Goal: Task Accomplishment & Management: Complete application form

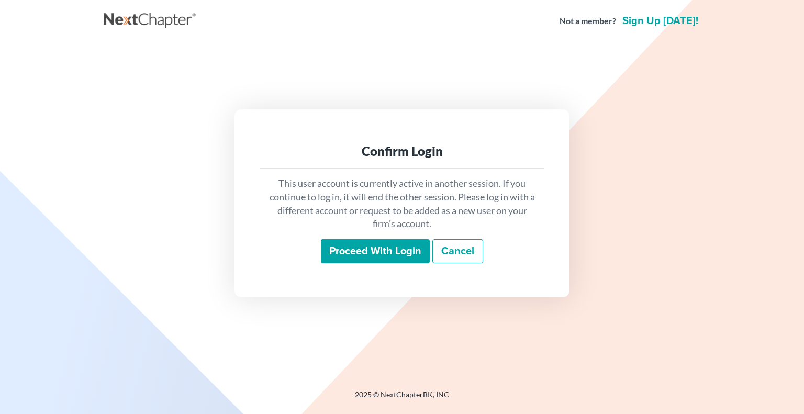
click at [345, 256] on input "Proceed with login" at bounding box center [375, 251] width 109 height 24
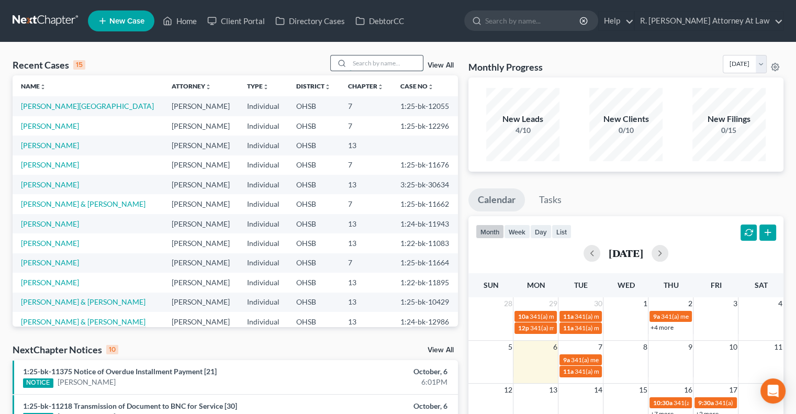
click at [397, 61] on input "search" at bounding box center [386, 62] width 73 height 15
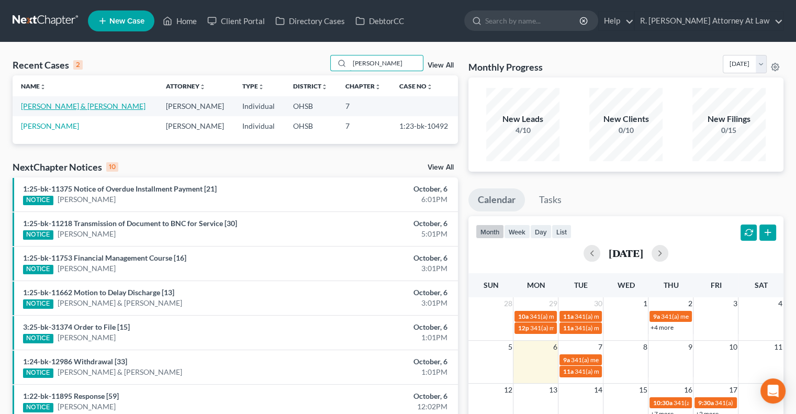
type input "[PERSON_NAME]"
click at [47, 104] on link "[PERSON_NAME] & [PERSON_NAME]" at bounding box center [83, 106] width 125 height 9
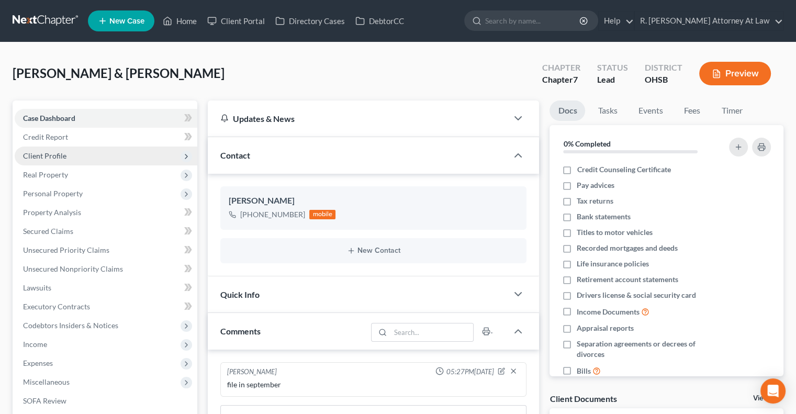
click at [38, 154] on span "Client Profile" at bounding box center [44, 155] width 43 height 9
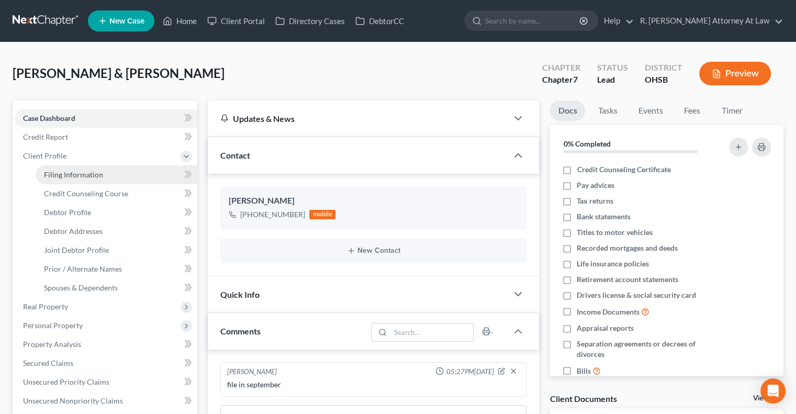
click at [53, 173] on span "Filing Information" at bounding box center [73, 174] width 59 height 9
select select "1"
select select "0"
select select "36"
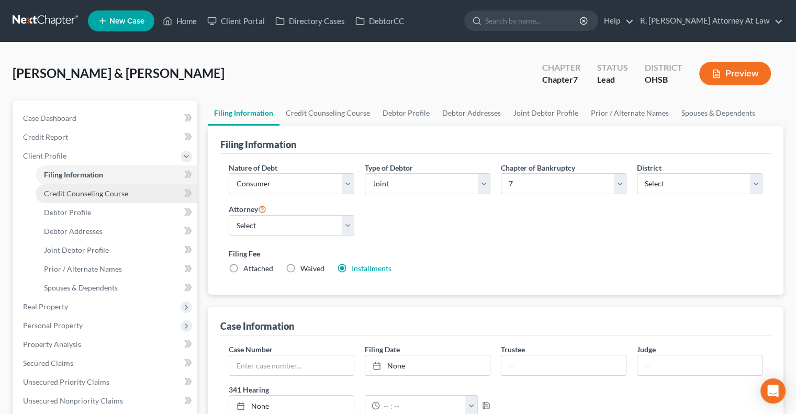
click at [61, 189] on span "Credit Counseling Course" at bounding box center [86, 193] width 84 height 9
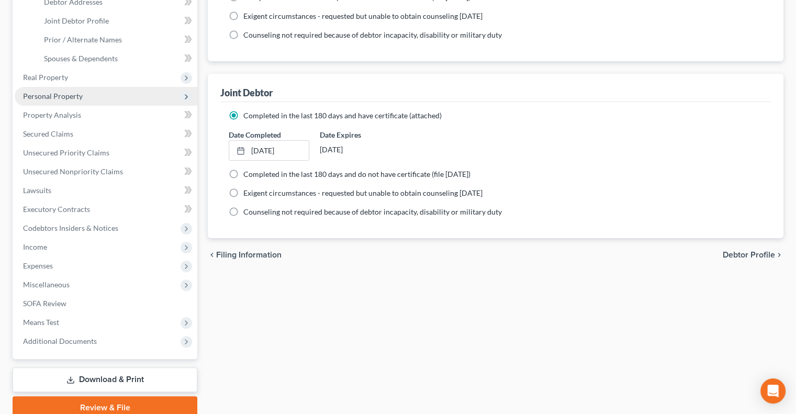
scroll to position [273, 0]
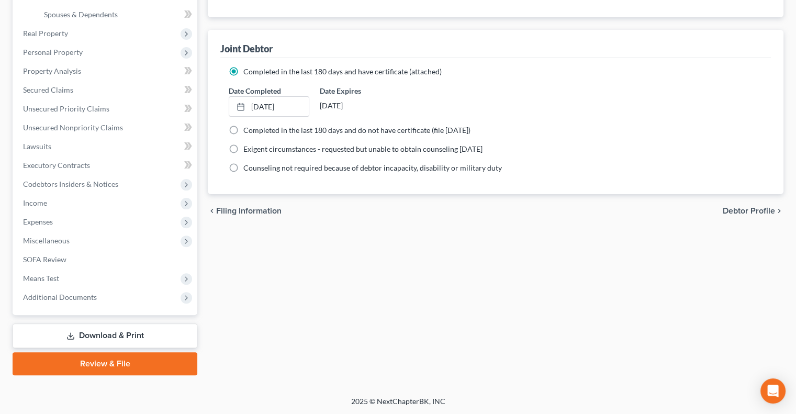
click at [96, 331] on link "Download & Print" at bounding box center [105, 335] width 185 height 25
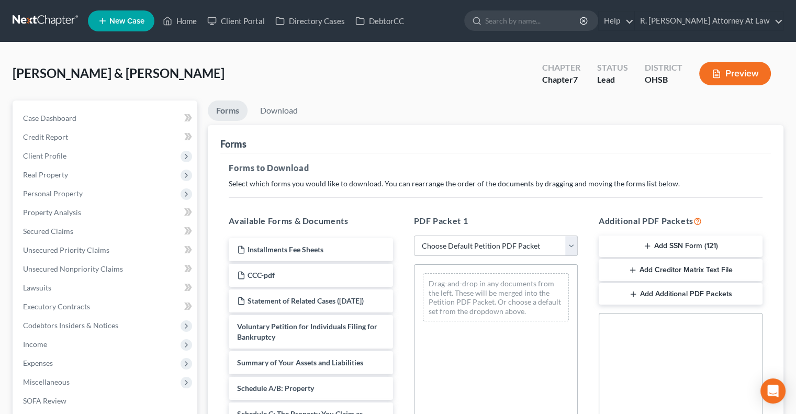
click at [468, 241] on select "Choose Default Petition PDF Packet Complete Bankruptcy Petition (all forms and …" at bounding box center [496, 245] width 164 height 21
select select "14"
click at [414, 235] on select "Choose Default Petition PDF Packet Complete Bankruptcy Petition (all forms and …" at bounding box center [496, 245] width 164 height 21
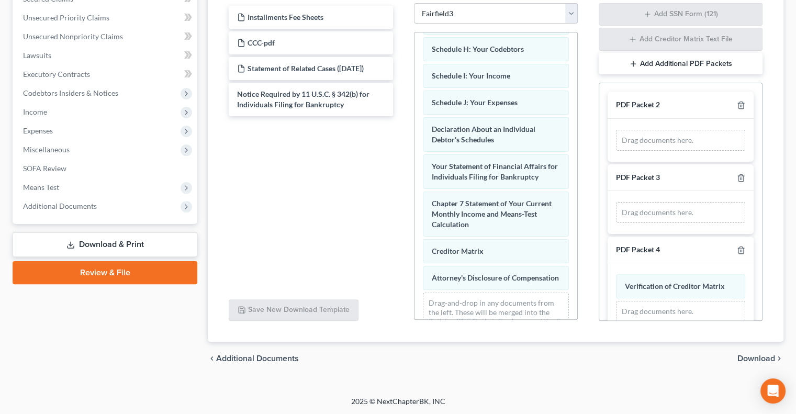
scroll to position [289, 0]
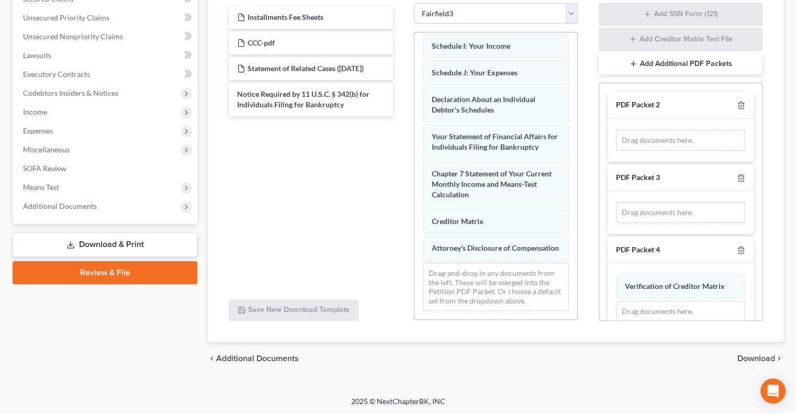
drag, startPoint x: 716, startPoint y: 348, endPoint x: 549, endPoint y: 401, distance: 174.6
click at [564, 397] on div "Home New Case Client Portal Directory Cases DebtorCC R. [PERSON_NAME] Attorney …" at bounding box center [398, 91] width 796 height 647
click at [747, 357] on span "Download" at bounding box center [756, 358] width 38 height 8
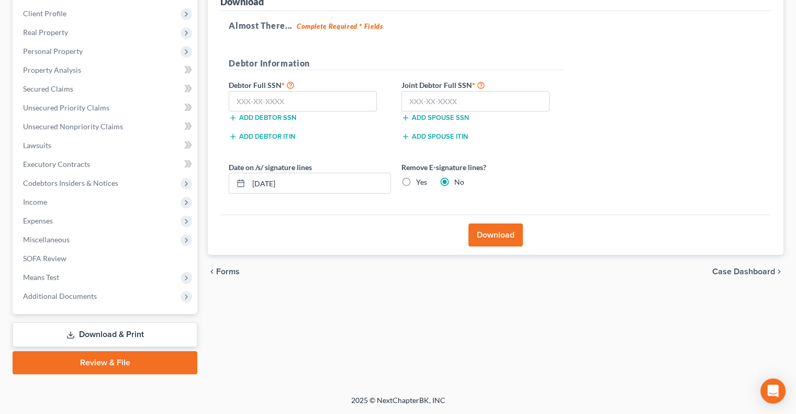
scroll to position [141, 0]
click at [503, 235] on button "Download" at bounding box center [495, 235] width 54 height 23
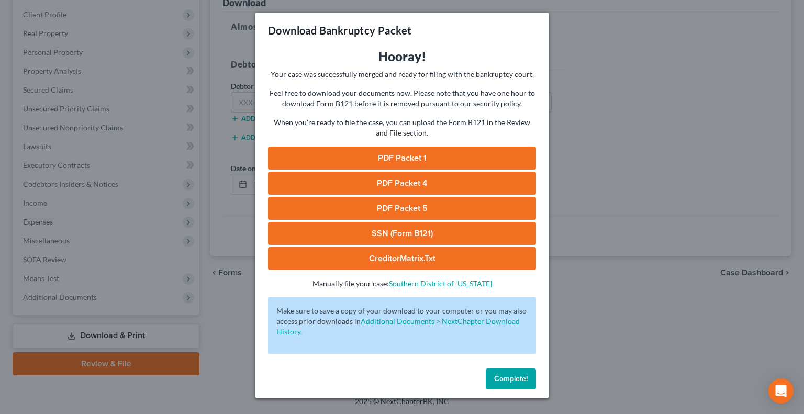
click at [396, 159] on link "PDF Packet 1" at bounding box center [402, 158] width 268 height 23
click at [506, 376] on span "Complete!" at bounding box center [510, 378] width 33 height 9
click at [509, 381] on span "Complete!" at bounding box center [510, 378] width 33 height 9
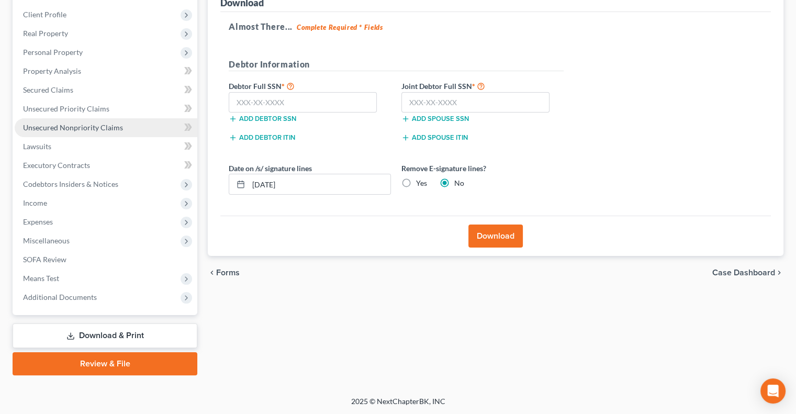
click at [80, 127] on span "Unsecured Nonpriority Claims" at bounding box center [73, 127] width 100 height 9
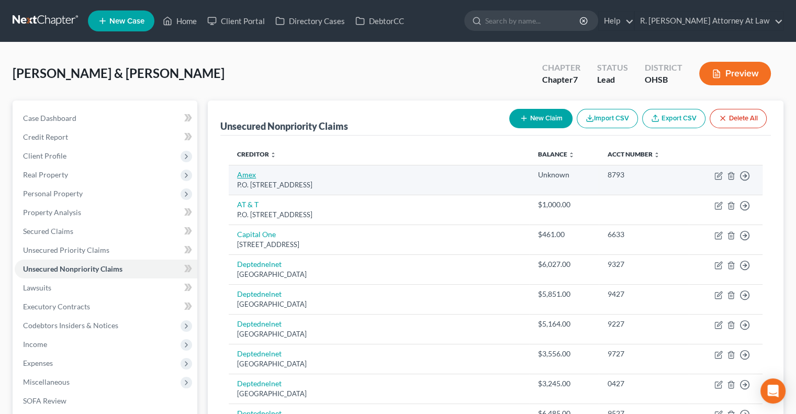
click at [247, 177] on link "Amex" at bounding box center [246, 174] width 19 height 9
select select "45"
select select "2"
select select "0"
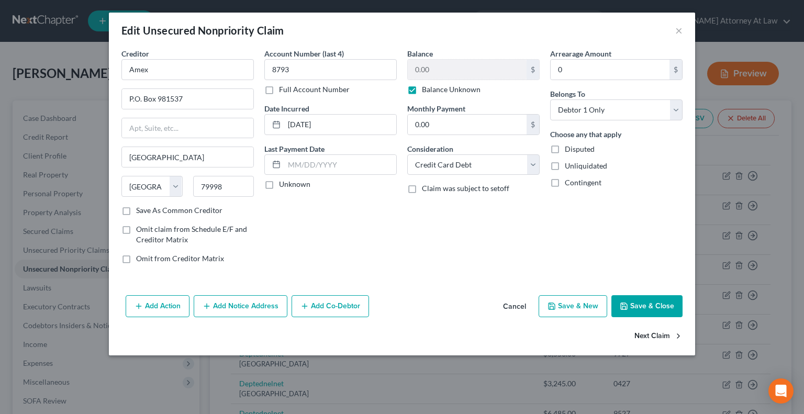
click at [650, 330] on button "Next Claim" at bounding box center [658, 336] width 48 height 22
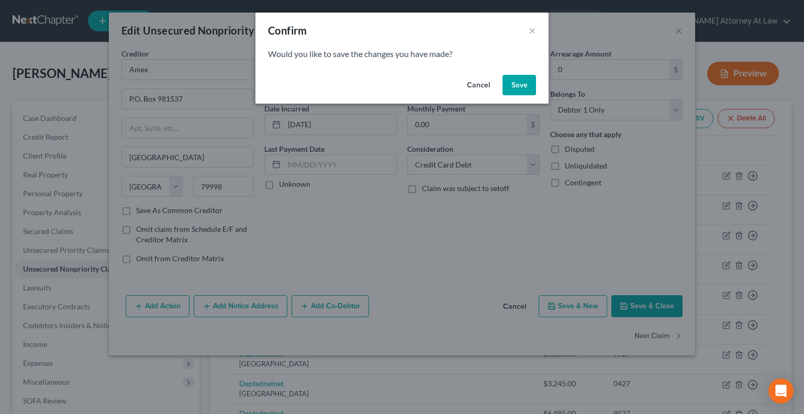
click at [523, 80] on button "Save" at bounding box center [518, 85] width 33 height 21
select select "14"
select select "20"
select select "0"
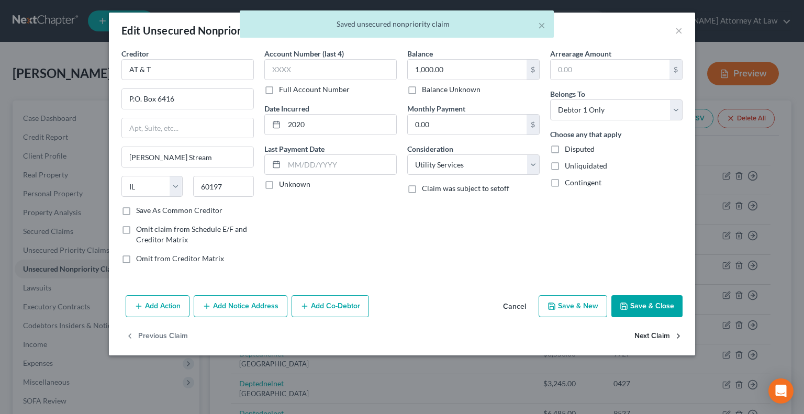
click at [647, 334] on button "Next Claim" at bounding box center [658, 336] width 48 height 22
select select "46"
select select "2"
select select "1"
click at [647, 334] on button "Next Claim" at bounding box center [658, 336] width 48 height 22
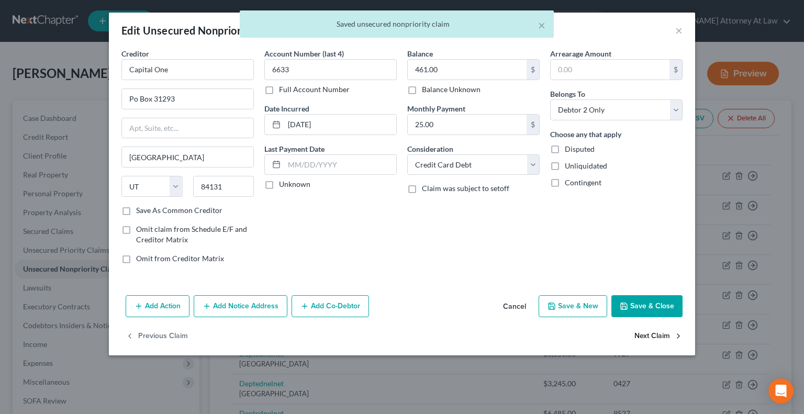
select select "30"
select select "17"
select select "1"
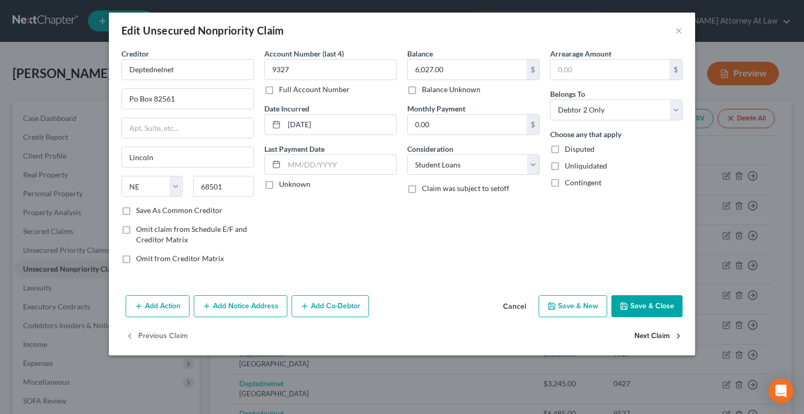
click at [647, 334] on button "Next Claim" at bounding box center [658, 336] width 48 height 22
select select "30"
select select "17"
select select "1"
click at [647, 334] on button "Next Claim" at bounding box center [658, 336] width 48 height 22
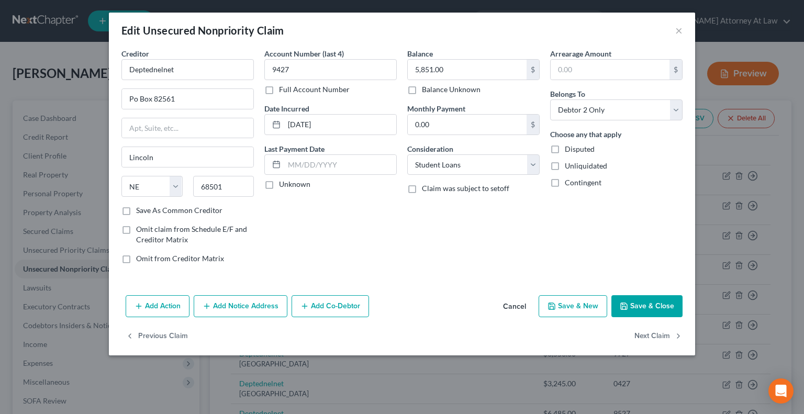
select select "30"
select select "17"
select select "1"
click at [647, 332] on button "Next Claim" at bounding box center [658, 336] width 48 height 22
select select "30"
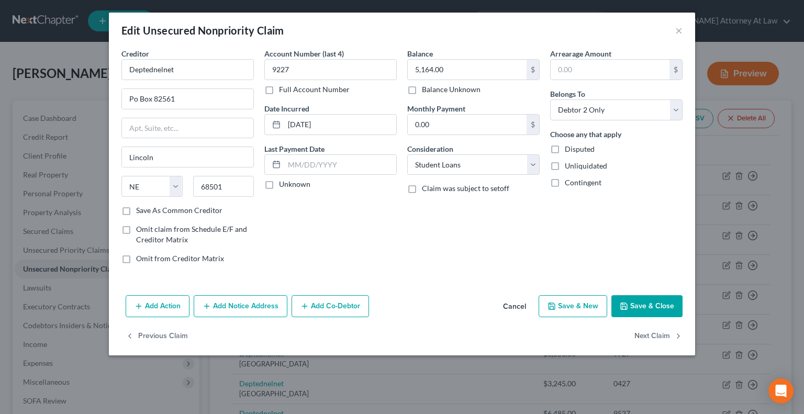
select select "17"
select select "1"
click at [647, 332] on button "Next Claim" at bounding box center [658, 336] width 48 height 22
select select "30"
select select "17"
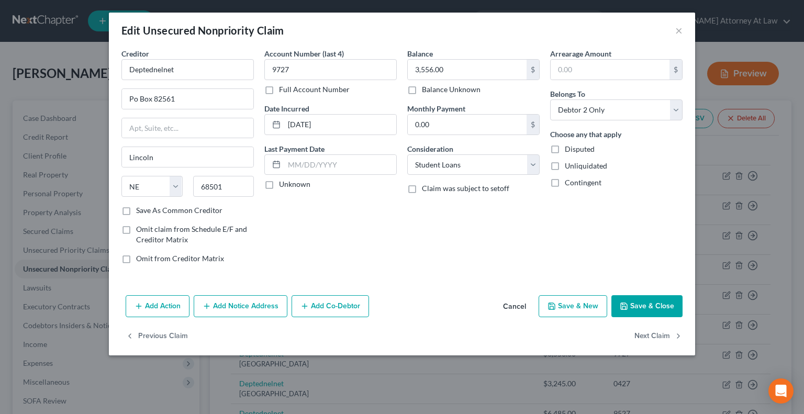
select select "1"
click at [647, 331] on button "Next Claim" at bounding box center [658, 336] width 48 height 22
select select "30"
select select "17"
select select "1"
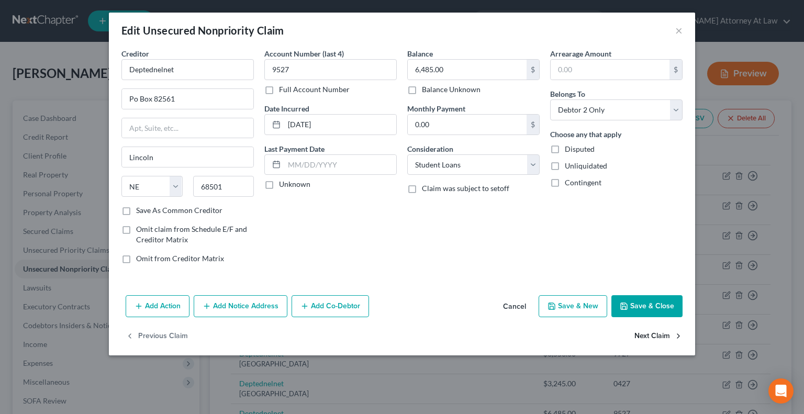
click at [647, 330] on button "Next Claim" at bounding box center [658, 336] width 48 height 22
select select "30"
select select "17"
select select "1"
click at [647, 330] on button "Next Claim" at bounding box center [658, 336] width 48 height 22
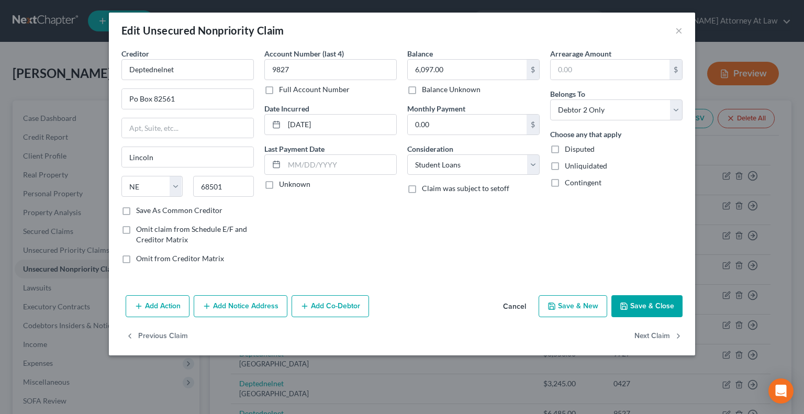
select select "30"
select select "17"
select select "1"
click at [647, 330] on button "Next Claim" at bounding box center [658, 336] width 48 height 22
select select "30"
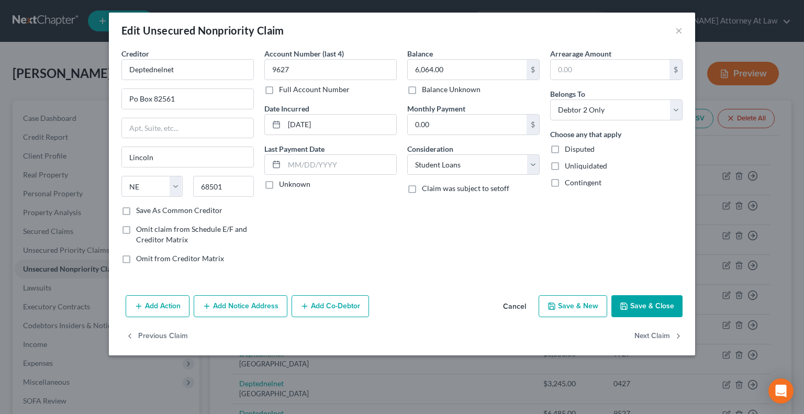
select select "17"
select select "1"
click at [647, 330] on button "Next Claim" at bounding box center [658, 336] width 48 height 22
select select "30"
select select "17"
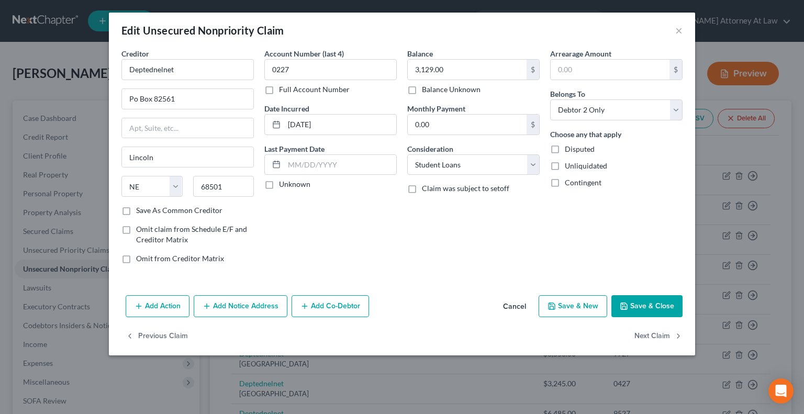
select select "1"
click at [647, 330] on button "Next Claim" at bounding box center [658, 336] width 48 height 22
select select "30"
select select "17"
select select "1"
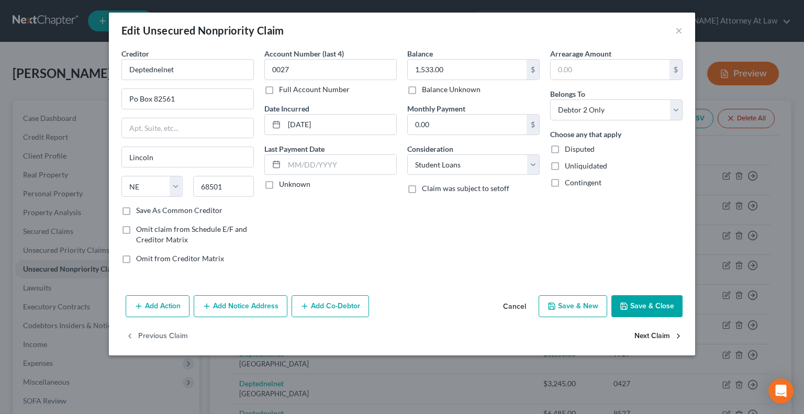
click at [647, 330] on button "Next Claim" at bounding box center [658, 336] width 48 height 22
select select "30"
select select "17"
select select "1"
click at [647, 330] on button "Next Claim" at bounding box center [658, 336] width 48 height 22
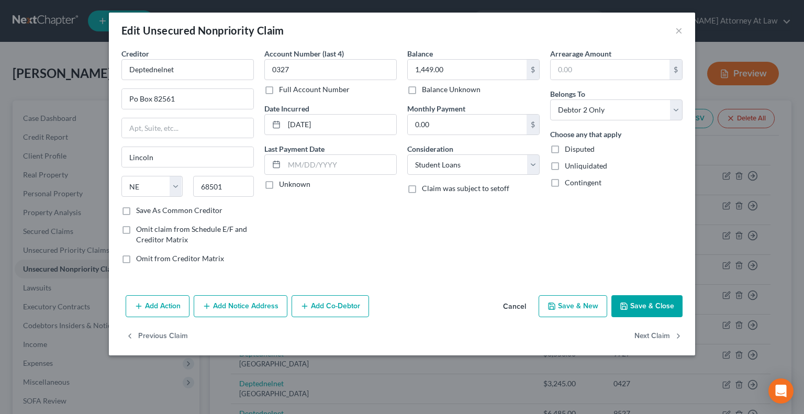
select select "30"
select select "17"
select select "1"
click at [647, 330] on button "Next Claim" at bounding box center [658, 336] width 48 height 22
select select "36"
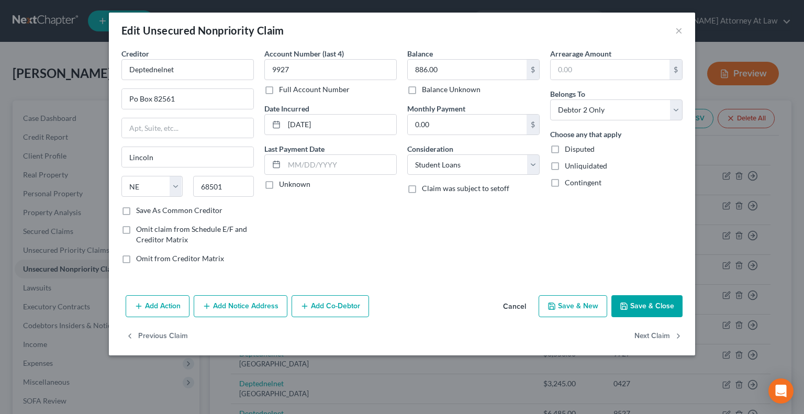
select select "2"
select select "0"
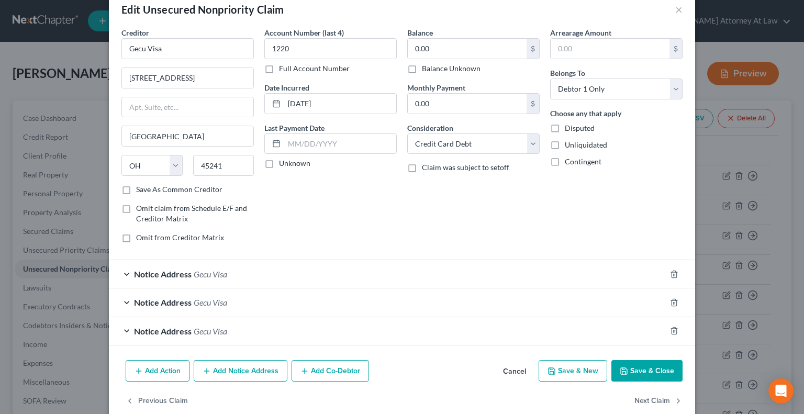
scroll to position [38, 0]
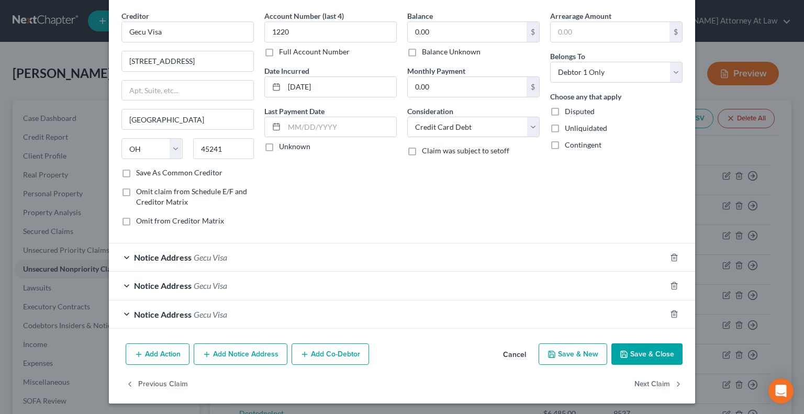
click at [422, 48] on label "Balance Unknown" at bounding box center [451, 52] width 59 height 10
click at [426, 48] on input "Balance Unknown" at bounding box center [429, 50] width 7 height 7
checkbox input "true"
click at [670, 281] on icon "button" at bounding box center [674, 285] width 8 height 8
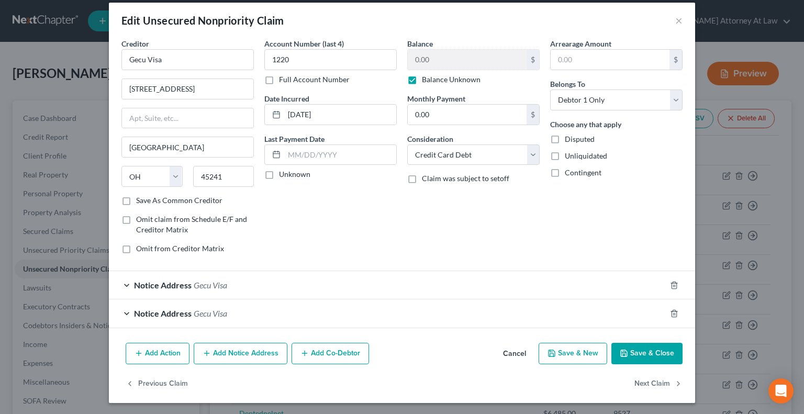
click at [251, 285] on div "Notice Address Gecu Visa" at bounding box center [387, 285] width 557 height 28
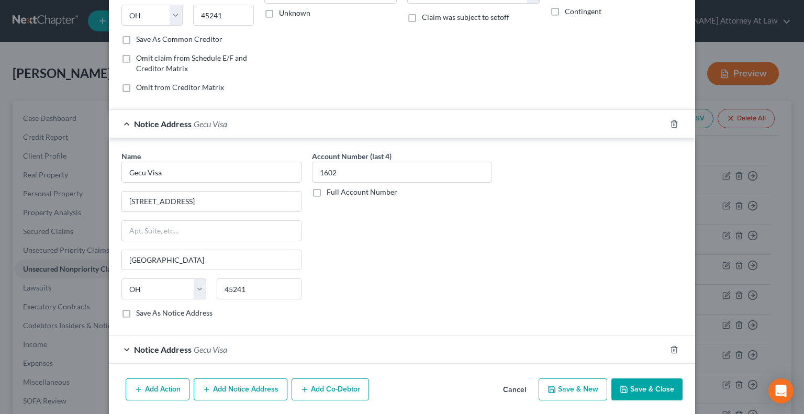
scroll to position [195, 0]
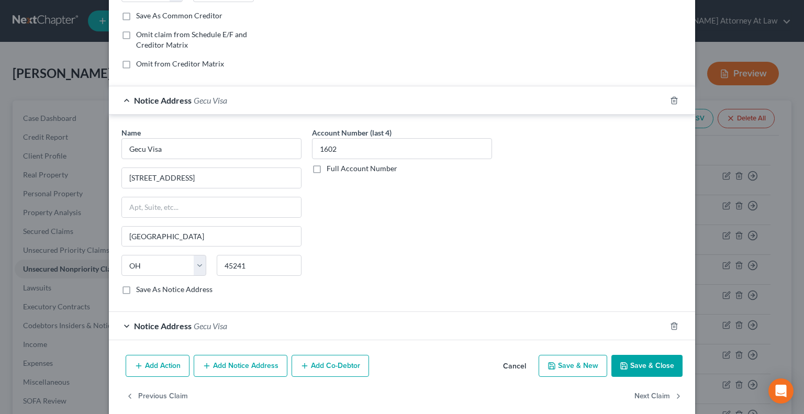
click at [300, 325] on div "Notice Address Gecu Visa" at bounding box center [387, 326] width 557 height 28
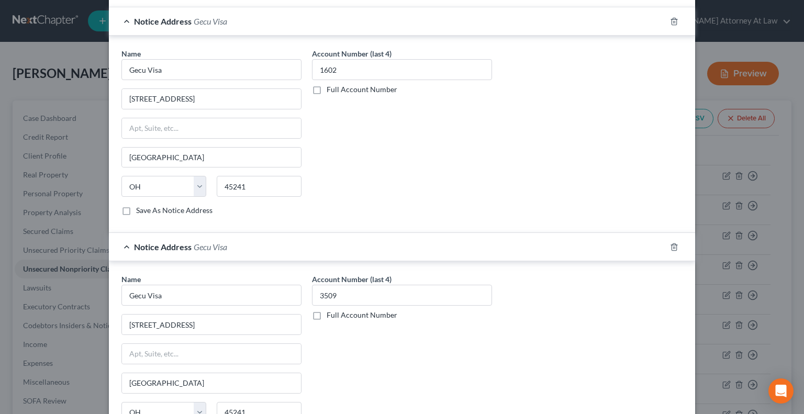
scroll to position [299, 0]
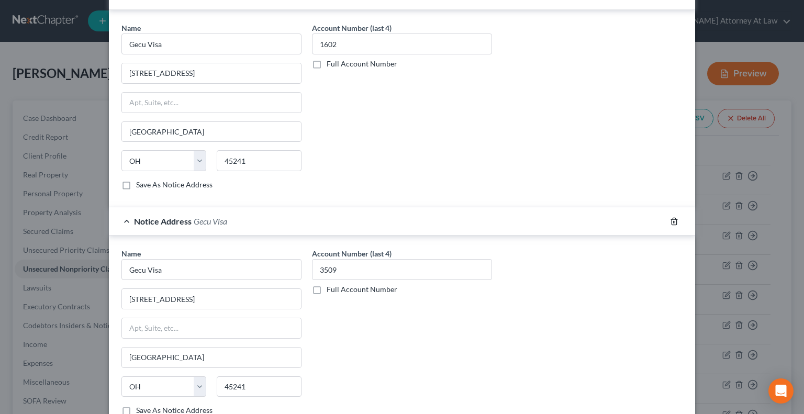
click at [671, 218] on icon "button" at bounding box center [673, 221] width 5 height 7
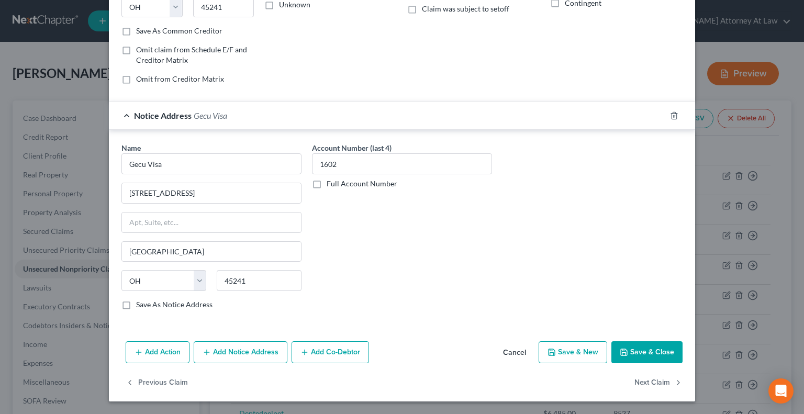
scroll to position [177, 0]
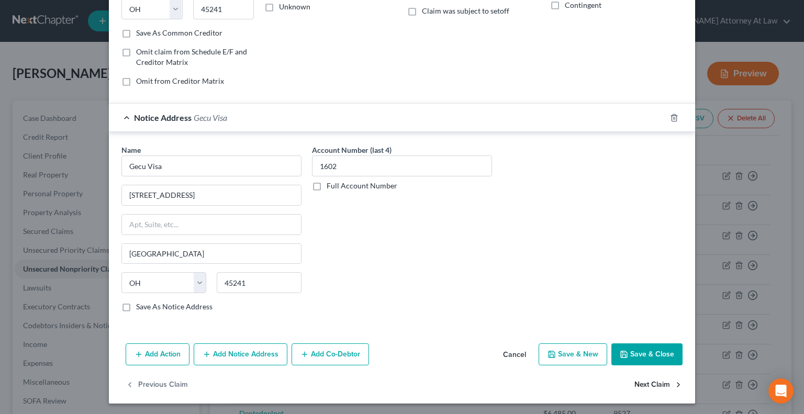
click at [647, 384] on button "Next Claim" at bounding box center [658, 385] width 48 height 22
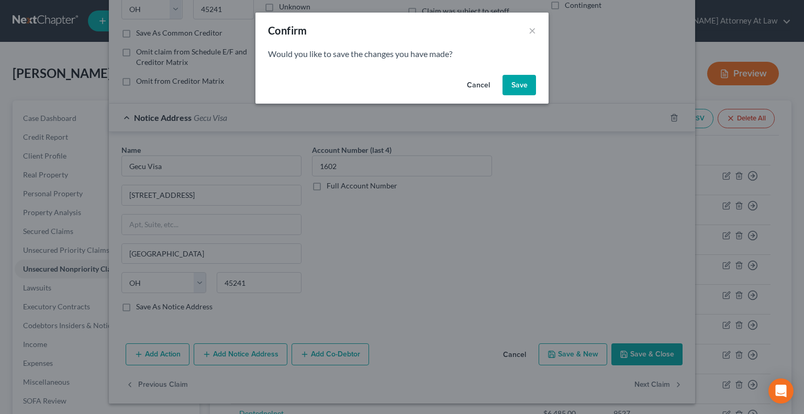
click at [513, 79] on button "Save" at bounding box center [518, 85] width 33 height 21
select select "36"
select select "2"
select select "0"
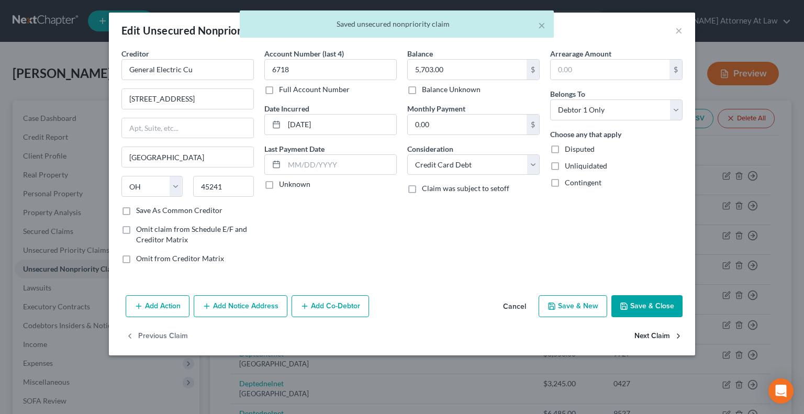
click at [650, 335] on button "Next Claim" at bounding box center [658, 336] width 48 height 22
select select "24"
select select "1"
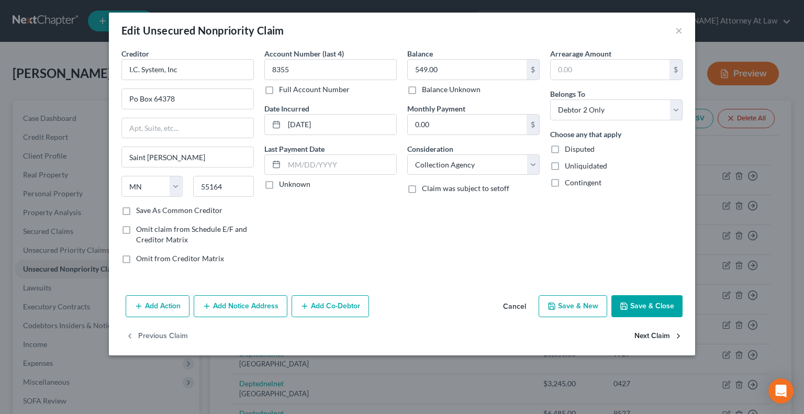
click at [648, 336] on button "Next Claim" at bounding box center [658, 336] width 48 height 22
select select "7"
select select "0"
click at [437, 169] on select "Select Cable / Satellite Services Collection Agency Credit Card Debt Debt Couns…" at bounding box center [473, 164] width 132 height 21
select select "2"
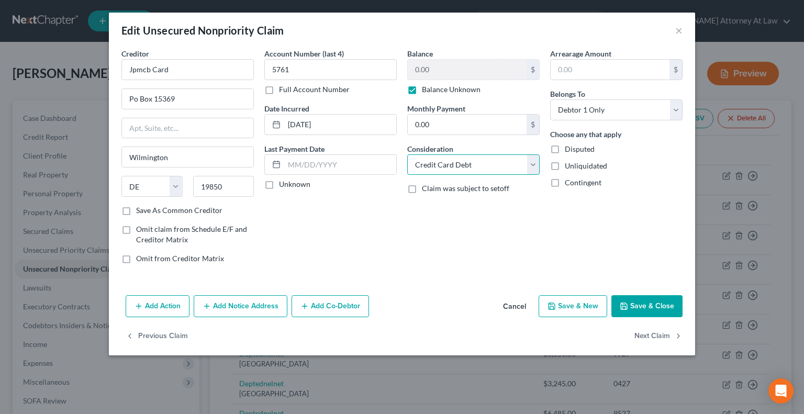
click at [407, 154] on select "Select Cable / Satellite Services Collection Agency Credit Card Debt Debt Couns…" at bounding box center [473, 164] width 132 height 21
click at [648, 332] on button "Next Claim" at bounding box center [658, 336] width 48 height 22
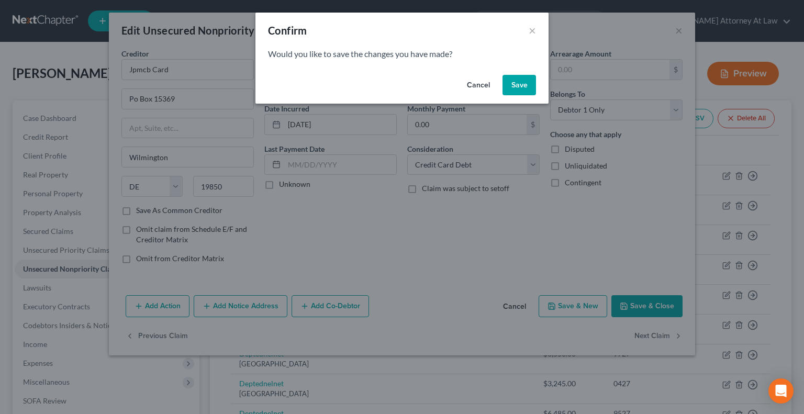
click at [519, 89] on button "Save" at bounding box center [518, 85] width 33 height 21
select select "18"
select select "1"
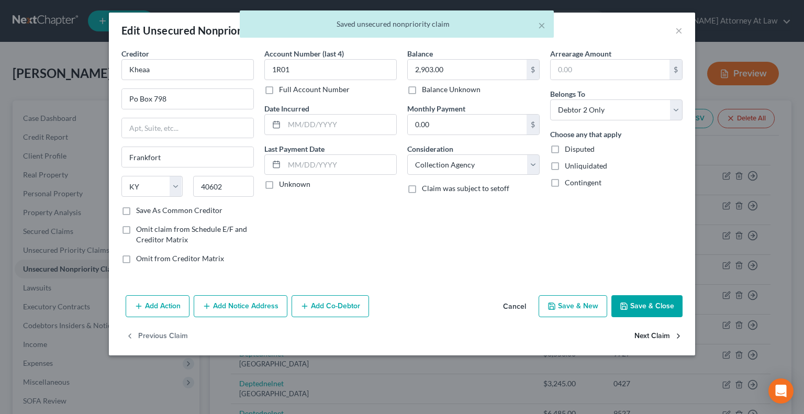
click at [645, 334] on button "Next Claim" at bounding box center [658, 336] width 48 height 22
select select "18"
select select "1"
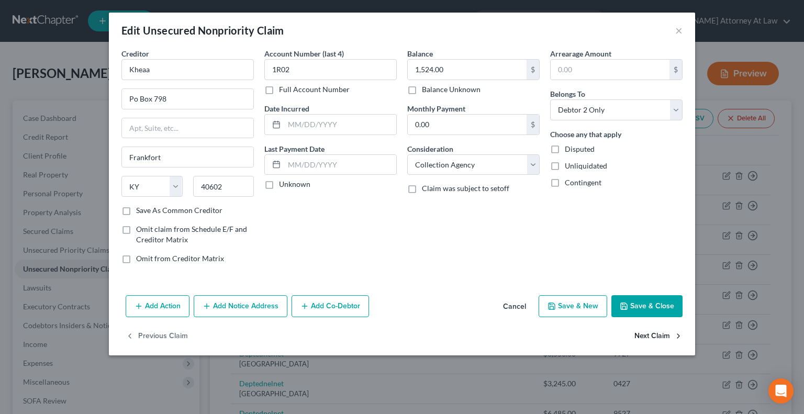
click at [645, 335] on button "Next Claim" at bounding box center [658, 336] width 48 height 22
select select "18"
select select "1"
click at [645, 335] on button "Next Claim" at bounding box center [658, 336] width 48 height 22
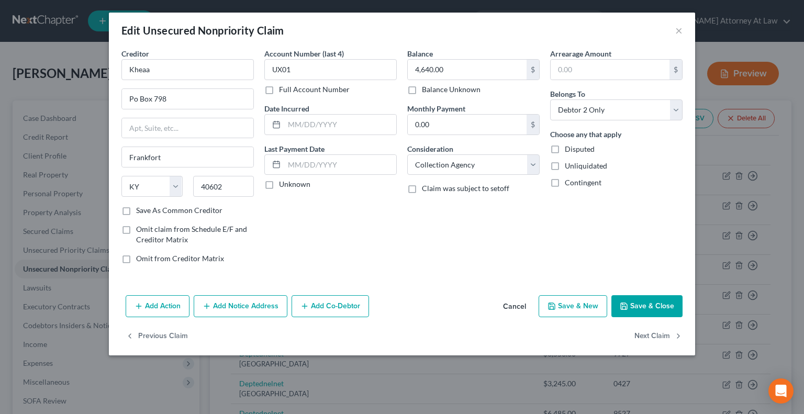
select select "18"
select select "1"
click at [645, 335] on button "Next Claim" at bounding box center [658, 336] width 48 height 22
select select "18"
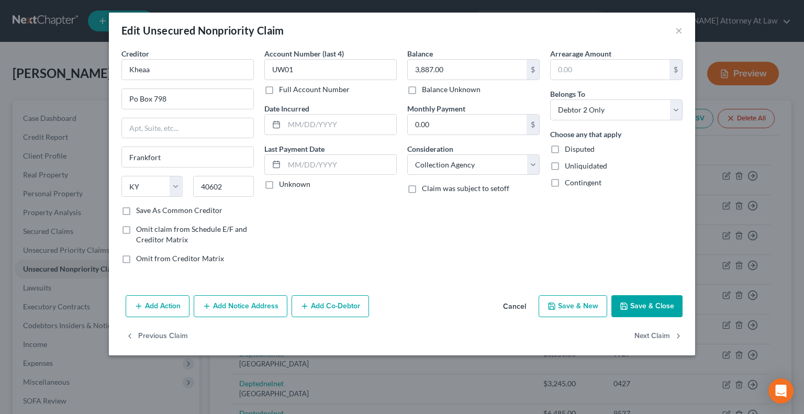
select select "1"
click at [645, 335] on button "Next Claim" at bounding box center [658, 336] width 48 height 22
select select "4"
select select "1"
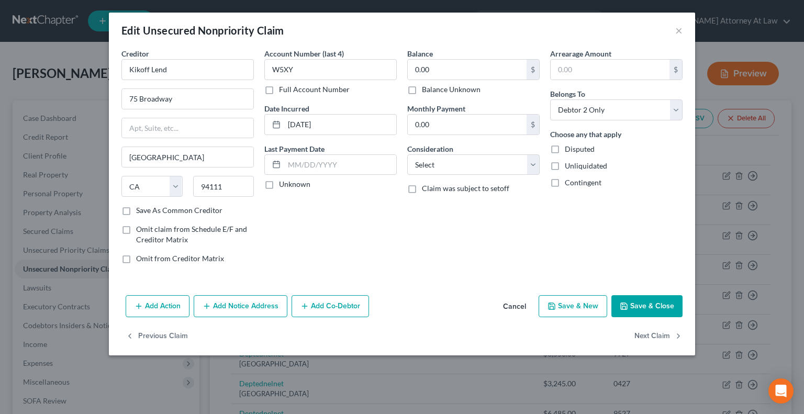
click at [422, 87] on label "Balance Unknown" at bounding box center [451, 89] width 59 height 10
click at [426, 87] on input "Balance Unknown" at bounding box center [429, 87] width 7 height 7
checkbox input "true"
click at [425, 162] on select "Select Cable / Satellite Services Collection Agency Credit Card Debt Debt Couns…" at bounding box center [473, 164] width 132 height 21
select select "10"
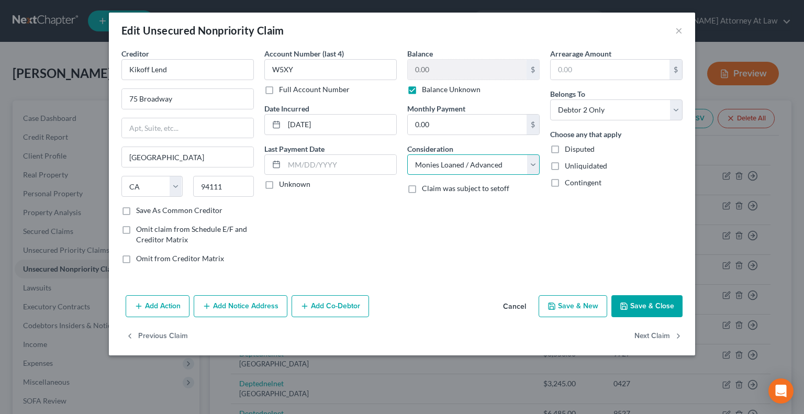
click at [407, 154] on select "Select Cable / Satellite Services Collection Agency Credit Card Debt Debt Couns…" at bounding box center [473, 164] width 132 height 21
click at [651, 337] on button "Next Claim" at bounding box center [658, 336] width 48 height 22
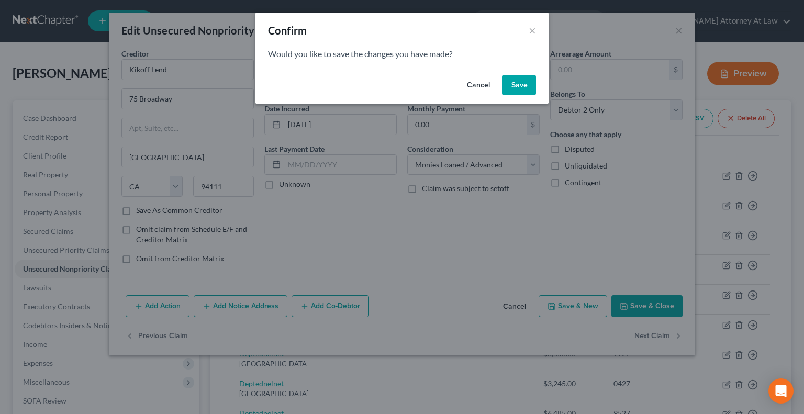
click at [512, 89] on button "Save" at bounding box center [518, 85] width 33 height 21
select select "31"
select select "2"
select select "1"
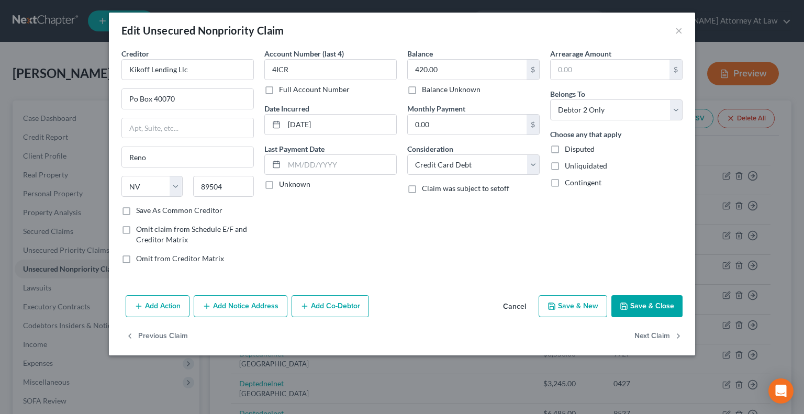
type input "0"
click at [655, 335] on button "Next Claim" at bounding box center [658, 336] width 48 height 22
select select "18"
select select "17"
select select "1"
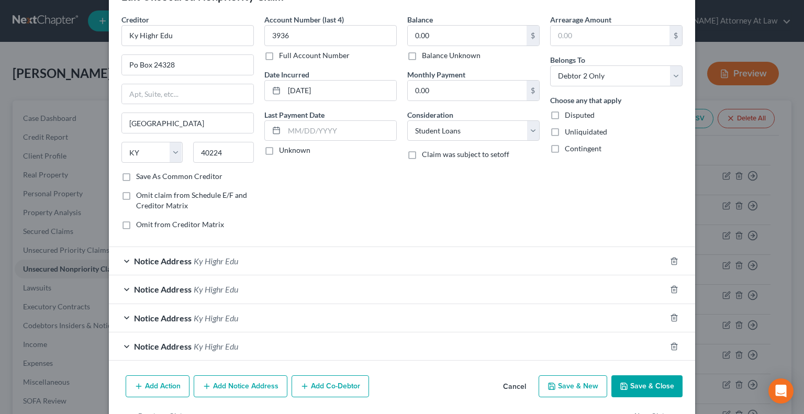
scroll to position [52, 0]
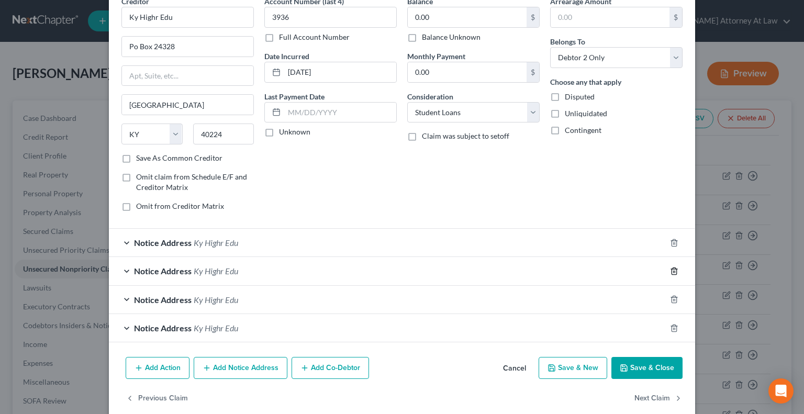
click at [670, 268] on icon "button" at bounding box center [674, 271] width 8 height 8
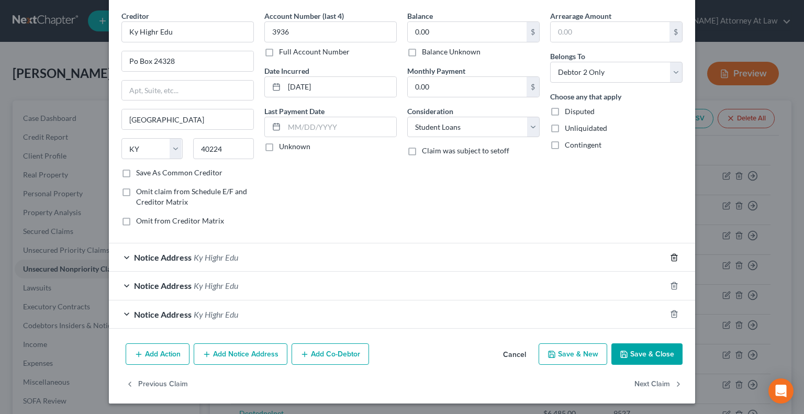
click at [673, 257] on line "button" at bounding box center [673, 258] width 0 height 2
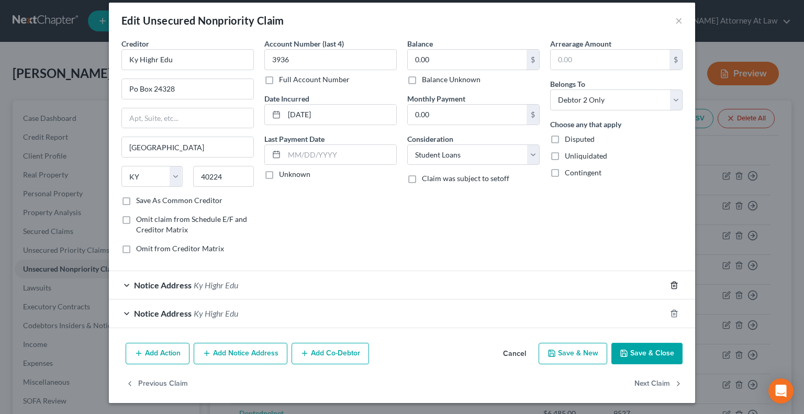
click at [670, 281] on icon "button" at bounding box center [674, 285] width 8 height 8
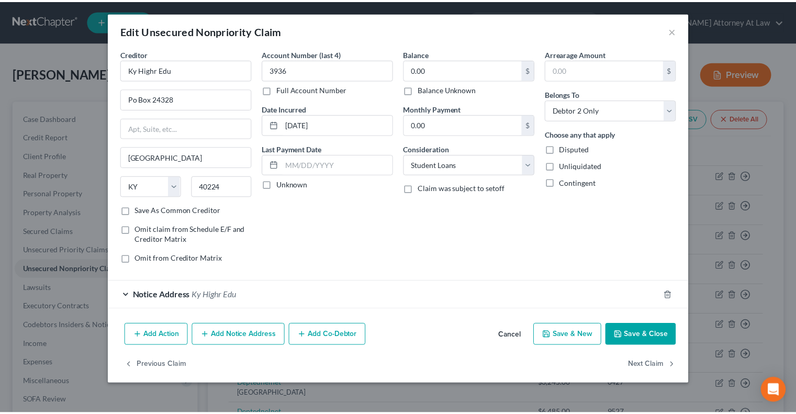
scroll to position [0, 0]
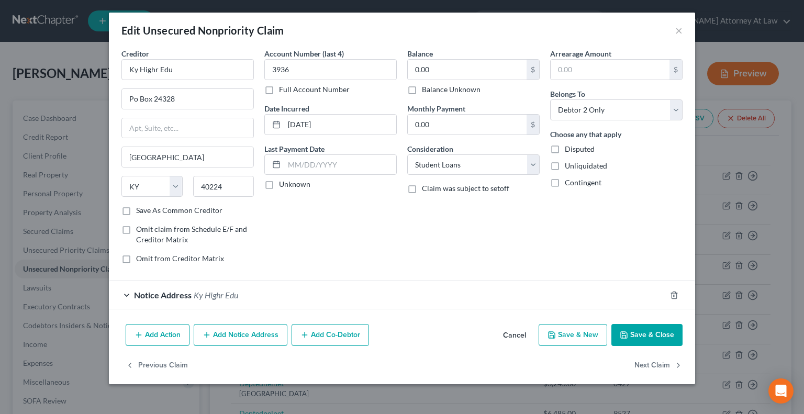
click at [645, 331] on button "Save & Close" at bounding box center [646, 335] width 71 height 22
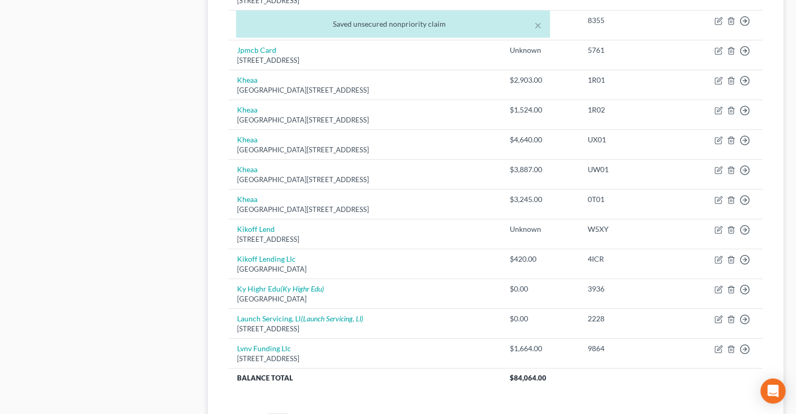
scroll to position [733, 0]
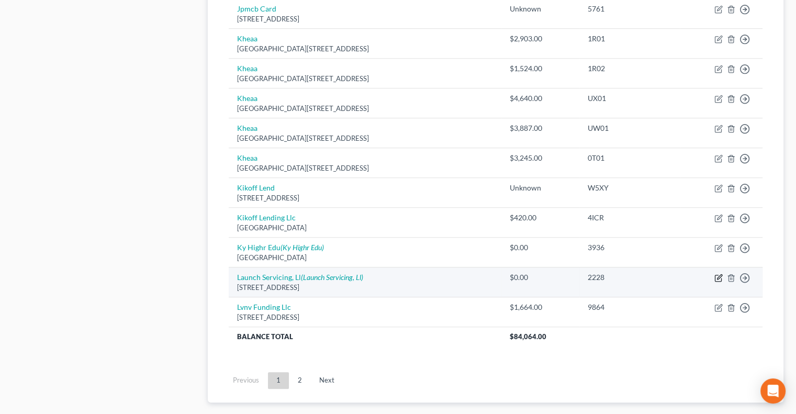
click at [718, 274] on icon "button" at bounding box center [719, 276] width 5 height 5
select select "43"
select select "1"
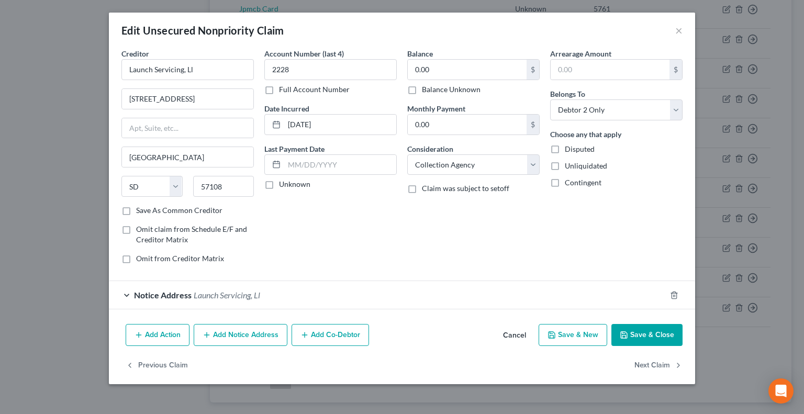
click at [422, 95] on label "Balance Unknown" at bounding box center [451, 89] width 59 height 10
click at [426, 91] on input "Balance Unknown" at bounding box center [429, 87] width 7 height 7
checkbox input "true"
click at [650, 363] on button "Next Claim" at bounding box center [658, 365] width 48 height 22
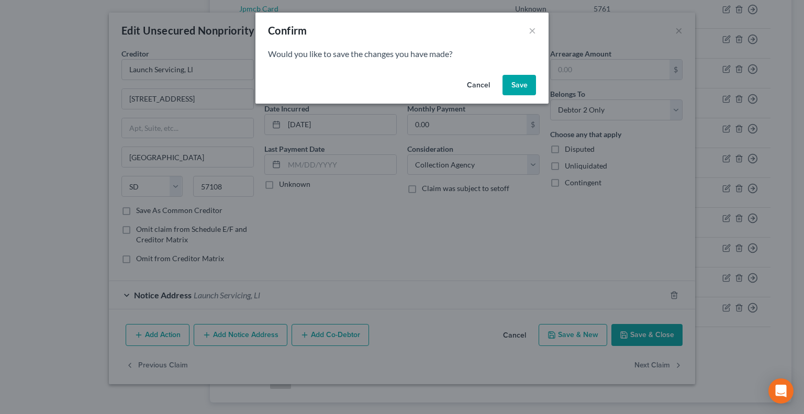
click at [523, 84] on button "Save" at bounding box center [518, 85] width 33 height 21
select select "42"
select select "0"
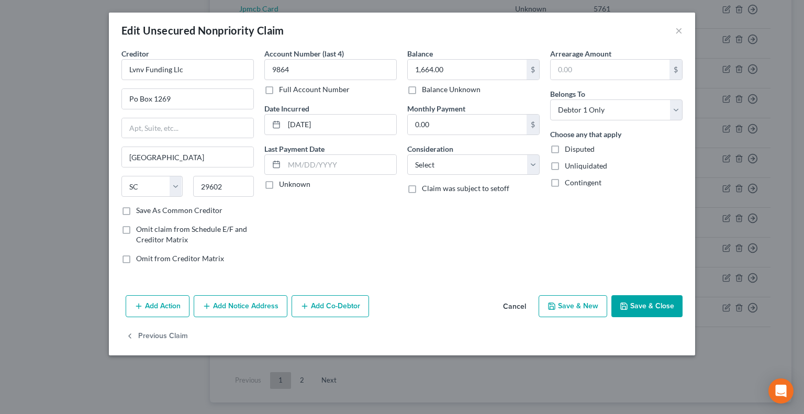
type input "0"
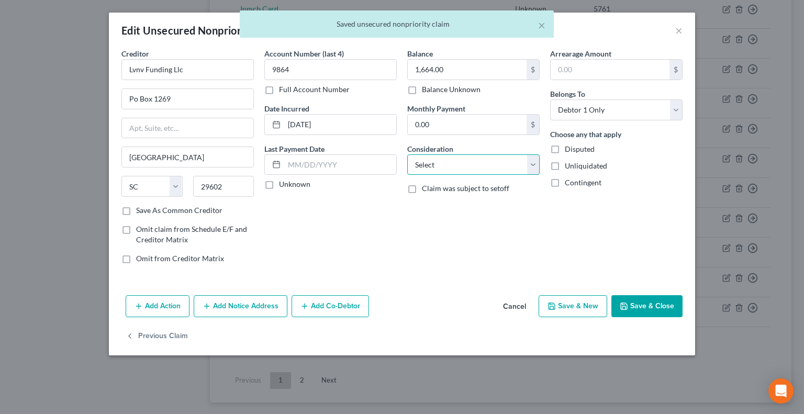
click at [450, 167] on select "Select Cable / Satellite Services Collection Agency Credit Card Debt Debt Couns…" at bounding box center [473, 164] width 132 height 21
select select "1"
click at [407, 154] on select "Select Cable / Satellite Services Collection Agency Credit Card Debt Debt Couns…" at bounding box center [473, 164] width 132 height 21
click at [642, 305] on button "Save & Close" at bounding box center [646, 306] width 71 height 22
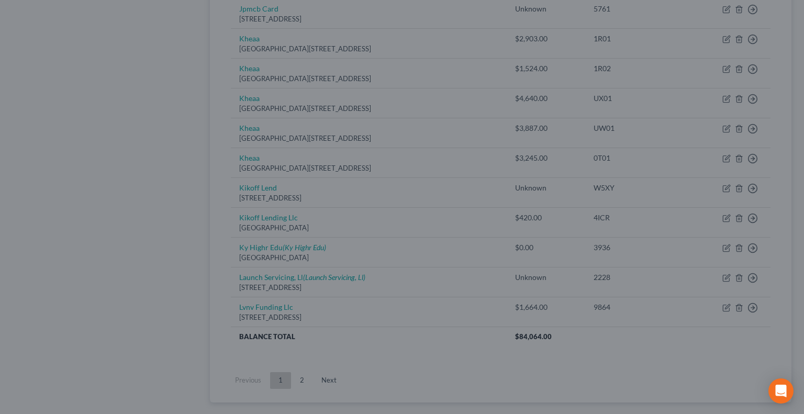
type input "0"
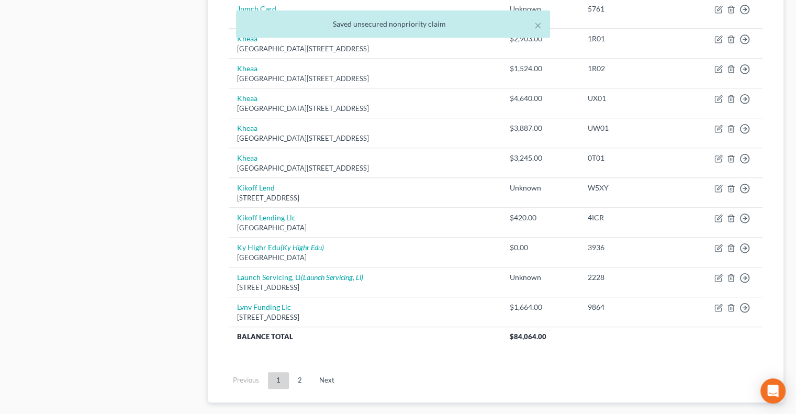
click at [306, 373] on link "2" at bounding box center [299, 380] width 21 height 17
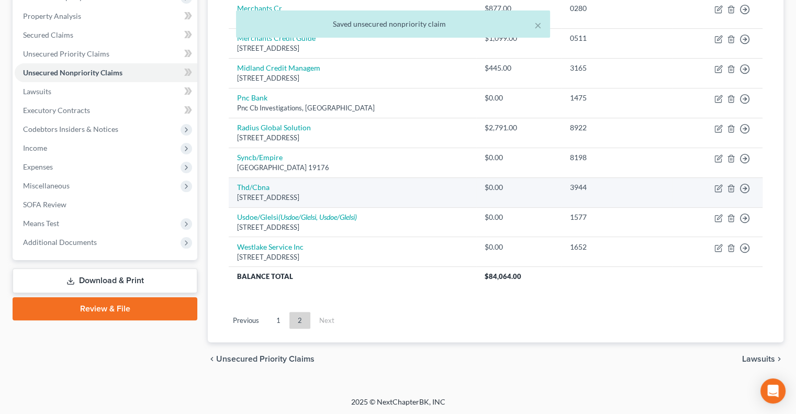
scroll to position [0, 0]
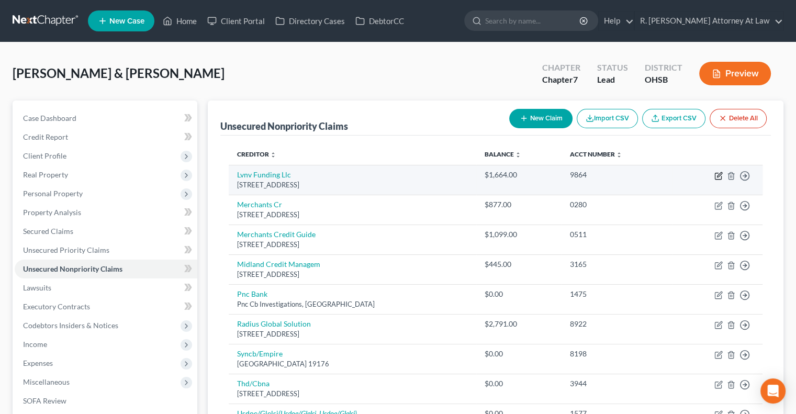
click at [715, 175] on icon "button" at bounding box center [718, 176] width 8 height 8
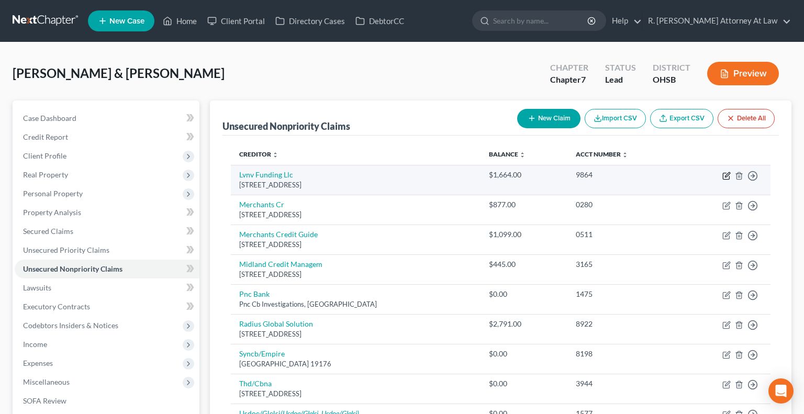
select select "42"
select select "1"
select select "0"
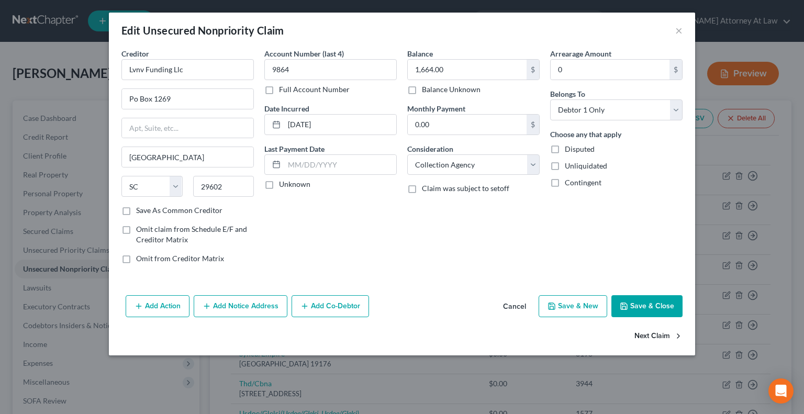
click at [645, 334] on button "Next Claim" at bounding box center [658, 336] width 48 height 22
select select "14"
select select "1"
click at [432, 161] on select "Select Cable / Satellite Services Collection Agency Credit Card Debt Debt Couns…" at bounding box center [473, 164] width 132 height 21
select select "1"
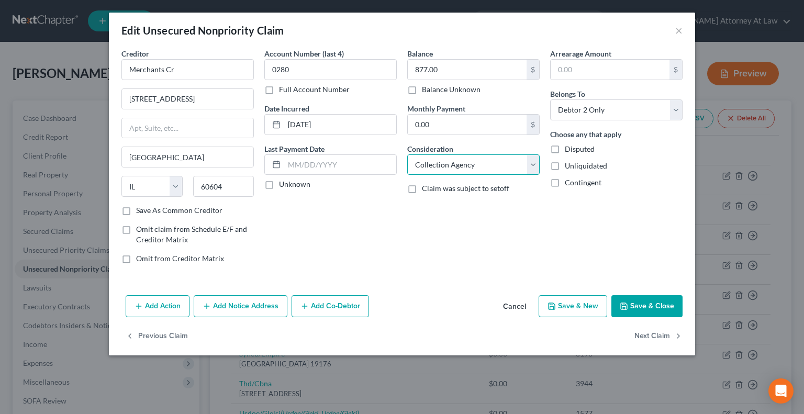
click at [407, 154] on select "Select Cable / Satellite Services Collection Agency Credit Card Debt Debt Couns…" at bounding box center [473, 164] width 132 height 21
click at [659, 336] on button "Next Claim" at bounding box center [658, 336] width 48 height 22
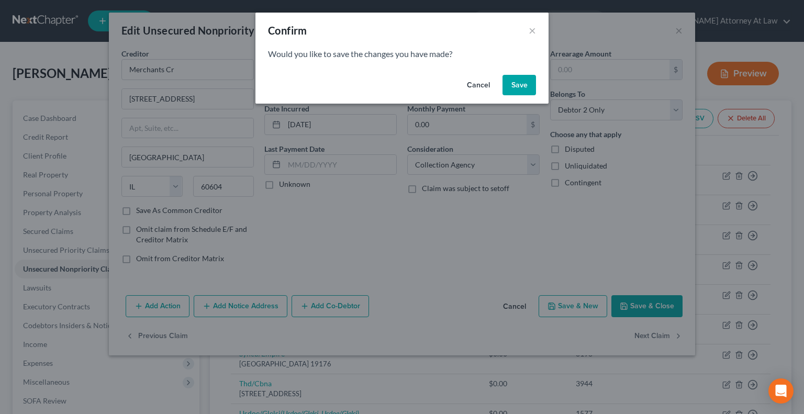
click at [514, 84] on button "Save" at bounding box center [518, 85] width 33 height 21
select select "14"
select select "1"
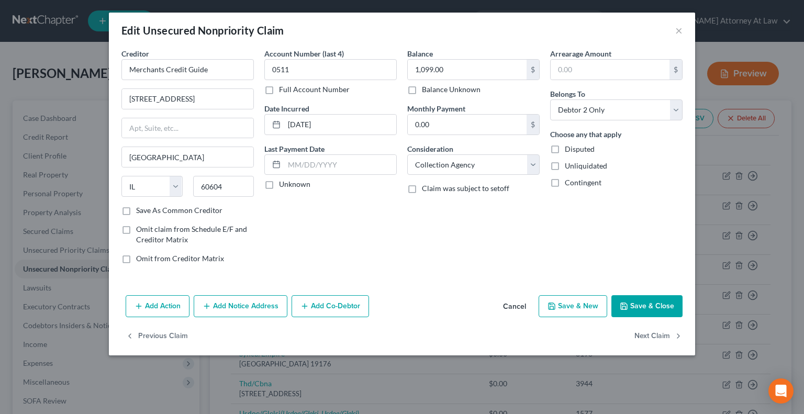
type input "0"
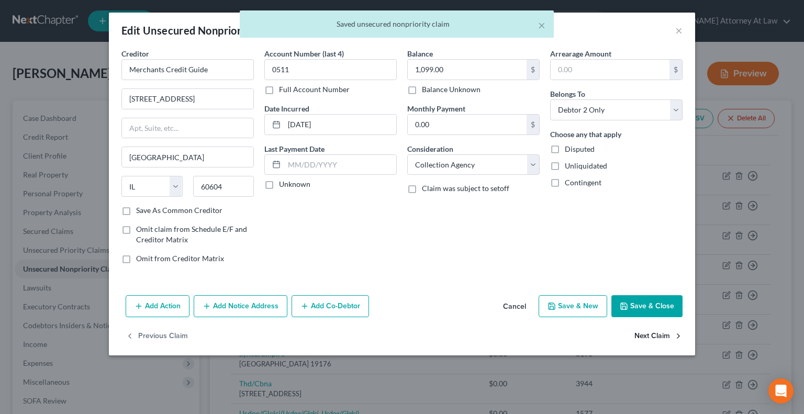
click at [645, 334] on button "Next Claim" at bounding box center [658, 336] width 48 height 22
select select "23"
select select "1"
click at [429, 162] on select "Select Cable / Satellite Services Collection Agency Credit Card Debt Debt Couns…" at bounding box center [473, 164] width 132 height 21
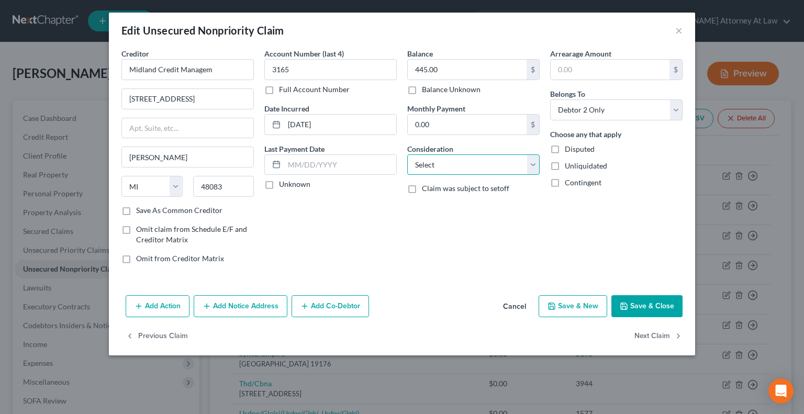
select select "1"
click at [407, 154] on select "Select Cable / Satellite Services Collection Agency Credit Card Debt Debt Couns…" at bounding box center [473, 164] width 132 height 21
click at [640, 332] on button "Next Claim" at bounding box center [658, 336] width 48 height 22
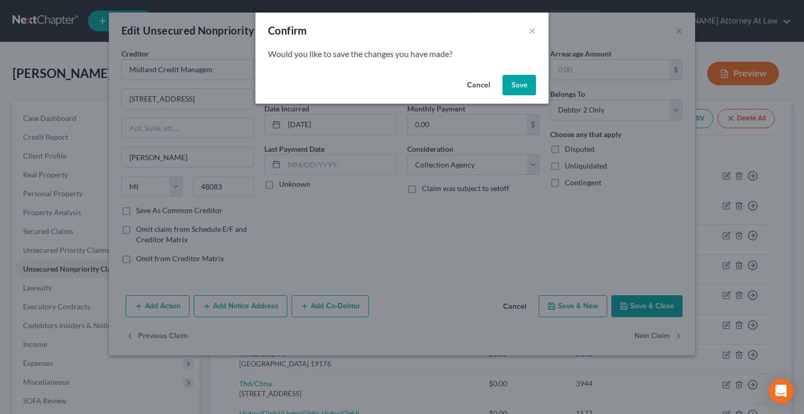
click at [514, 90] on button "Save" at bounding box center [518, 85] width 33 height 21
select select "36"
select select "0"
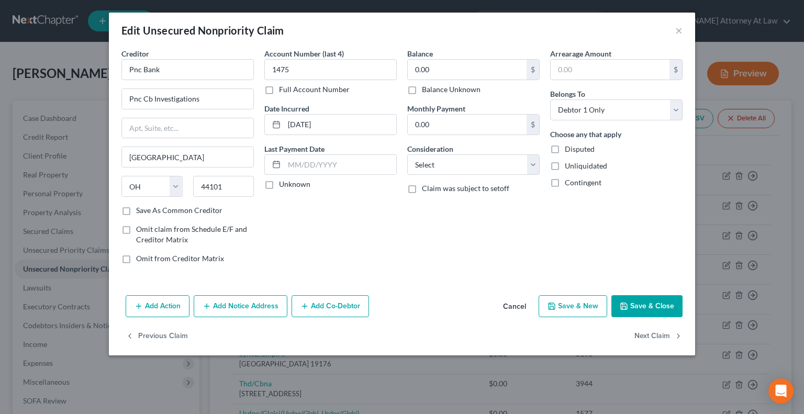
type input "0"
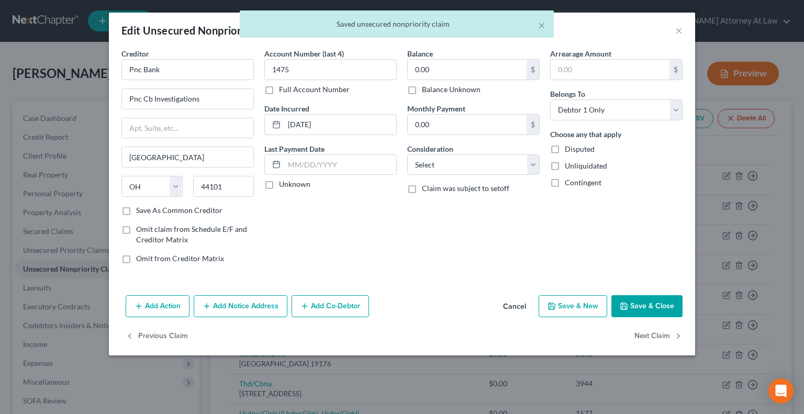
click at [422, 89] on label "Balance Unknown" at bounding box center [451, 89] width 59 height 10
click at [426, 89] on input "Balance Unknown" at bounding box center [429, 87] width 7 height 7
checkbox input "true"
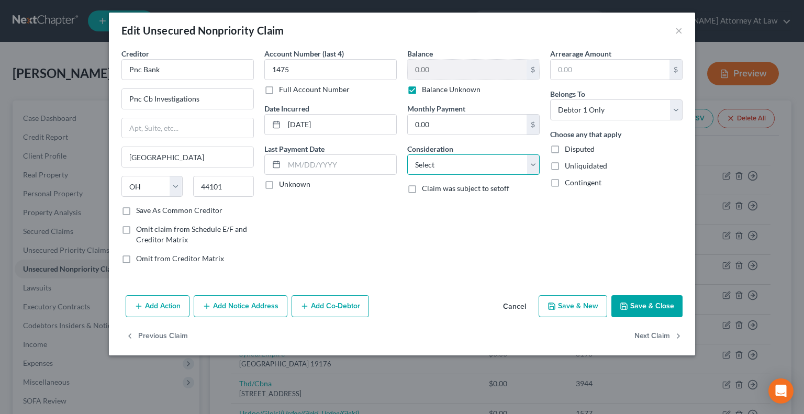
click at [428, 163] on select "Select Cable / Satellite Services Collection Agency Credit Card Debt Debt Couns…" at bounding box center [473, 164] width 132 height 21
select select "15"
click at [407, 154] on select "Select Cable / Satellite Services Collection Agency Credit Card Debt Debt Couns…" at bounding box center [473, 164] width 132 height 21
click at [663, 333] on button "Next Claim" at bounding box center [658, 336] width 48 height 22
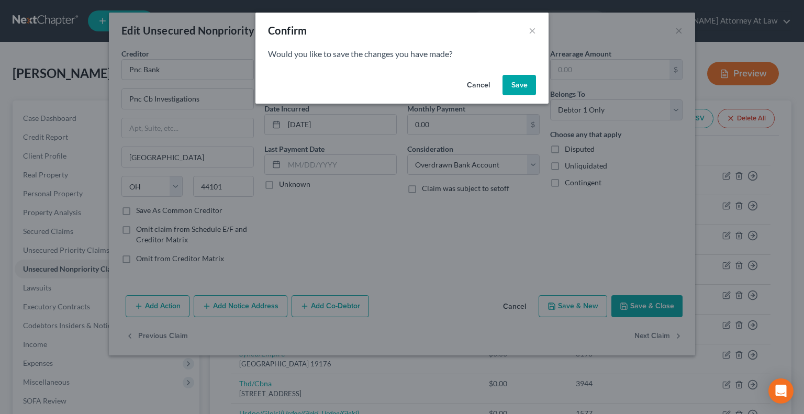
click at [524, 83] on button "Save" at bounding box center [518, 85] width 33 height 21
select select "24"
select select "1"
select select "0"
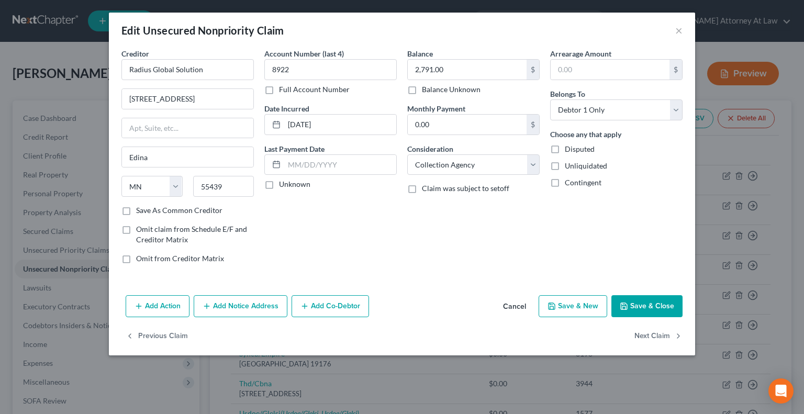
type input "0"
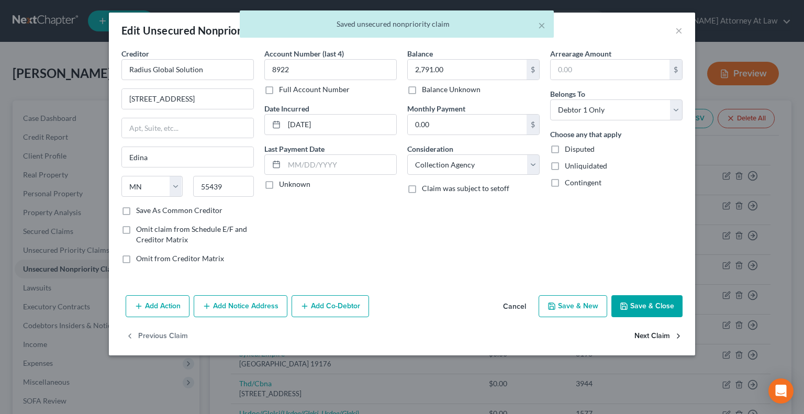
click at [652, 334] on button "Next Claim" at bounding box center [658, 336] width 48 height 22
select select "39"
select select "2"
select select "0"
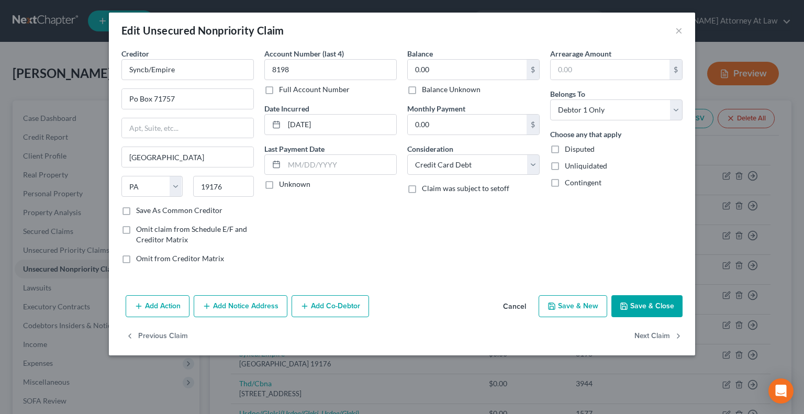
click at [422, 89] on label "Balance Unknown" at bounding box center [451, 89] width 59 height 10
click at [426, 89] on input "Balance Unknown" at bounding box center [429, 87] width 7 height 7
checkbox input "true"
click at [652, 334] on button "Next Claim" at bounding box center [658, 336] width 48 height 22
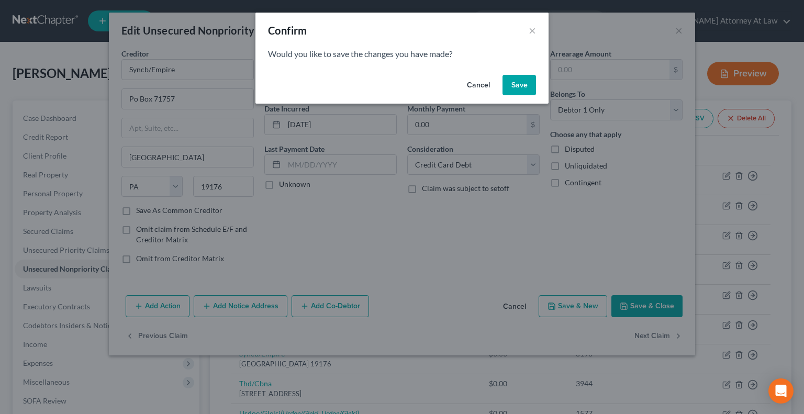
click at [517, 85] on button "Save" at bounding box center [518, 85] width 33 height 21
select select "43"
select select "2"
select select "0"
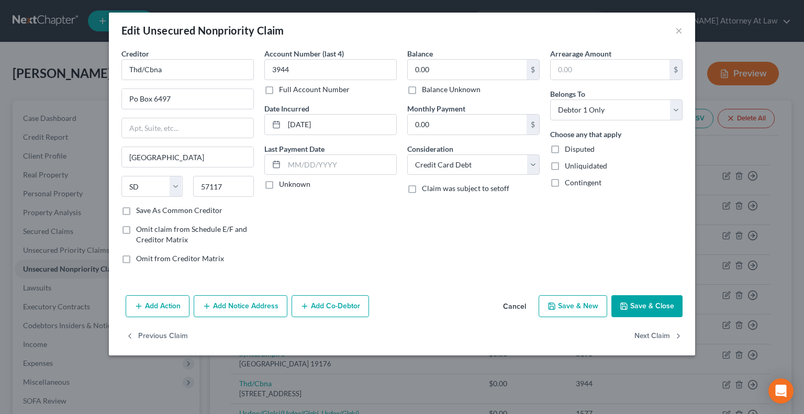
type input "0"
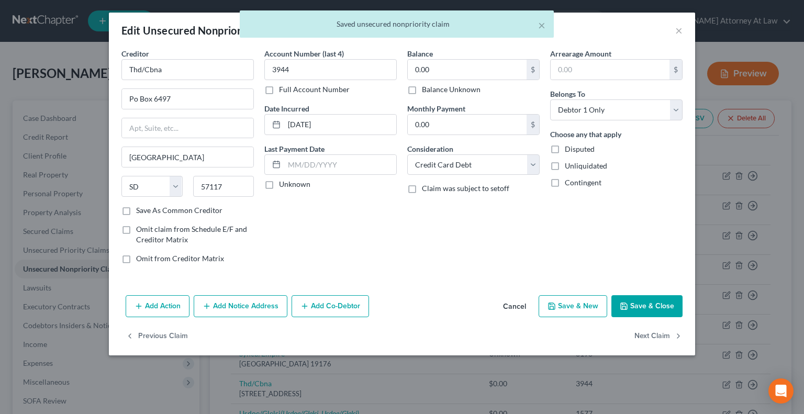
click at [422, 88] on label "Balance Unknown" at bounding box center [451, 89] width 59 height 10
click at [426, 88] on input "Balance Unknown" at bounding box center [429, 87] width 7 height 7
checkbox input "true"
click at [658, 336] on button "Next Claim" at bounding box center [658, 336] width 48 height 22
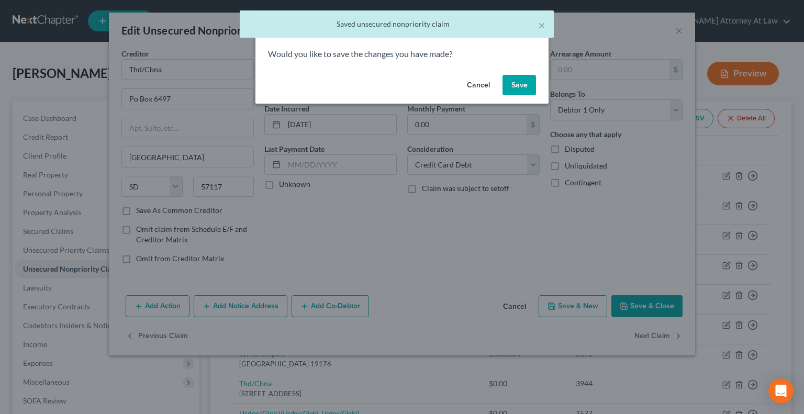
click at [520, 84] on button "Save" at bounding box center [518, 85] width 33 height 21
select select "52"
select select "17"
select select "1"
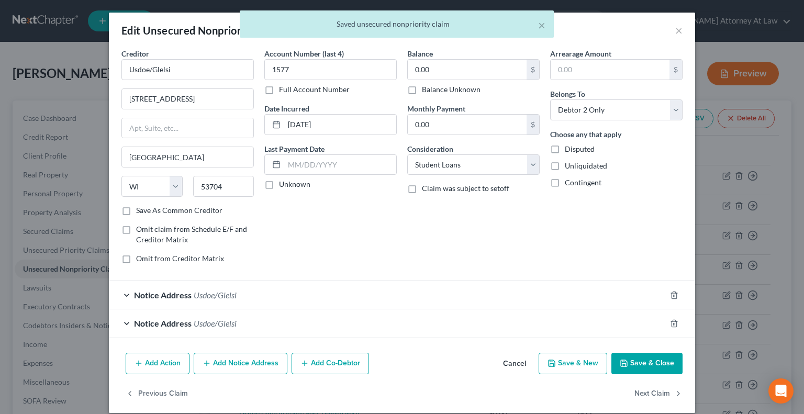
type input "0"
click at [506, 361] on button "Cancel" at bounding box center [514, 364] width 40 height 21
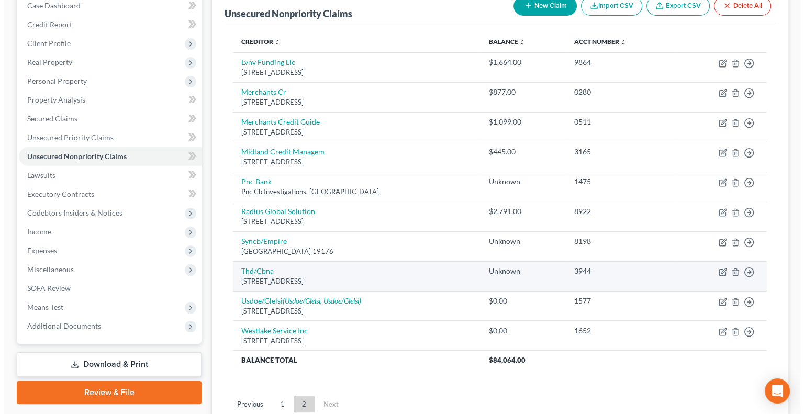
scroll to position [196, 0]
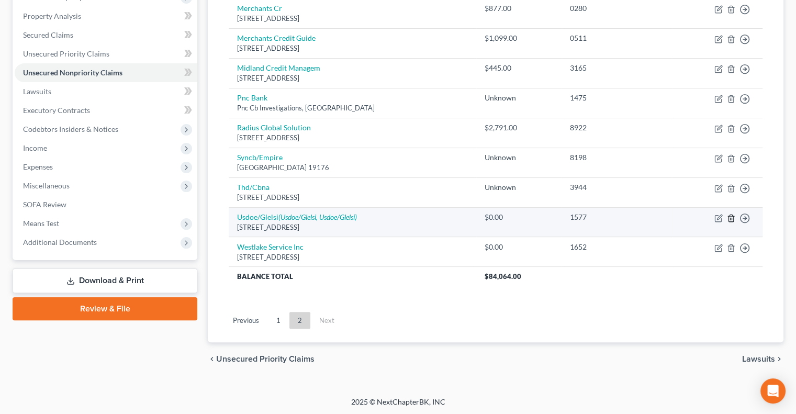
click at [731, 218] on line "button" at bounding box center [731, 219] width 0 height 2
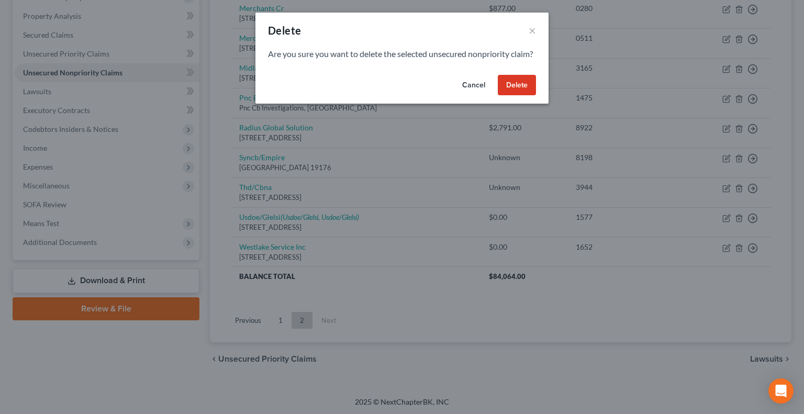
click at [508, 96] on button "Delete" at bounding box center [517, 85] width 38 height 21
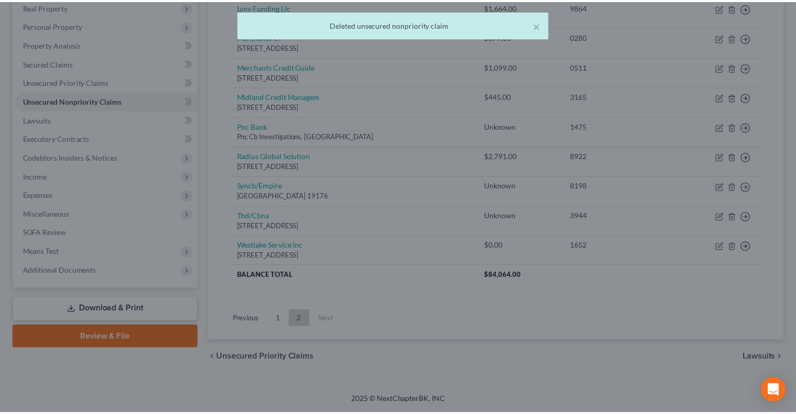
scroll to position [166, 0]
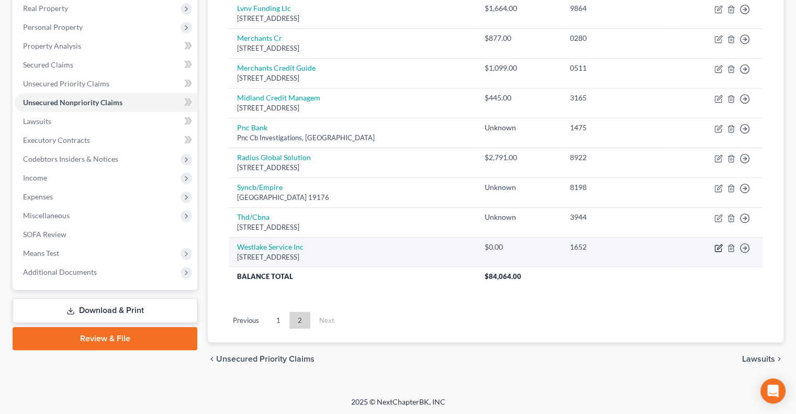
click at [716, 245] on icon "button" at bounding box center [718, 248] width 8 height 8
select select "4"
select select "0"
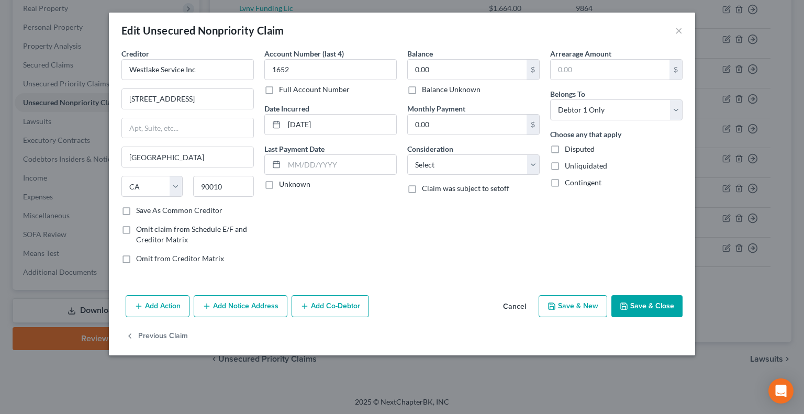
click at [422, 91] on label "Balance Unknown" at bounding box center [451, 89] width 59 height 10
click at [426, 91] on input "Balance Unknown" at bounding box center [429, 87] width 7 height 7
checkbox input "true"
click at [440, 178] on div "Balance 0.00 $ Balance Unknown Balance Undetermined 0.00 $ Balance Unknown Mont…" at bounding box center [473, 160] width 143 height 224
click at [426, 161] on select "Select Cable / Satellite Services Collection Agency Credit Card Debt Debt Couns…" at bounding box center [473, 164] width 132 height 21
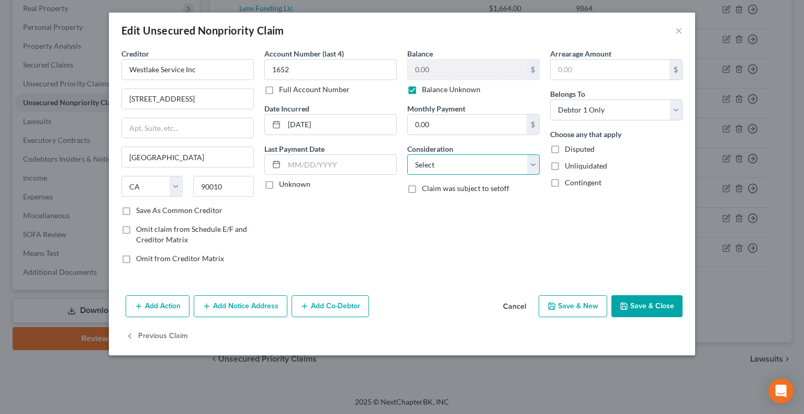
select select "4"
click at [407, 154] on select "Select Cable / Satellite Services Collection Agency Credit Card Debt Debt Couns…" at bounding box center [473, 164] width 132 height 21
click at [633, 307] on button "Save & Close" at bounding box center [646, 306] width 71 height 22
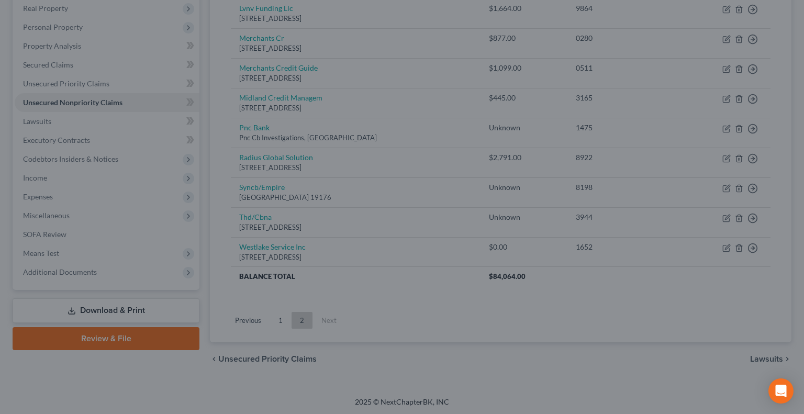
type input "0"
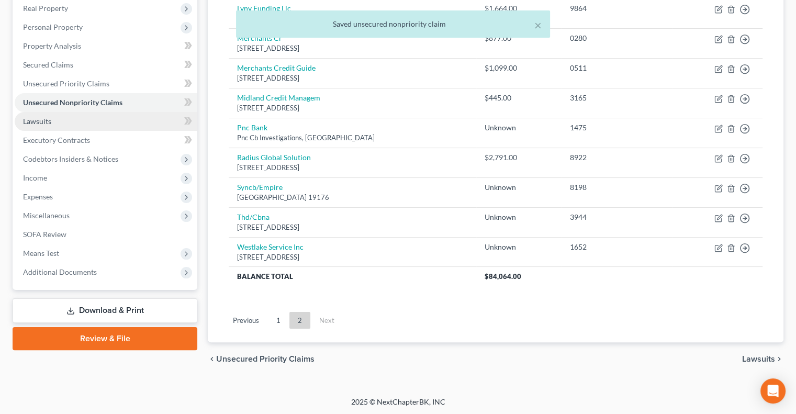
click at [50, 116] on link "Lawsuits" at bounding box center [106, 121] width 183 height 19
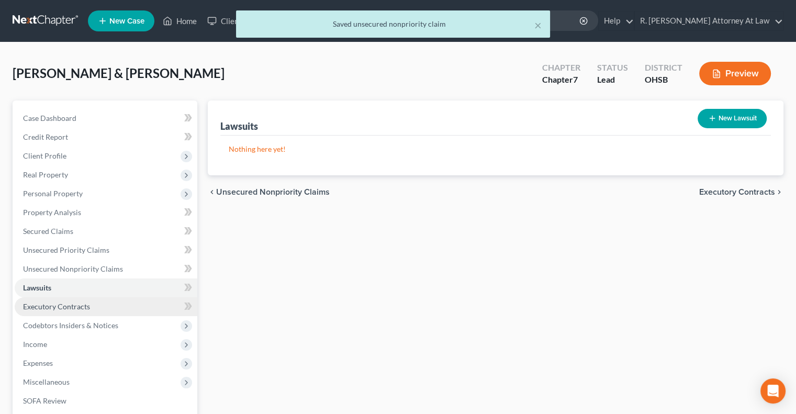
click at [55, 306] on span "Executory Contracts" at bounding box center [56, 306] width 67 height 9
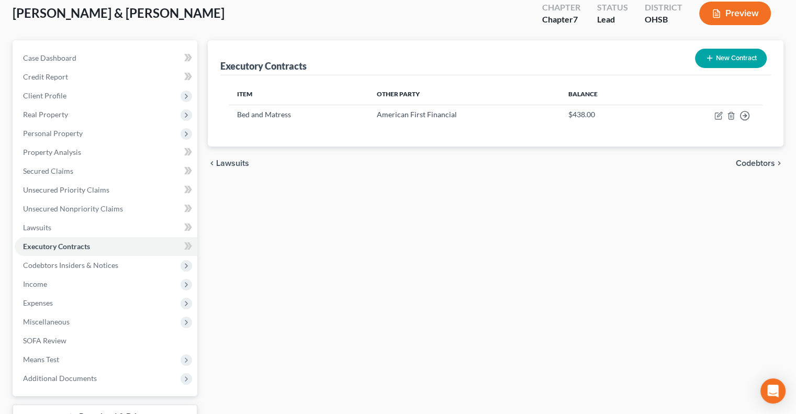
scroll to position [141, 0]
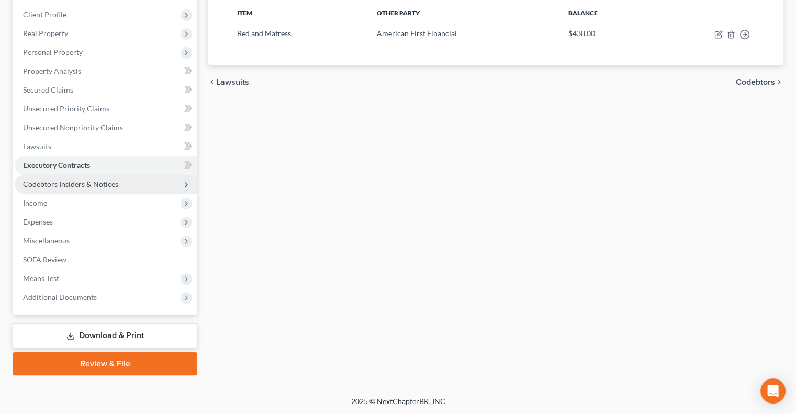
click at [61, 188] on span "Codebtors Insiders & Notices" at bounding box center [106, 184] width 183 height 19
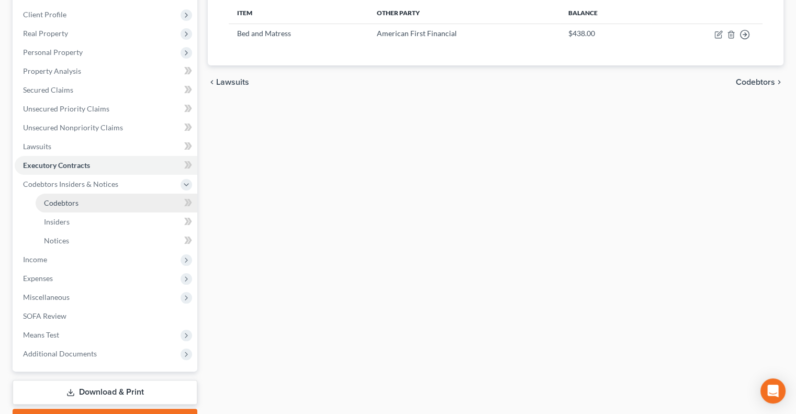
click at [61, 198] on span "Codebtors" at bounding box center [61, 202] width 35 height 9
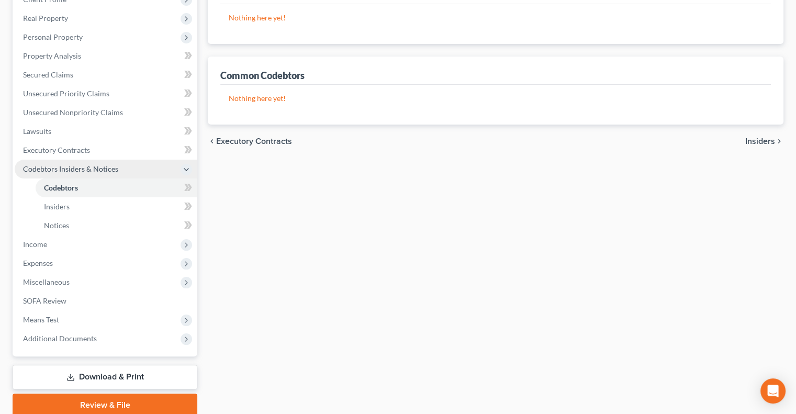
scroll to position [157, 0]
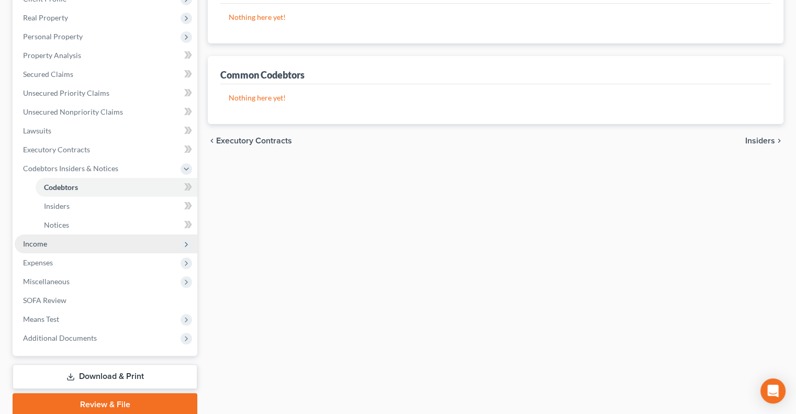
click at [40, 244] on span "Income" at bounding box center [35, 243] width 24 height 9
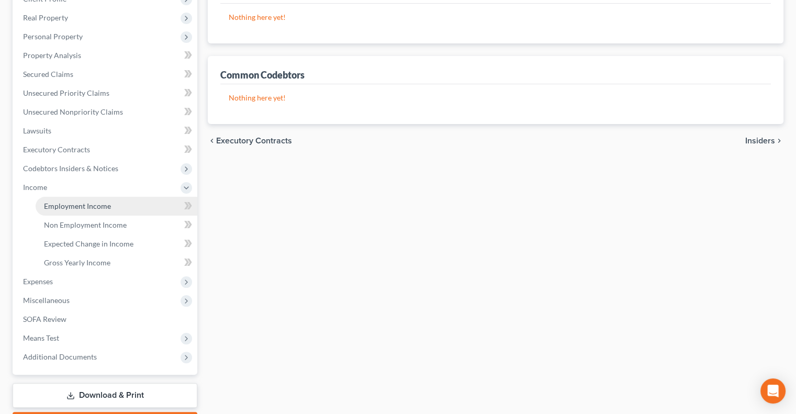
click at [64, 207] on span "Employment Income" at bounding box center [77, 205] width 67 height 9
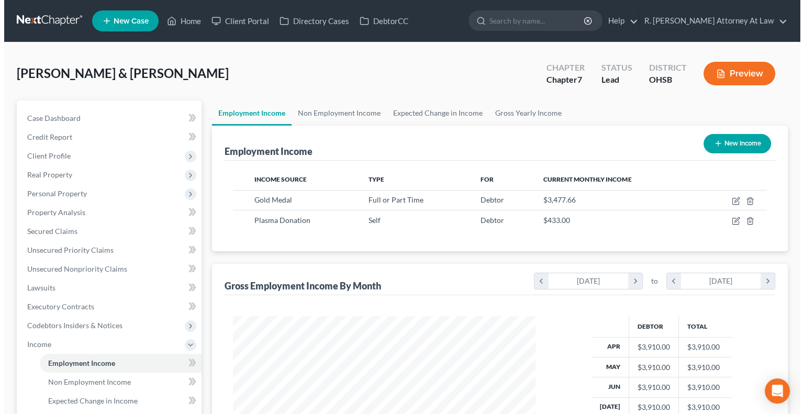
scroll to position [186, 323]
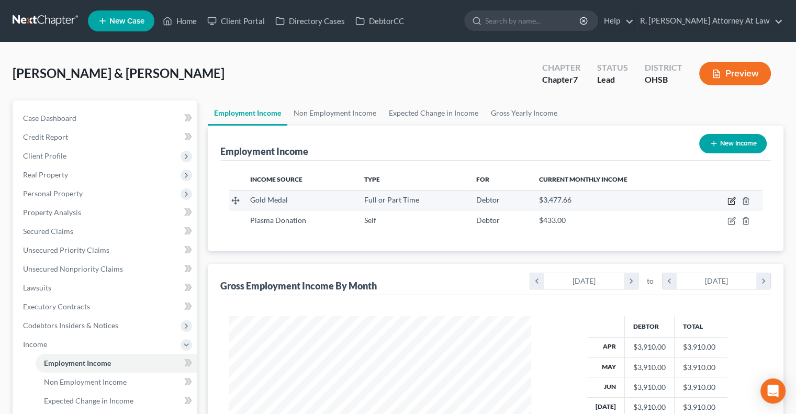
click at [730, 201] on icon "button" at bounding box center [732, 199] width 5 height 5
select select "0"
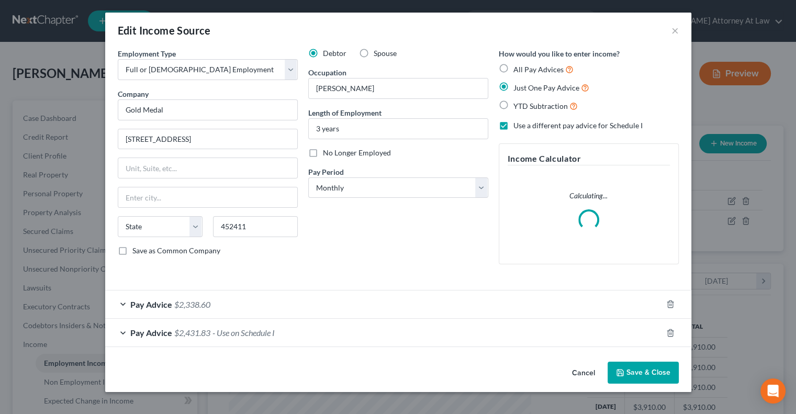
scroll to position [186, 326]
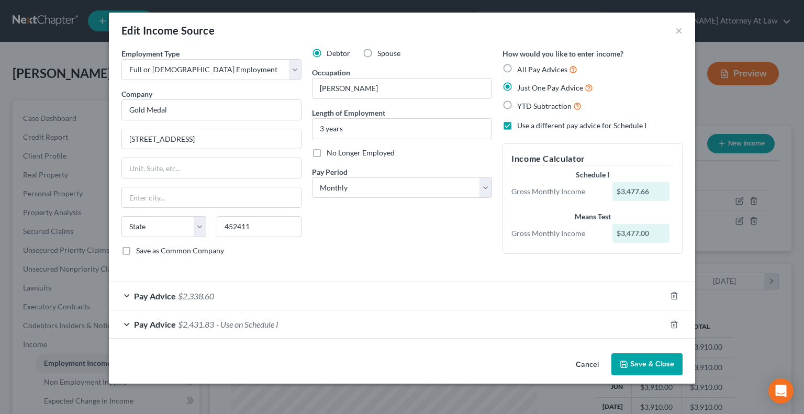
click at [641, 366] on button "Save & Close" at bounding box center [646, 364] width 71 height 22
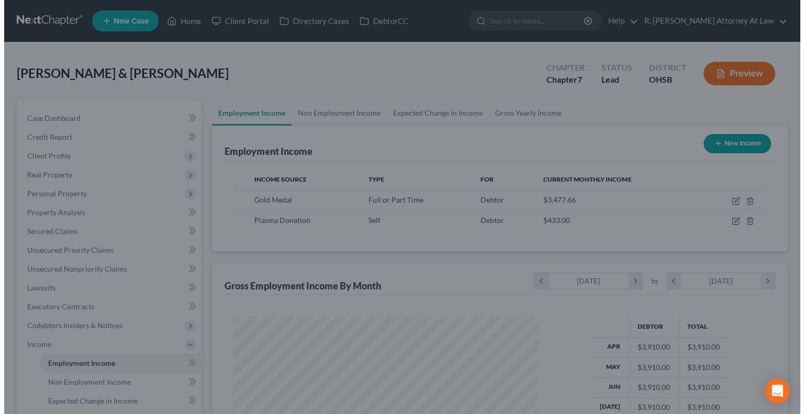
scroll to position [523036, 522898]
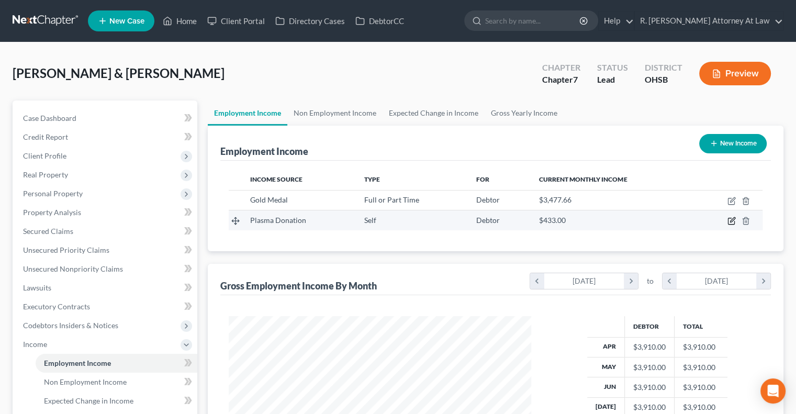
click at [733, 219] on icon "button" at bounding box center [731, 221] width 8 height 8
select select "1"
select select "0"
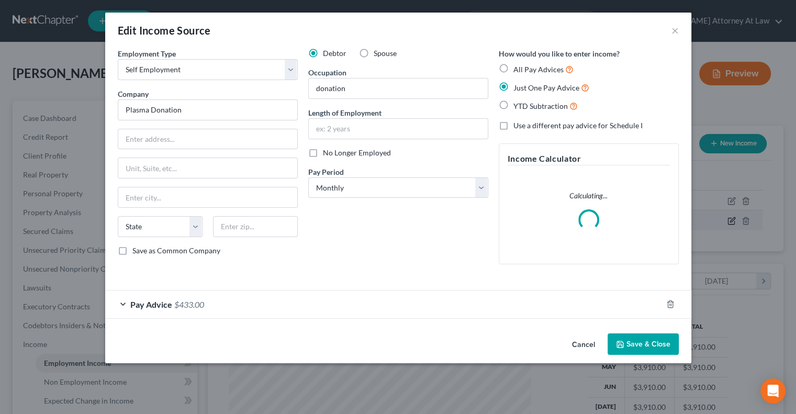
scroll to position [186, 326]
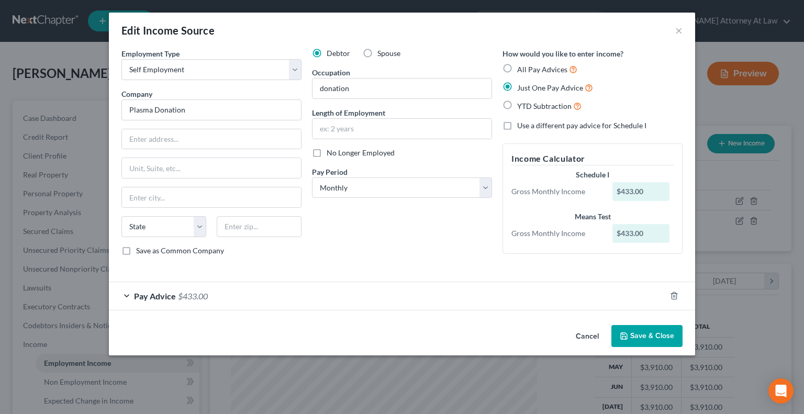
click at [644, 325] on button "Save & Close" at bounding box center [646, 336] width 71 height 22
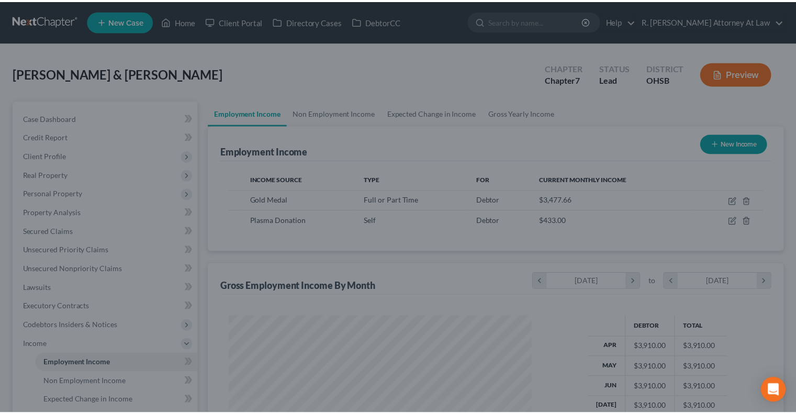
scroll to position [186, 323]
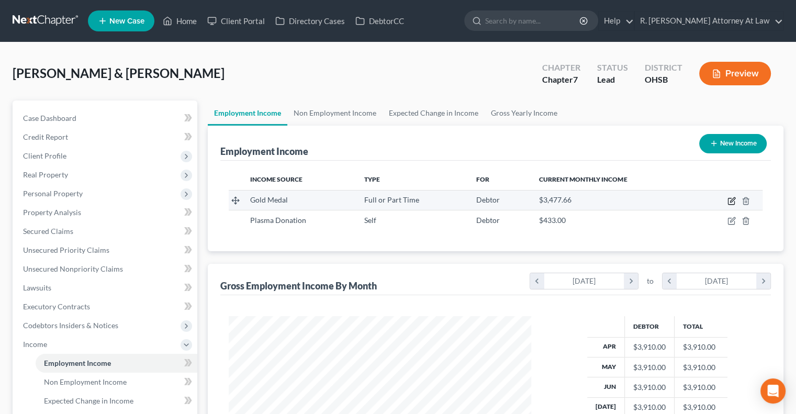
click at [732, 201] on icon "button" at bounding box center [732, 199] width 5 height 5
select select "0"
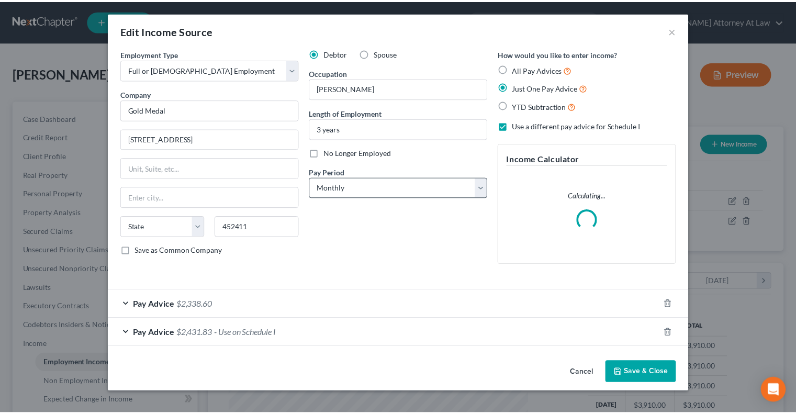
scroll to position [186, 326]
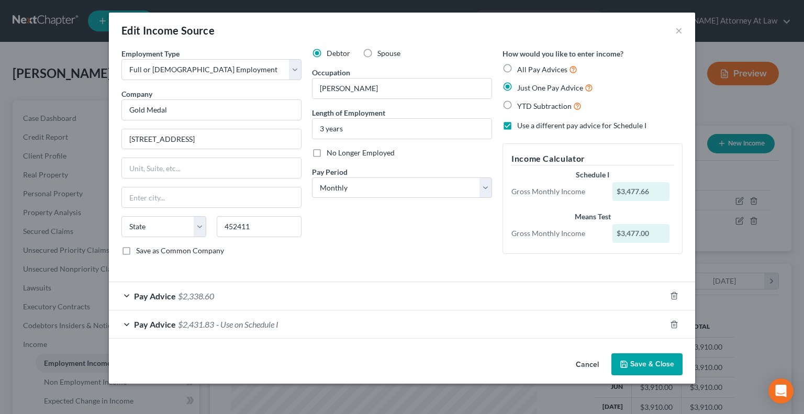
click at [635, 367] on button "Save & Close" at bounding box center [646, 364] width 71 height 22
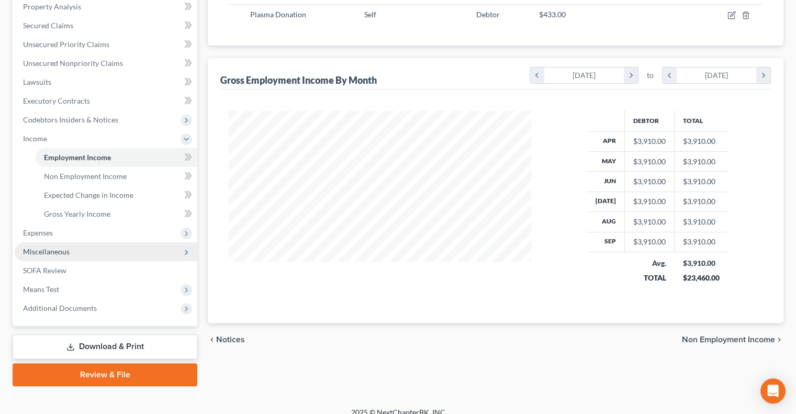
scroll to position [209, 0]
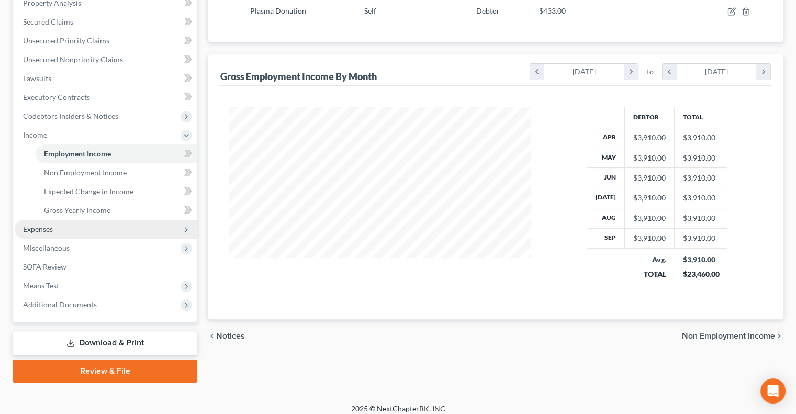
click at [48, 228] on span "Expenses" at bounding box center [38, 228] width 30 height 9
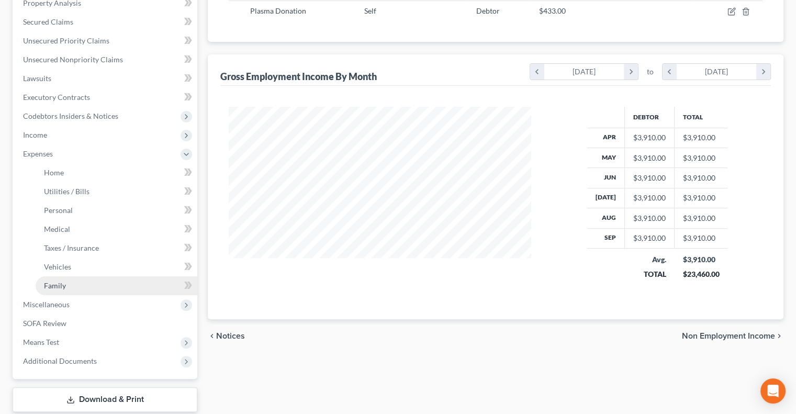
click at [47, 284] on span "Family" at bounding box center [55, 285] width 22 height 9
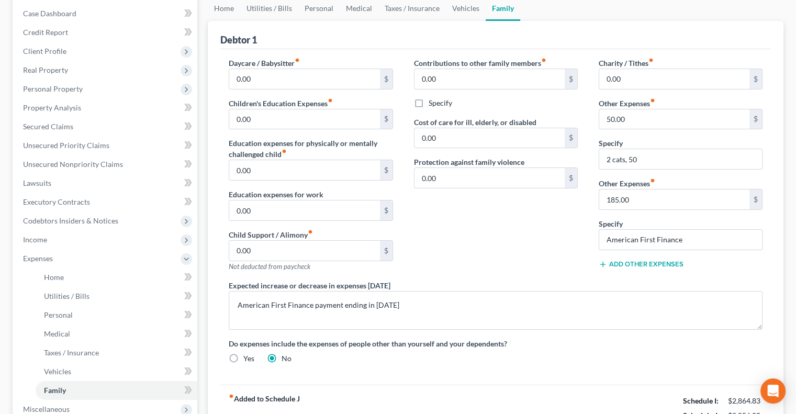
scroll to position [105, 0]
click at [465, 6] on link "Vehicles" at bounding box center [466, 8] width 40 height 25
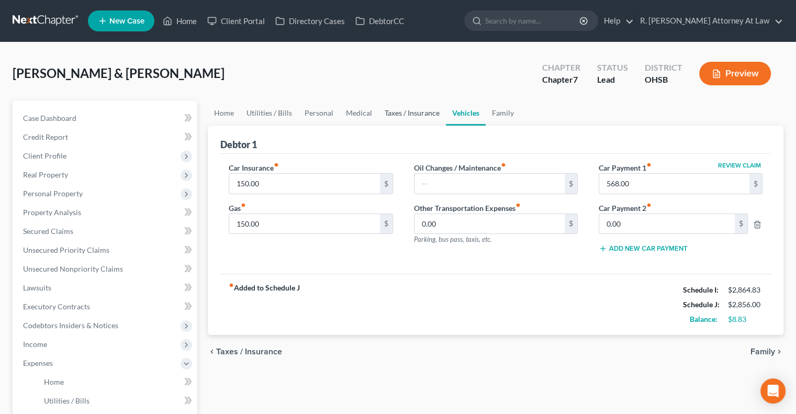
click at [410, 107] on link "Taxes / Insurance" at bounding box center [411, 112] width 67 height 25
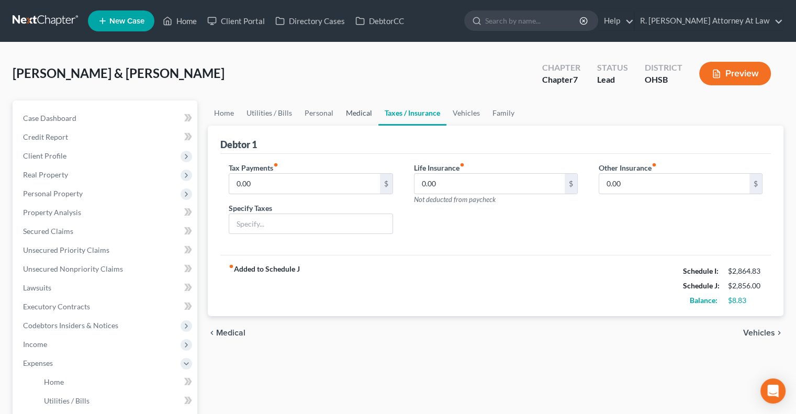
click at [355, 113] on link "Medical" at bounding box center [359, 112] width 39 height 25
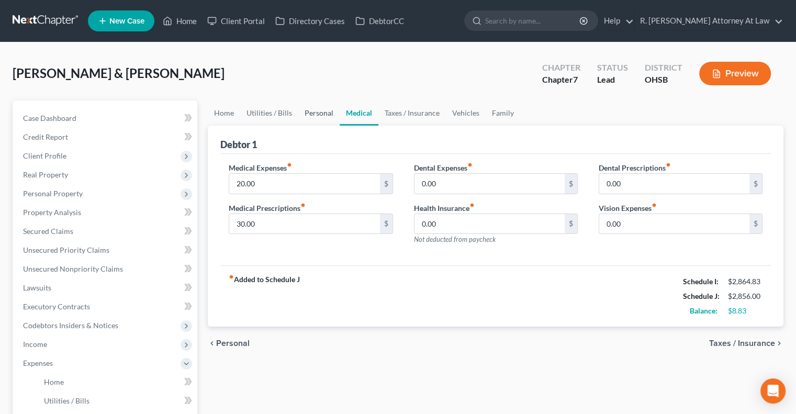
click at [315, 113] on link "Personal" at bounding box center [318, 112] width 41 height 25
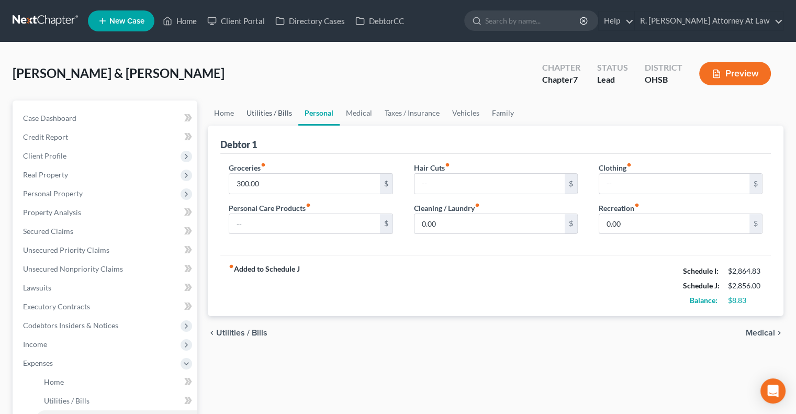
click at [259, 112] on link "Utilities / Bills" at bounding box center [269, 112] width 58 height 25
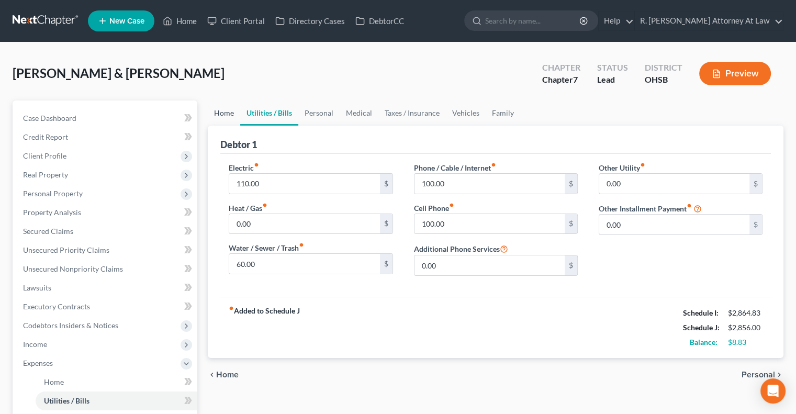
click at [223, 112] on link "Home" at bounding box center [224, 112] width 32 height 25
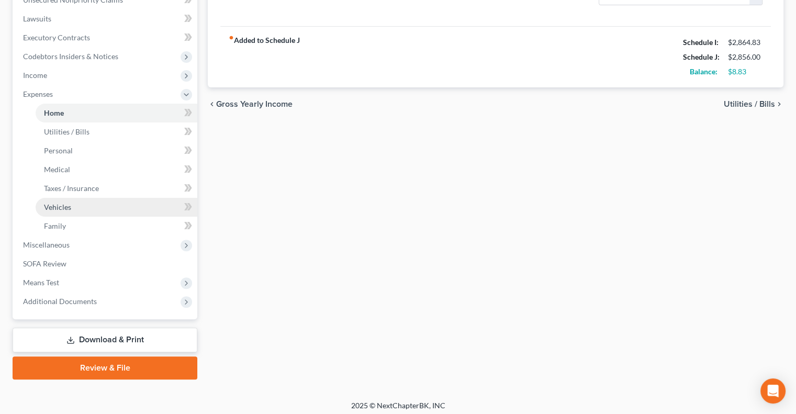
scroll to position [273, 0]
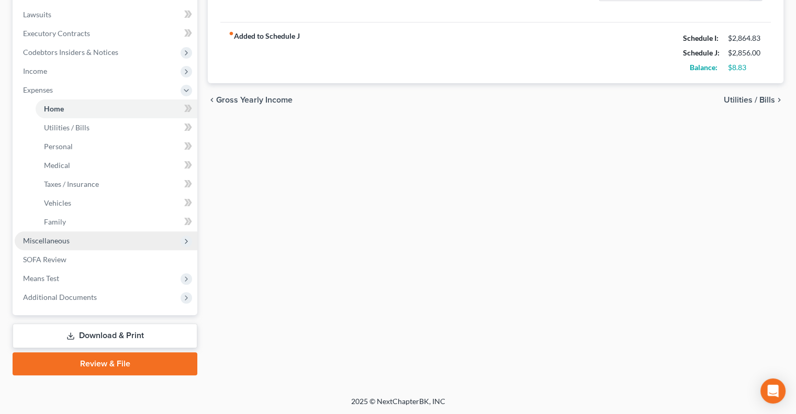
click at [33, 244] on span "Miscellaneous" at bounding box center [106, 240] width 183 height 19
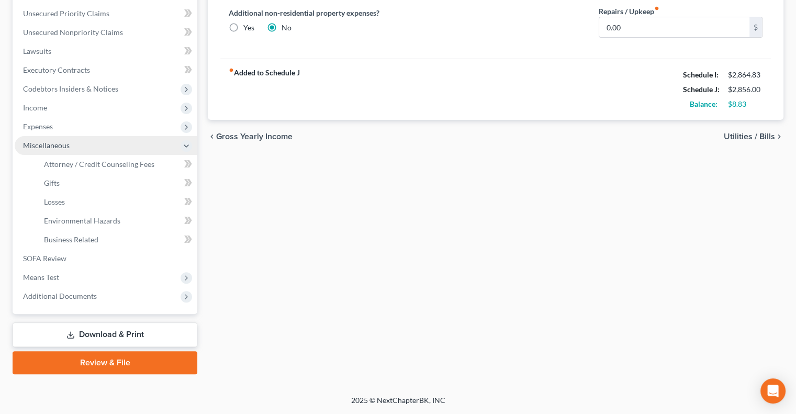
scroll to position [235, 0]
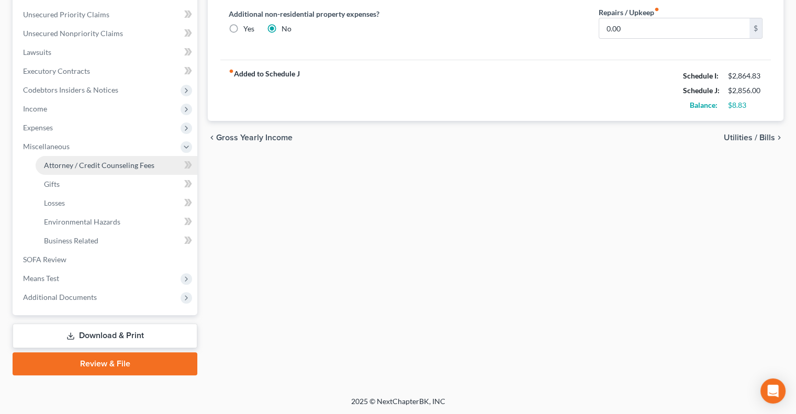
click at [73, 162] on span "Attorney / Credit Counseling Fees" at bounding box center [99, 165] width 110 height 9
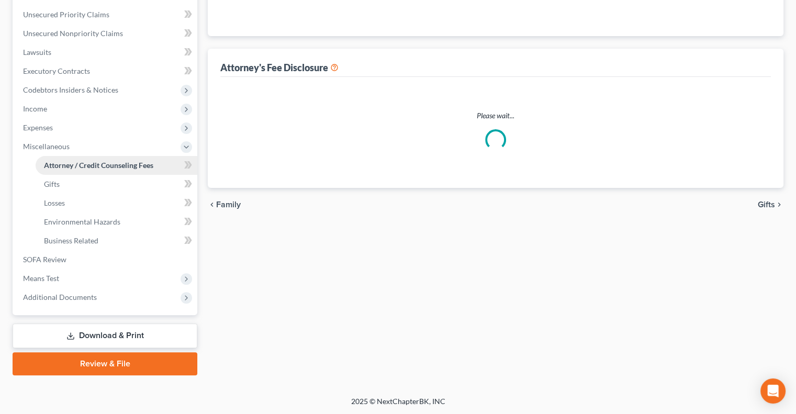
select select "1"
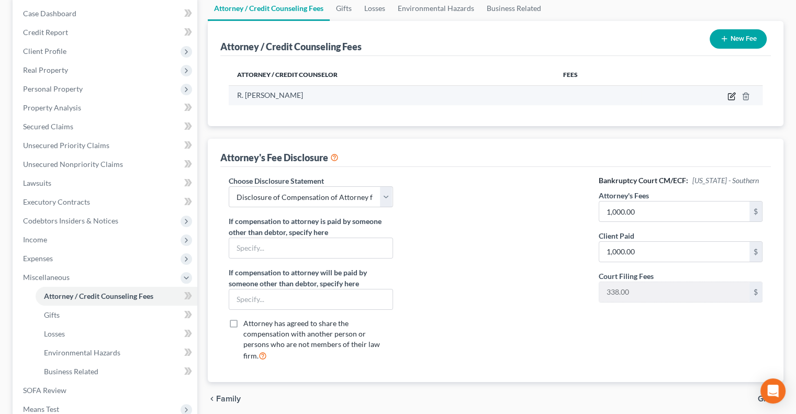
click at [731, 95] on icon "button" at bounding box center [732, 95] width 5 height 5
select select "36"
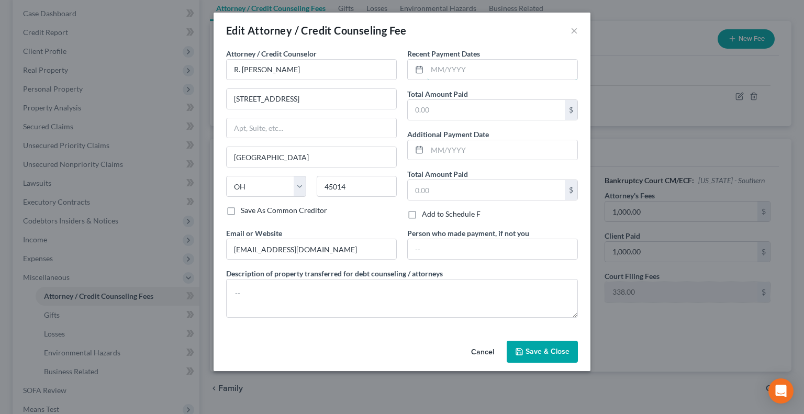
drag, startPoint x: 448, startPoint y: 73, endPoint x: 417, endPoint y: 39, distance: 45.5
click at [448, 73] on input "text" at bounding box center [502, 70] width 150 height 20
type input "10/2025"
drag, startPoint x: 435, startPoint y: 115, endPoint x: 436, endPoint y: 110, distance: 5.3
click at [436, 113] on input "text" at bounding box center [486, 110] width 157 height 20
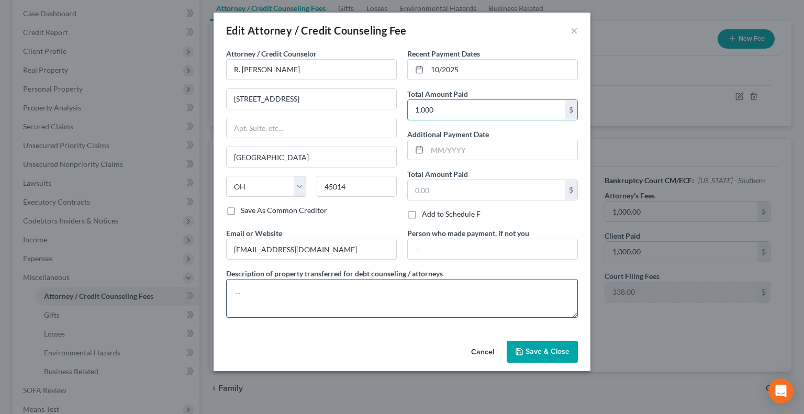
type input "1,000"
drag, startPoint x: 277, startPoint y: 298, endPoint x: 288, endPoint y: 286, distance: 16.3
click at [278, 298] on textarea at bounding box center [402, 298] width 352 height 39
type textarea "$1000"
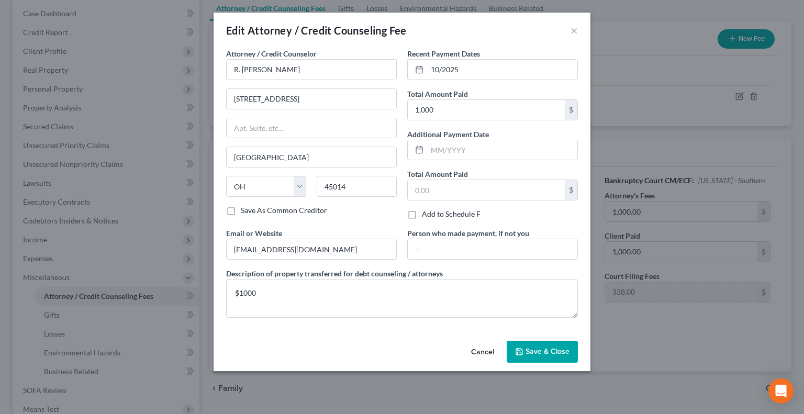
click at [542, 351] on span "Save & Close" at bounding box center [547, 351] width 44 height 9
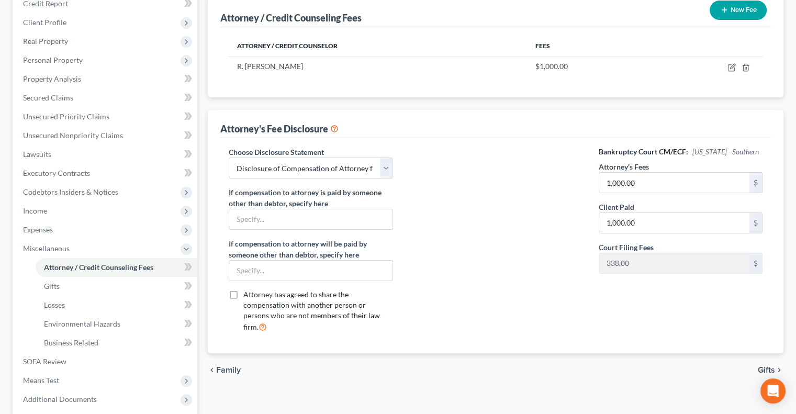
scroll to position [235, 0]
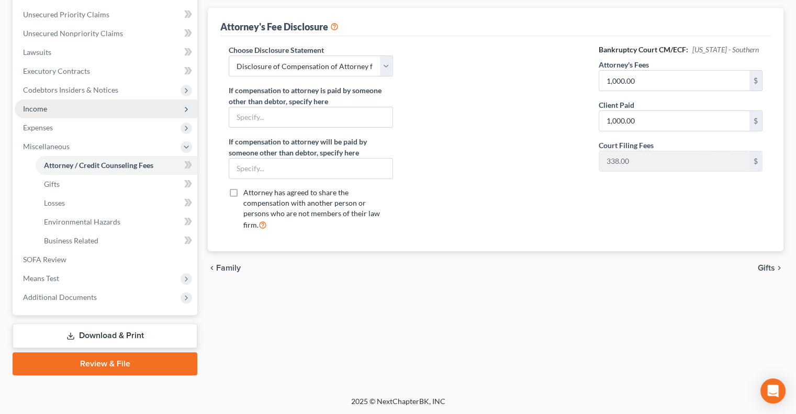
click at [36, 107] on span "Income" at bounding box center [35, 108] width 24 height 9
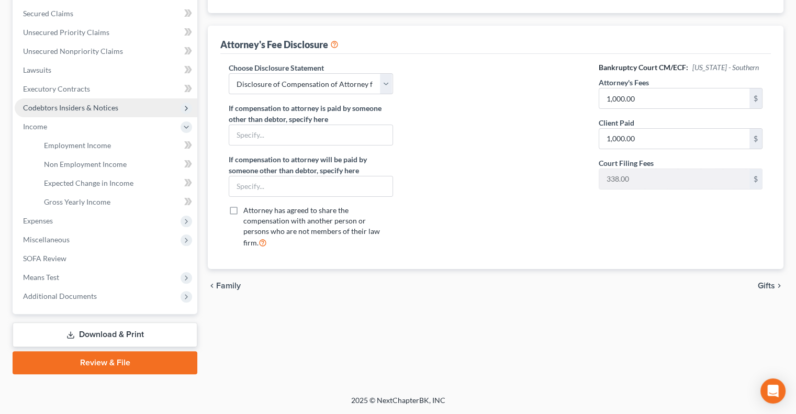
scroll to position [217, 0]
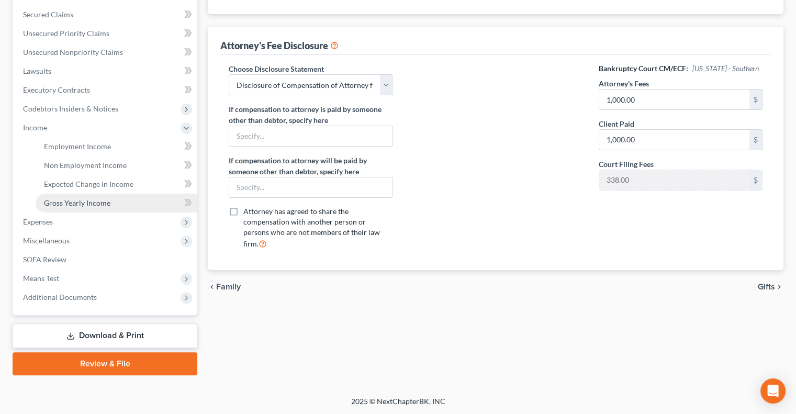
click at [63, 200] on span "Gross Yearly Income" at bounding box center [77, 202] width 66 height 9
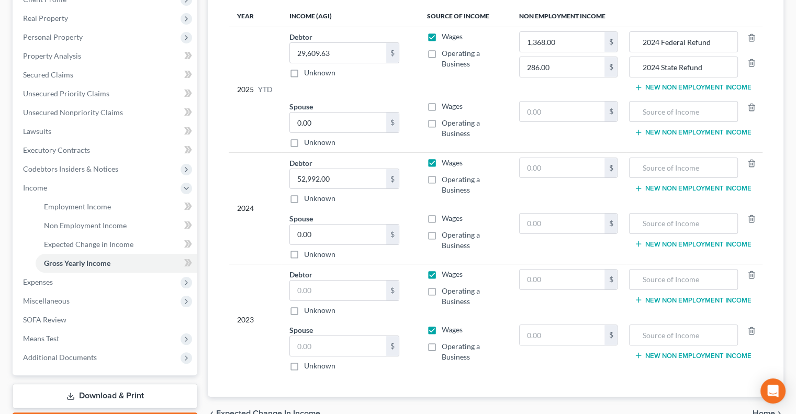
scroll to position [157, 0]
click at [312, 291] on input "text" at bounding box center [338, 290] width 96 height 20
type input "25,217"
click at [388, 317] on td "Debtor 25,217.00 $ Unknown Balance Undetermined 25,217 $ Unknown" at bounding box center [350, 292] width 138 height 56
click at [565, 164] on input "text" at bounding box center [562, 167] width 85 height 20
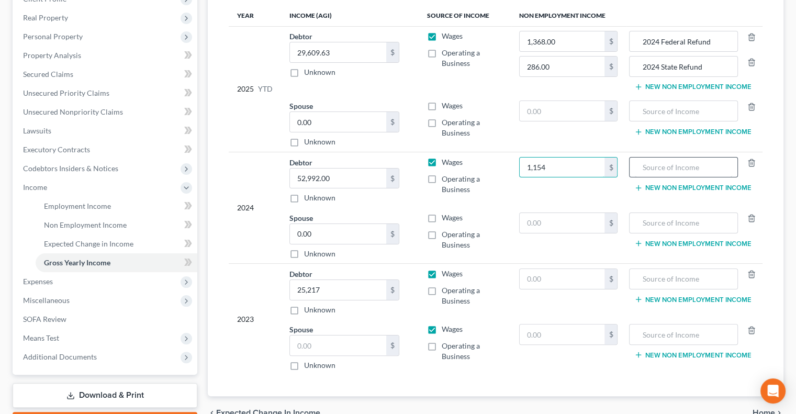
type input "1,154"
type input "Federal Refund"
click at [559, 162] on input "1,154" at bounding box center [562, 167] width 85 height 20
type input "1,584"
click at [534, 280] on input "text" at bounding box center [562, 279] width 85 height 20
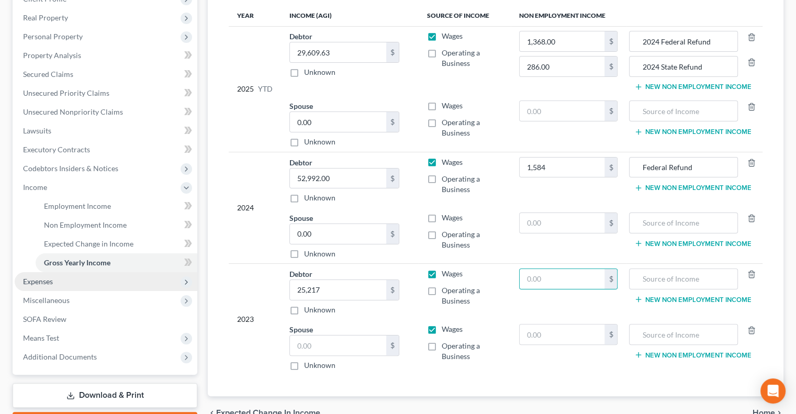
click at [39, 280] on span "Expenses" at bounding box center [38, 281] width 30 height 9
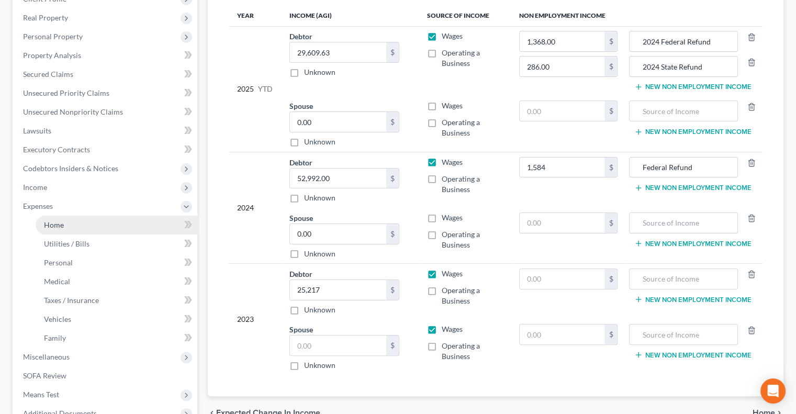
click at [51, 230] on link "Home" at bounding box center [117, 225] width 162 height 19
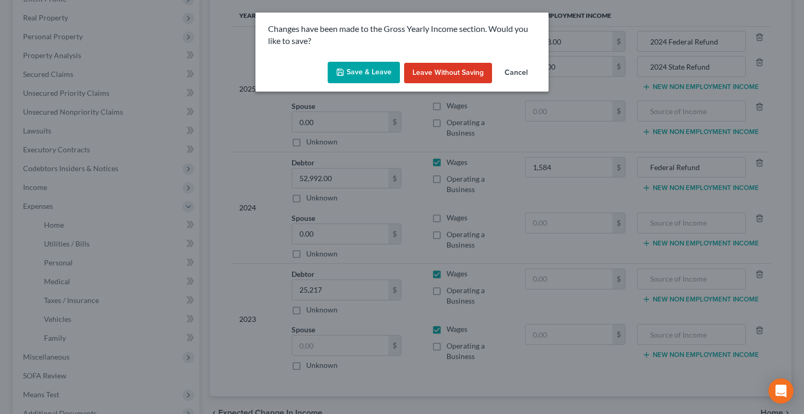
click at [364, 64] on button "Save & Leave" at bounding box center [364, 73] width 72 height 22
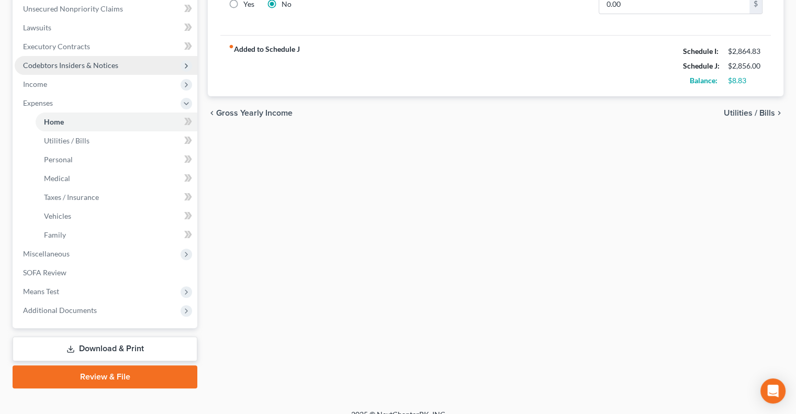
scroll to position [262, 0]
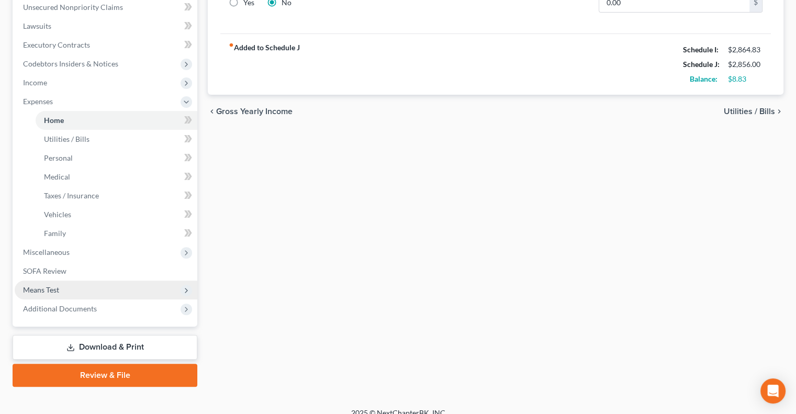
click at [35, 288] on span "Means Test" at bounding box center [41, 289] width 36 height 9
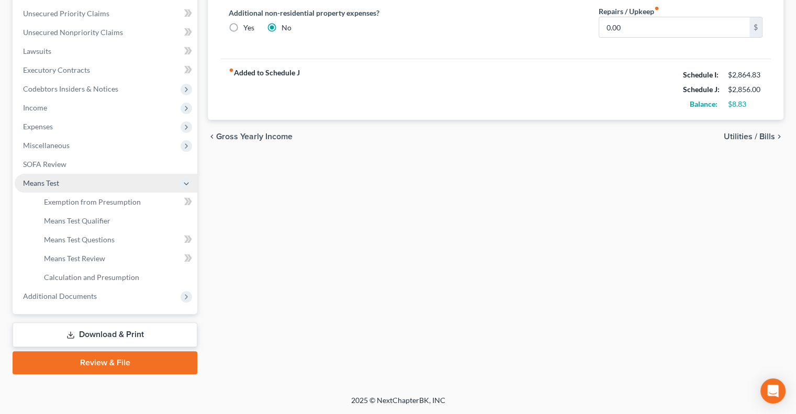
scroll to position [235, 0]
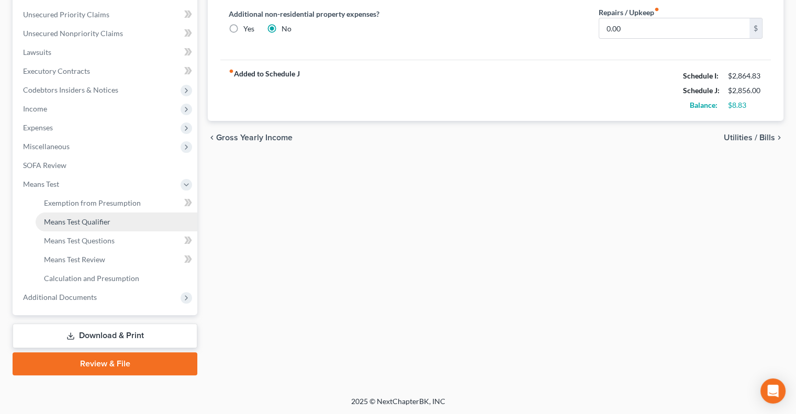
click at [55, 222] on span "Means Test Qualifier" at bounding box center [77, 221] width 66 height 9
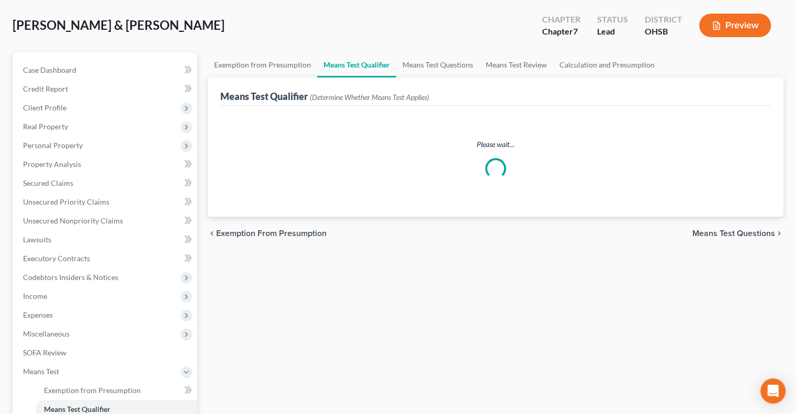
scroll to position [105, 0]
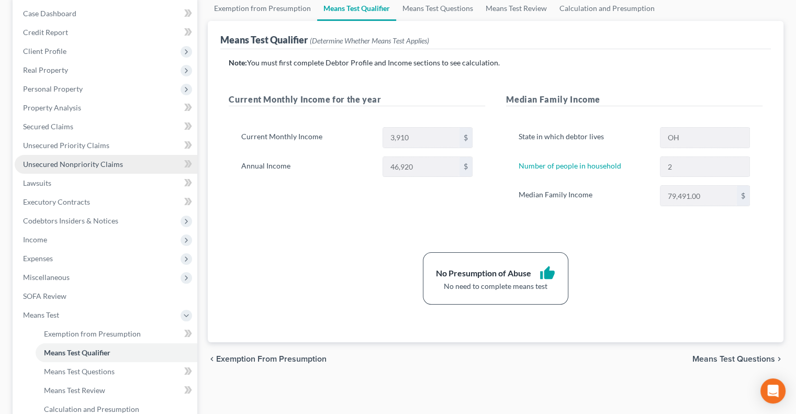
click at [57, 162] on span "Unsecured Nonpriority Claims" at bounding box center [73, 164] width 100 height 9
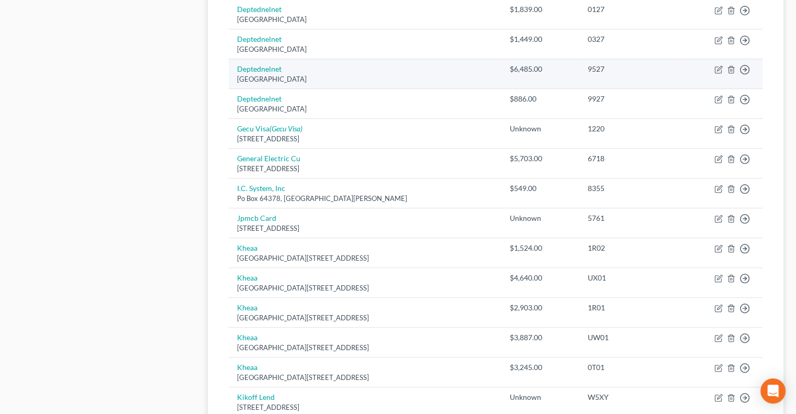
scroll to position [785, 0]
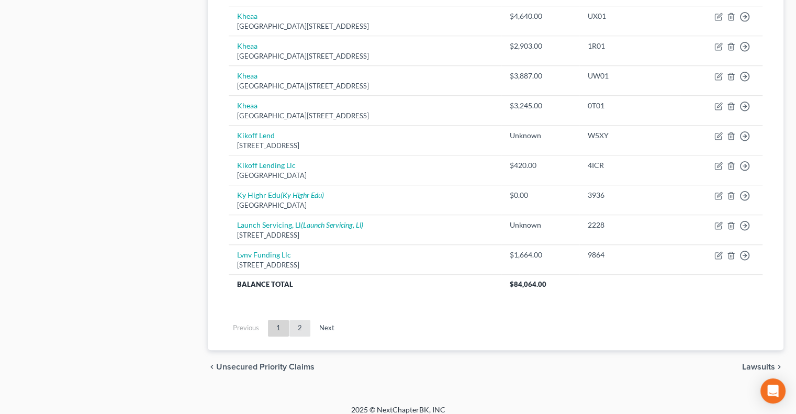
click at [297, 324] on link "2" at bounding box center [299, 328] width 21 height 17
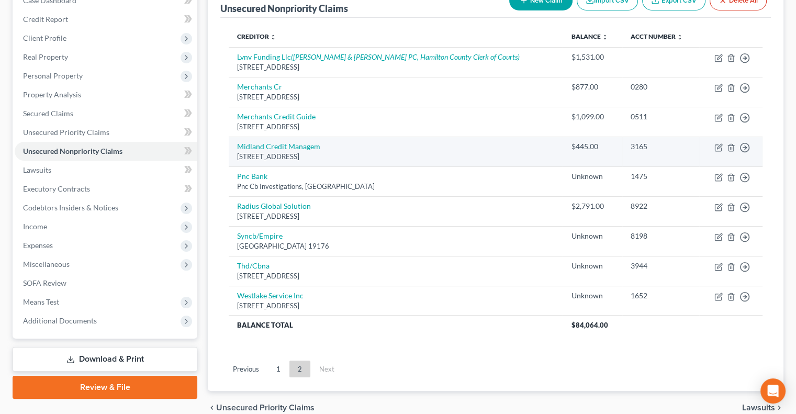
scroll to position [62, 0]
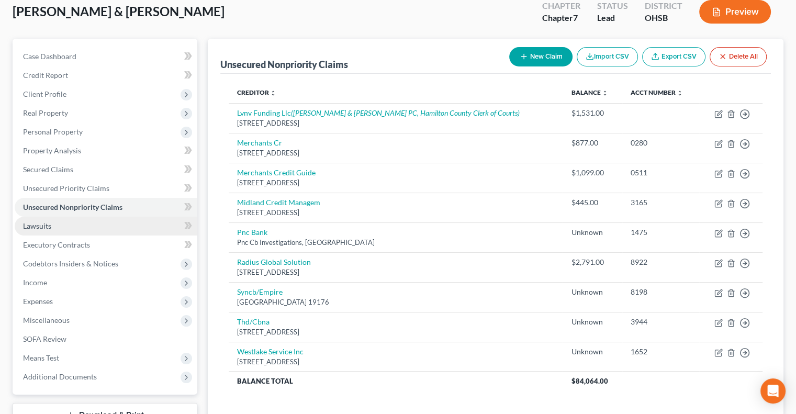
click at [51, 223] on span "Lawsuits" at bounding box center [37, 225] width 28 height 9
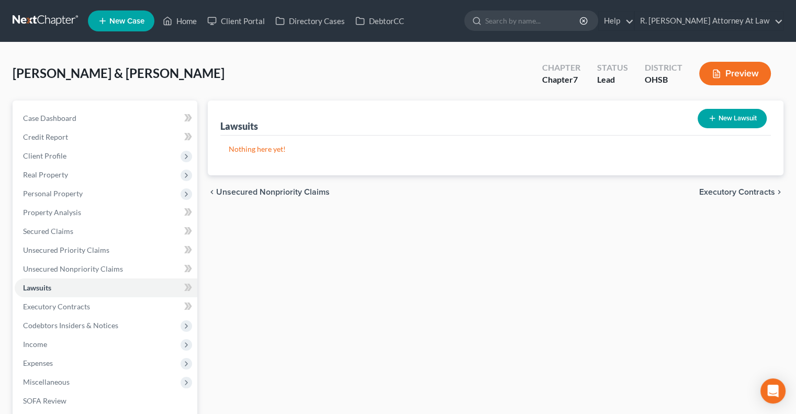
click at [702, 116] on button "New Lawsuit" at bounding box center [731, 118] width 69 height 19
select select "0"
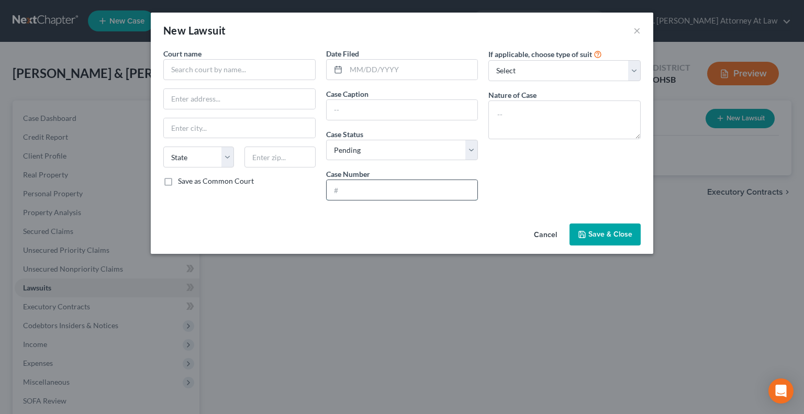
click at [350, 189] on input "text" at bounding box center [401, 190] width 151 height 20
type input "25CV 12236"
click at [226, 67] on input "text" at bounding box center [239, 69] width 152 height 21
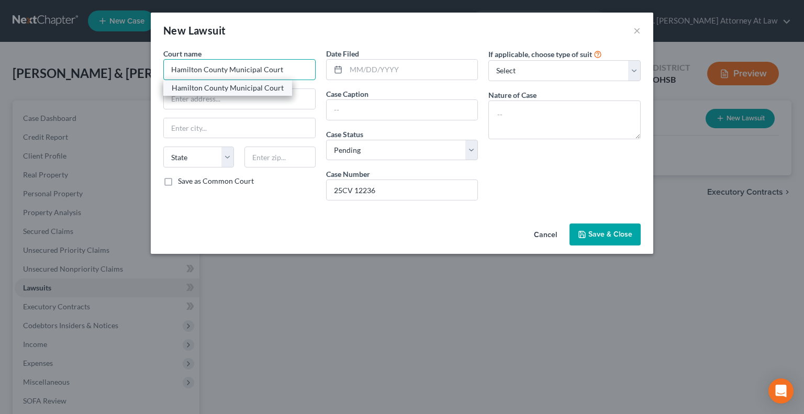
type input "Hamilton County Municipal Court"
click at [253, 93] on div "Hamilton County Municipal Court" at bounding box center [227, 88] width 129 height 16
type input "[STREET_ADDRESS]"
type input "[GEOGRAPHIC_DATA]"
select select "36"
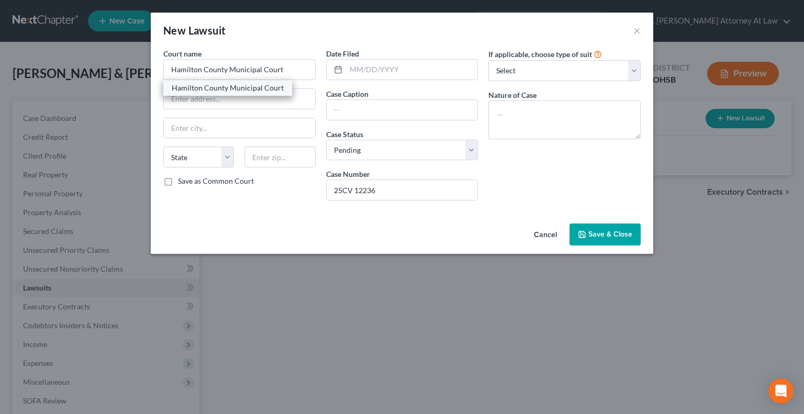
type input "45202"
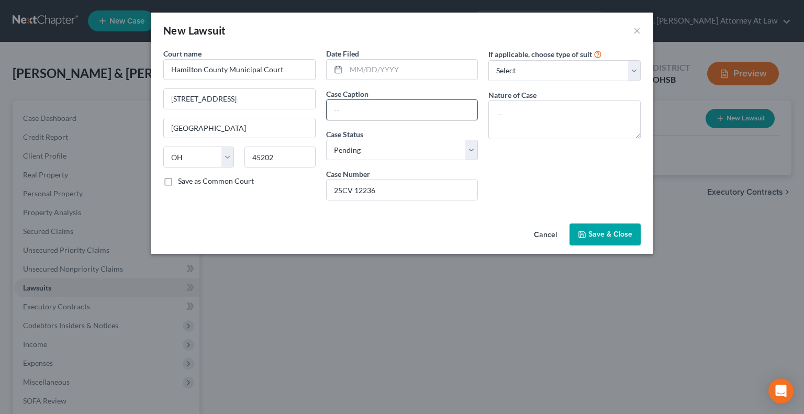
click at [352, 101] on input "text" at bounding box center [401, 110] width 151 height 20
type input "LVNV [PERSON_NAME]"
click at [503, 100] on div "Nature of Case" at bounding box center [564, 114] width 152 height 50
click at [513, 117] on textarea at bounding box center [564, 119] width 152 height 39
type textarea "Money"
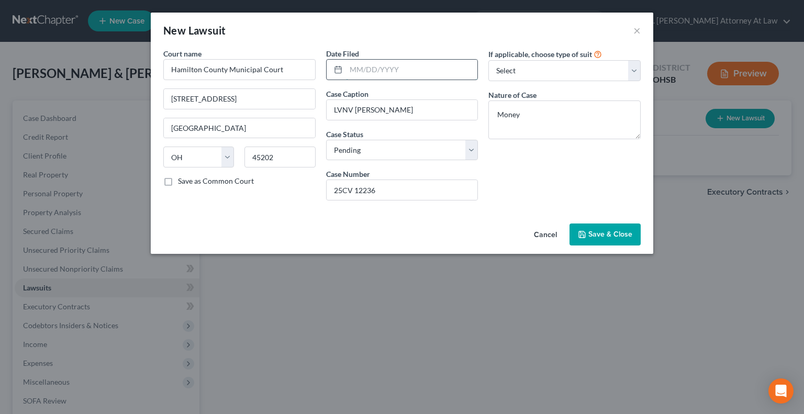
click at [367, 75] on input "text" at bounding box center [412, 70] width 132 height 20
type input "[DATE]"
click at [598, 230] on span "Save & Close" at bounding box center [610, 234] width 44 height 9
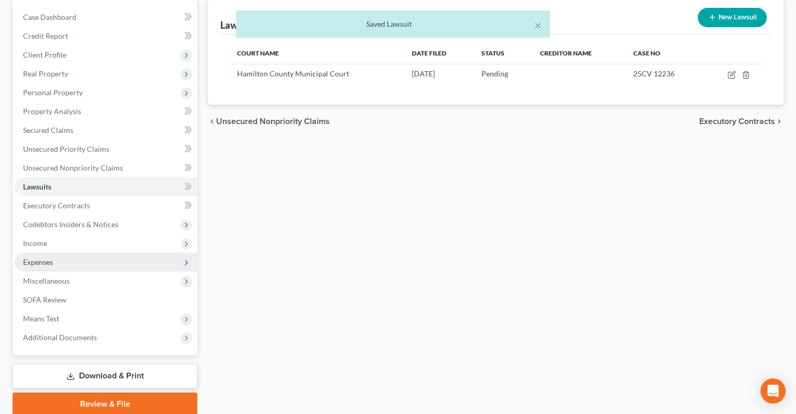
scroll to position [141, 0]
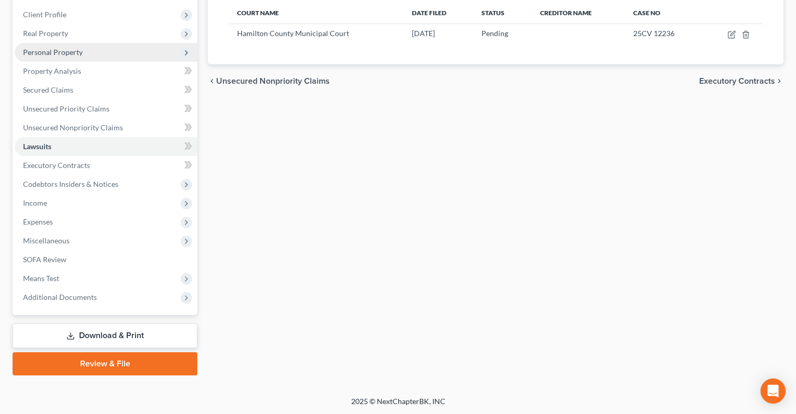
click at [37, 50] on span "Personal Property" at bounding box center [53, 52] width 60 height 9
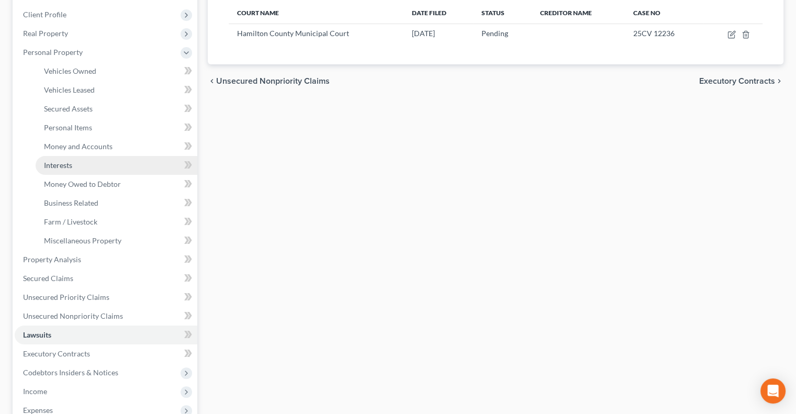
click at [61, 165] on span "Interests" at bounding box center [58, 165] width 28 height 9
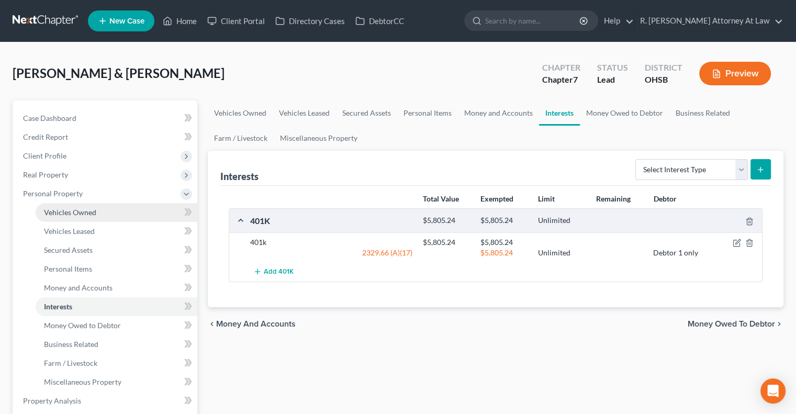
click at [69, 206] on link "Vehicles Owned" at bounding box center [117, 212] width 162 height 19
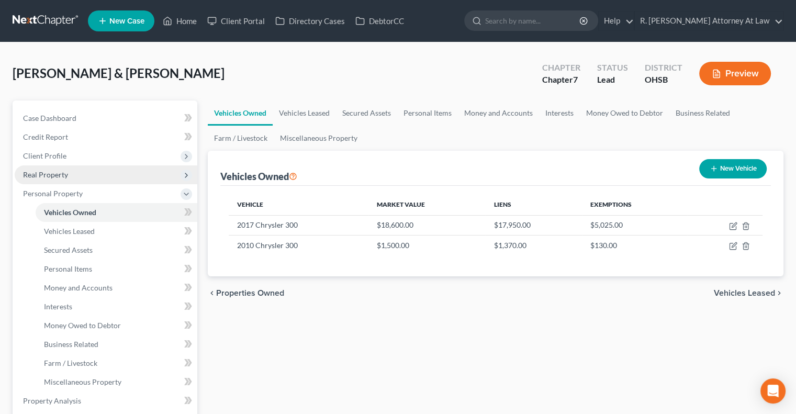
click at [71, 179] on span "Real Property" at bounding box center [106, 174] width 183 height 19
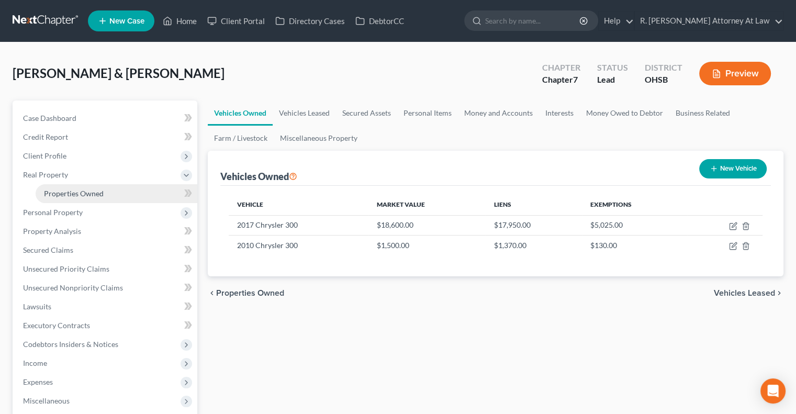
click at [71, 189] on span "Properties Owned" at bounding box center [74, 193] width 60 height 9
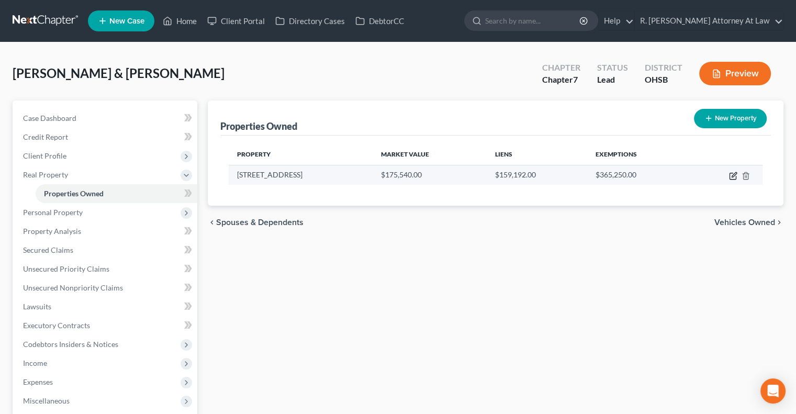
click at [732, 174] on icon "button" at bounding box center [733, 176] width 8 height 8
select select "36"
select select "0"
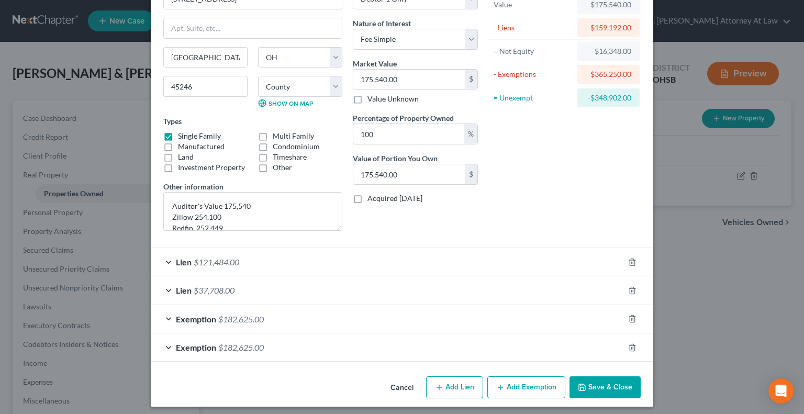
scroll to position [74, 0]
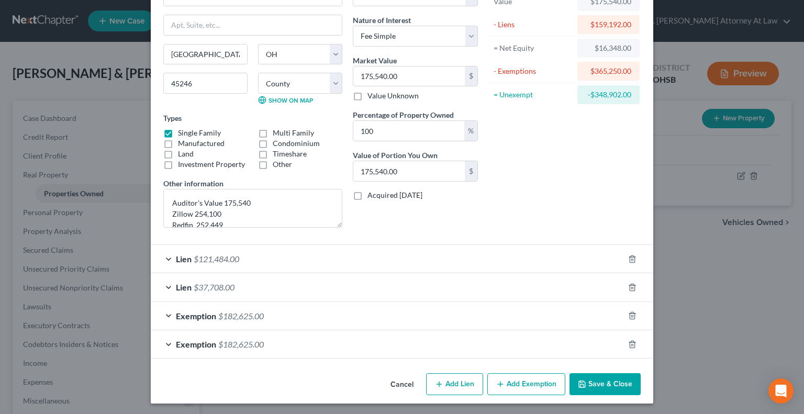
click at [464, 311] on div "Exemption $182,625.00" at bounding box center [387, 316] width 473 height 28
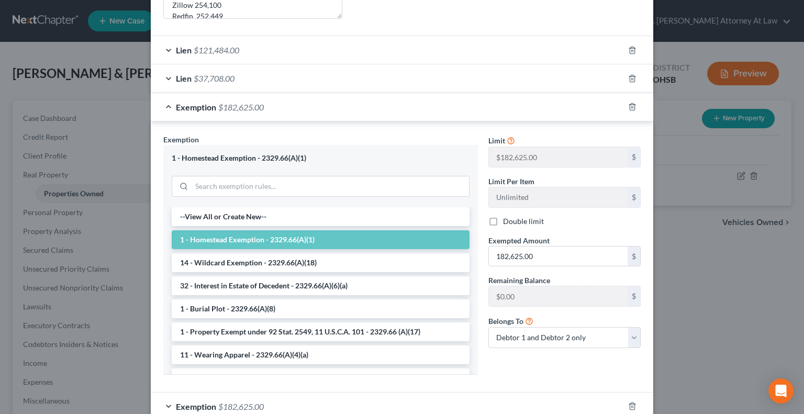
scroll to position [283, 0]
click at [517, 329] on select "Debtor 1 only Debtor 2 only Debtor 1 and Debtor 2 only" at bounding box center [564, 336] width 152 height 21
select select "0"
click at [488, 326] on select "Debtor 1 only Debtor 2 only Debtor 1 and Debtor 2 only" at bounding box center [564, 336] width 152 height 21
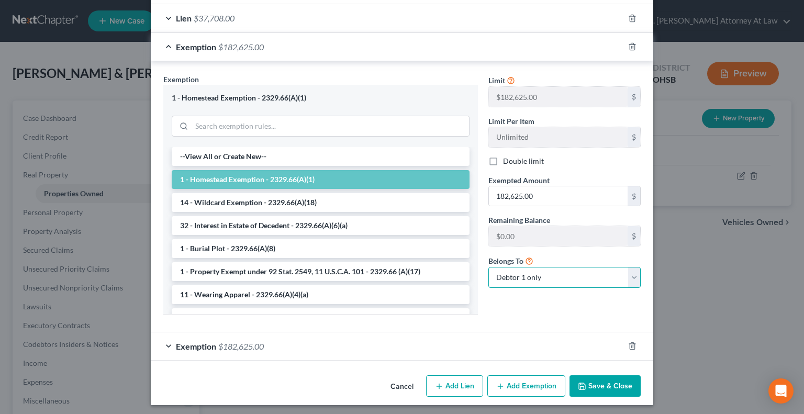
scroll to position [344, 0]
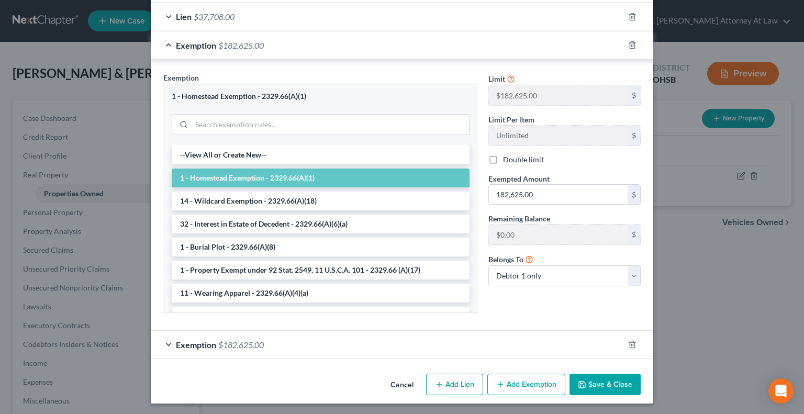
click at [603, 381] on button "Save & Close" at bounding box center [604, 385] width 71 height 22
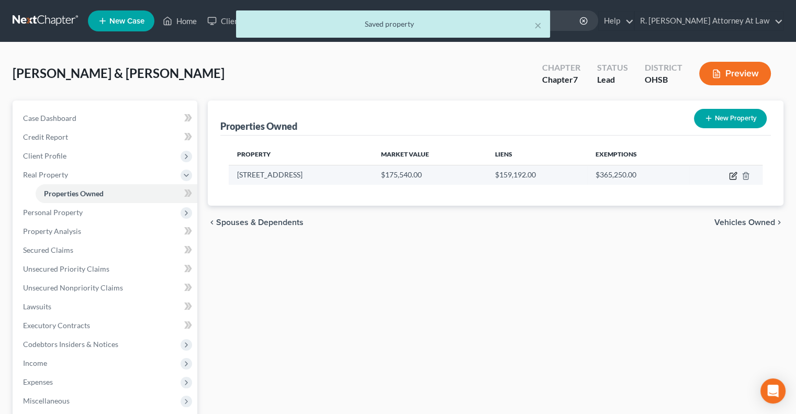
click at [730, 175] on icon "button" at bounding box center [733, 176] width 8 height 8
select select "36"
select select "30"
select select "0"
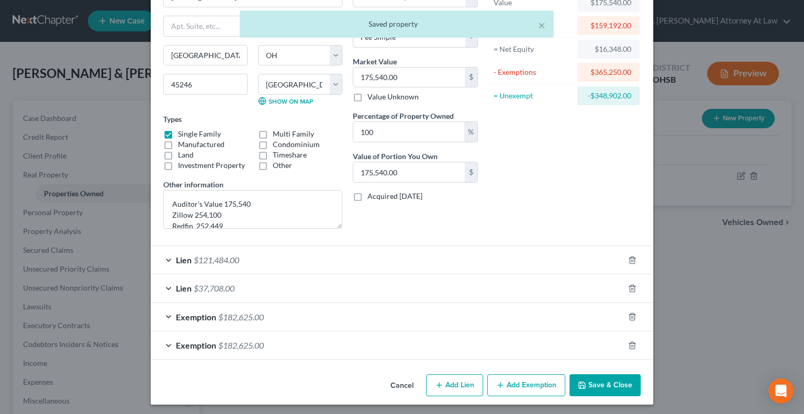
scroll to position [74, 0]
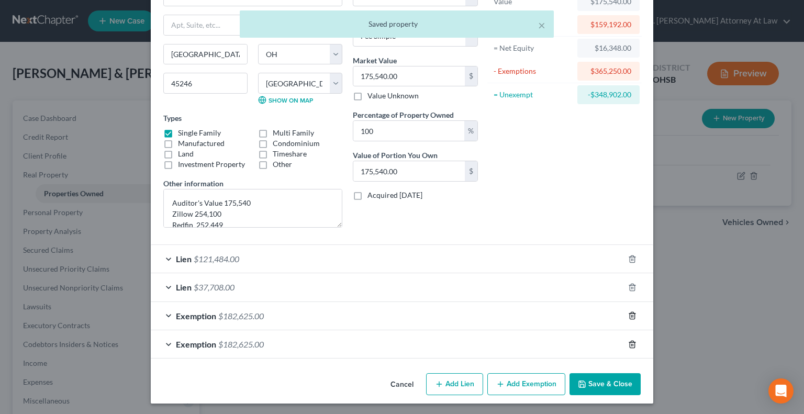
click at [629, 342] on polyline "button" at bounding box center [632, 342] width 6 height 0
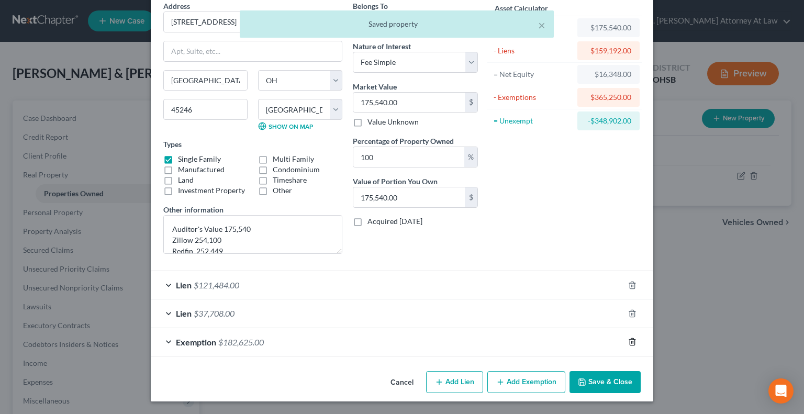
scroll to position [46, 0]
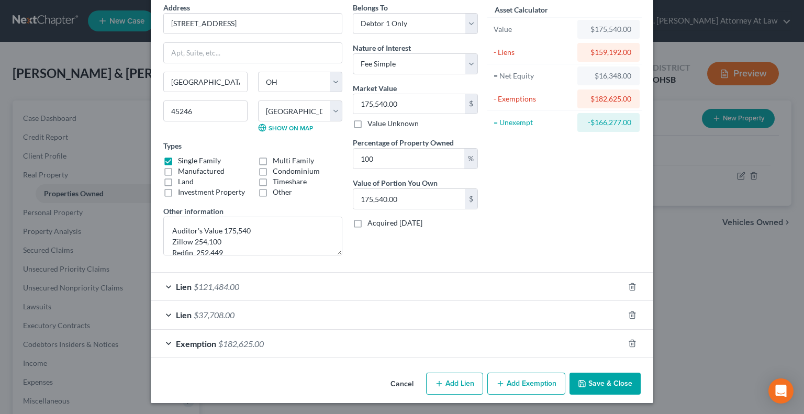
click at [515, 380] on button "Add Exemption" at bounding box center [526, 384] width 78 height 22
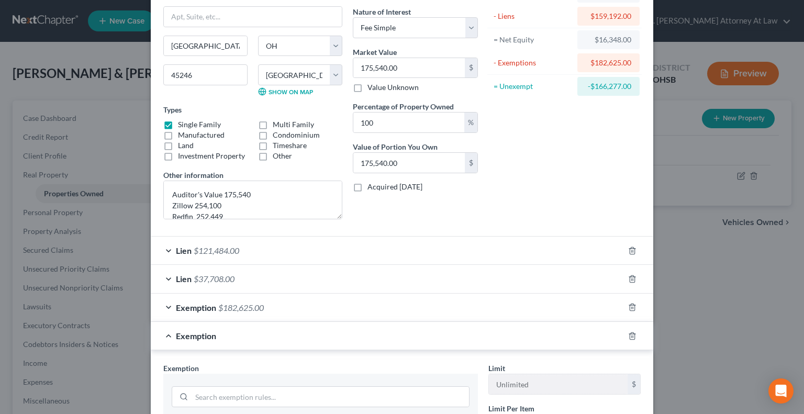
scroll to position [255, 0]
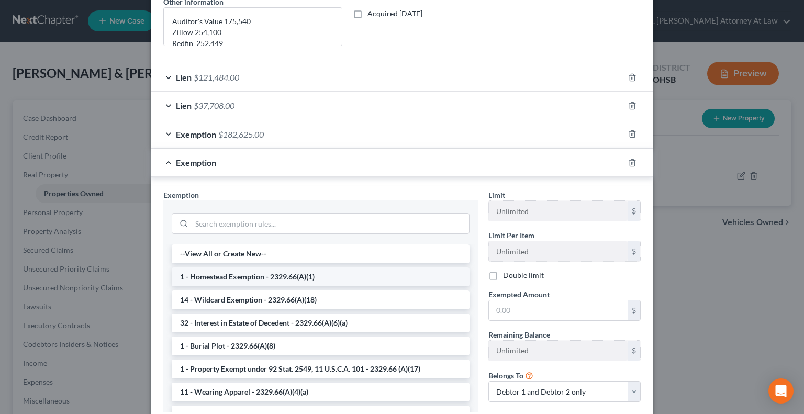
click at [245, 269] on li "1 - Homestead Exemption - 2329.66(A)(1)" at bounding box center [321, 276] width 298 height 19
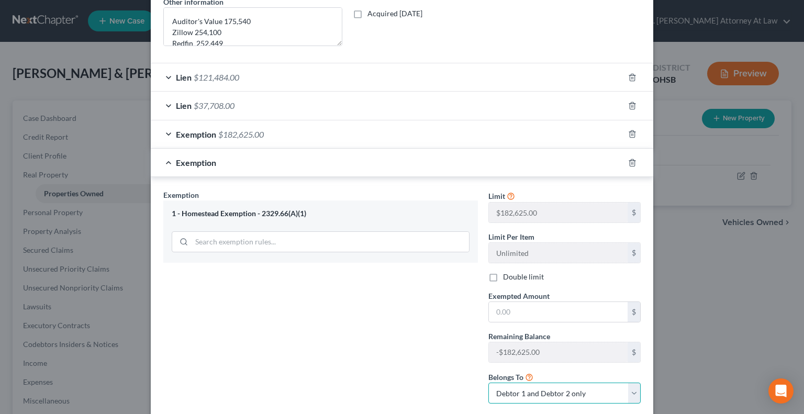
click at [517, 387] on select "Debtor 1 only Debtor 2 only Debtor 1 and Debtor 2 only" at bounding box center [564, 392] width 152 height 21
select select "1"
click at [488, 382] on select "Debtor 1 only Debtor 2 only Debtor 1 and Debtor 2 only" at bounding box center [564, 392] width 152 height 21
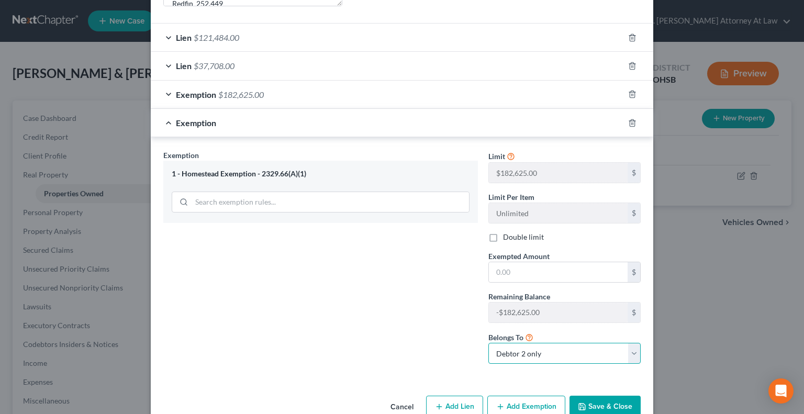
scroll to position [308, 0]
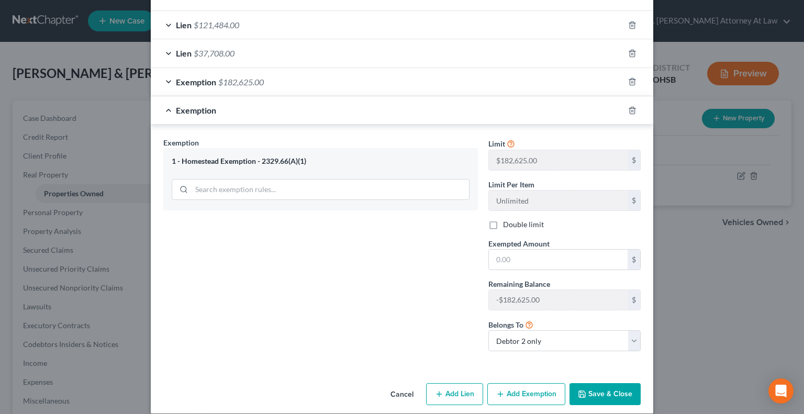
click at [593, 387] on button "Save & Close" at bounding box center [604, 394] width 71 height 22
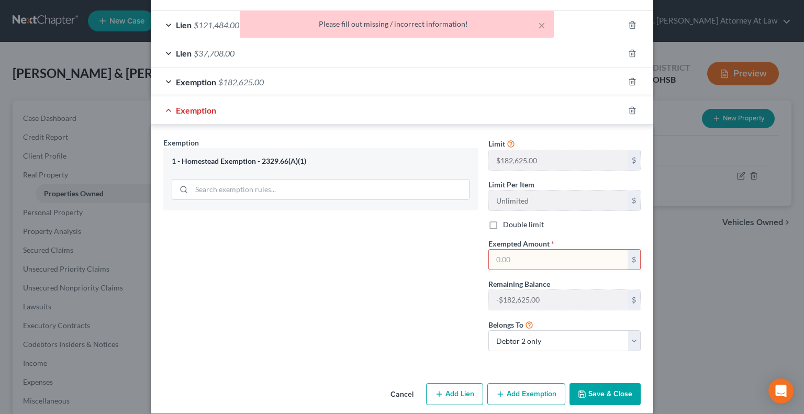
drag, startPoint x: 491, startPoint y: 255, endPoint x: 485, endPoint y: 250, distance: 7.8
click at [491, 255] on input "text" at bounding box center [558, 260] width 139 height 20
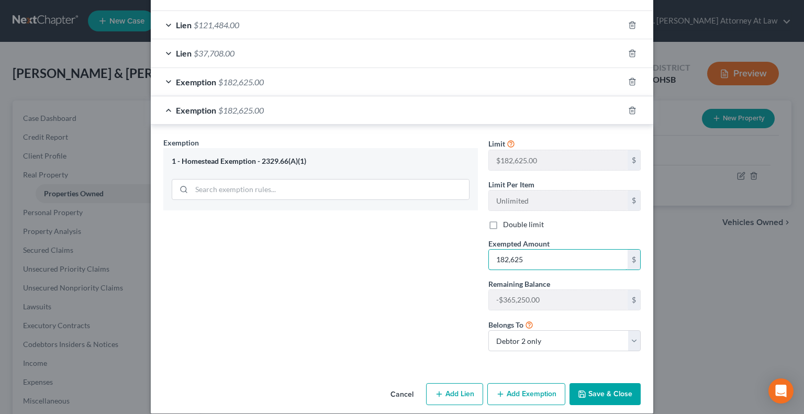
type input "182,625"
click at [601, 396] on button "Save & Close" at bounding box center [604, 394] width 71 height 22
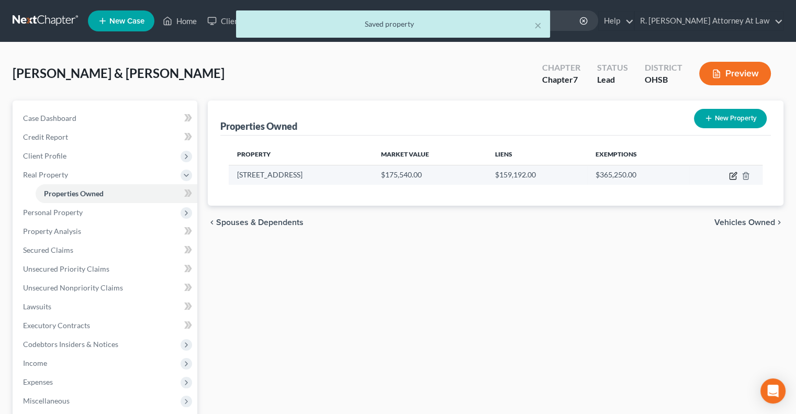
click at [733, 175] on icon "button" at bounding box center [733, 176] width 8 height 8
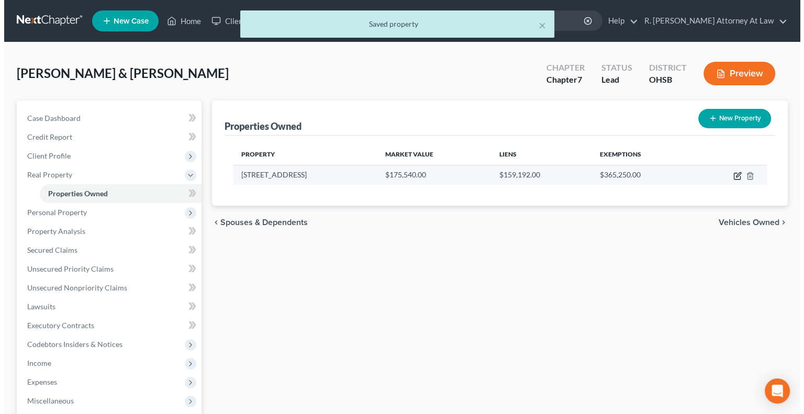
select select "36"
select select "30"
select select "0"
select select "1"
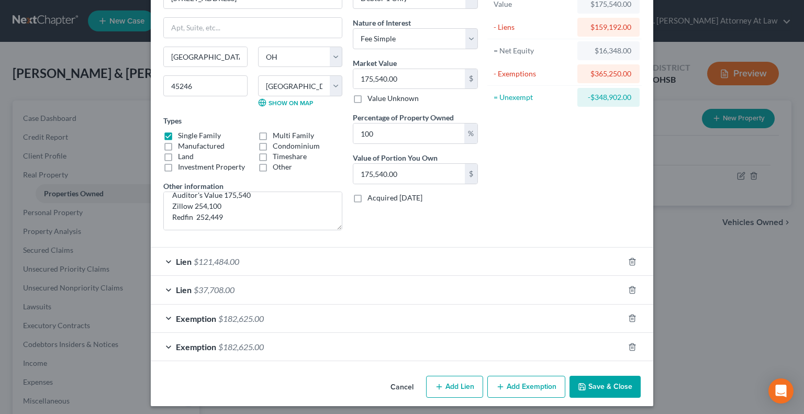
scroll to position [74, 0]
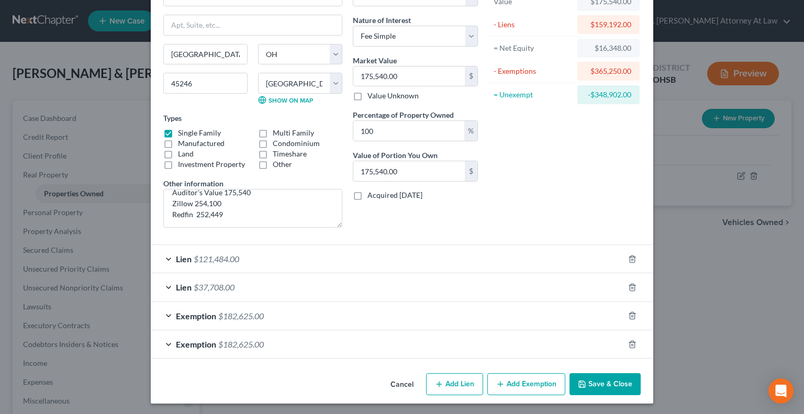
click at [609, 306] on div "Exemption $182,625.00" at bounding box center [387, 316] width 473 height 28
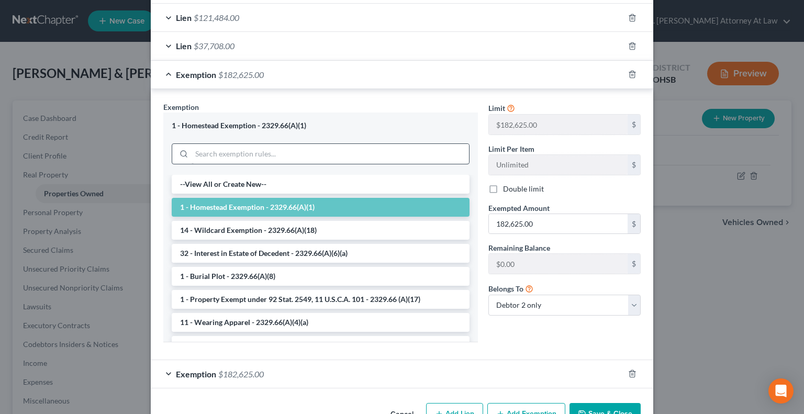
scroll to position [344, 0]
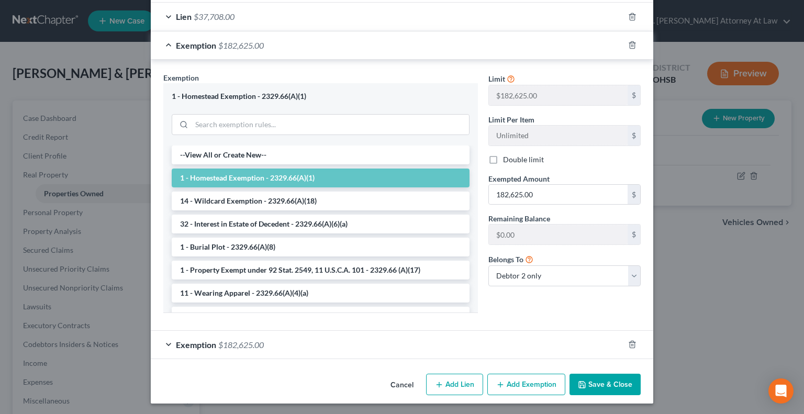
click at [361, 340] on div "Exemption $182,625.00" at bounding box center [387, 345] width 473 height 28
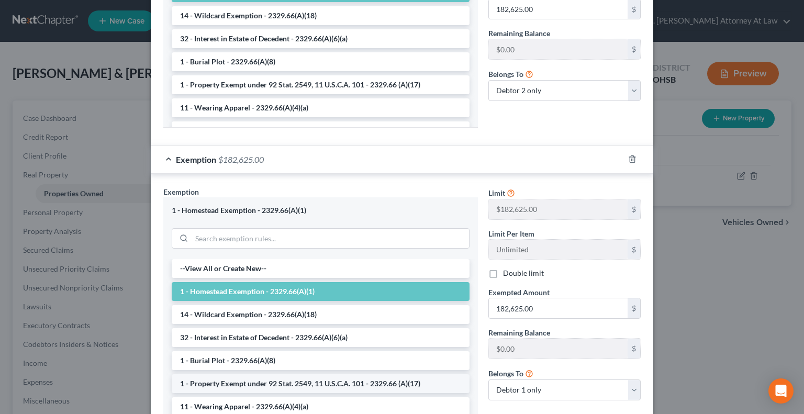
scroll to position [606, 0]
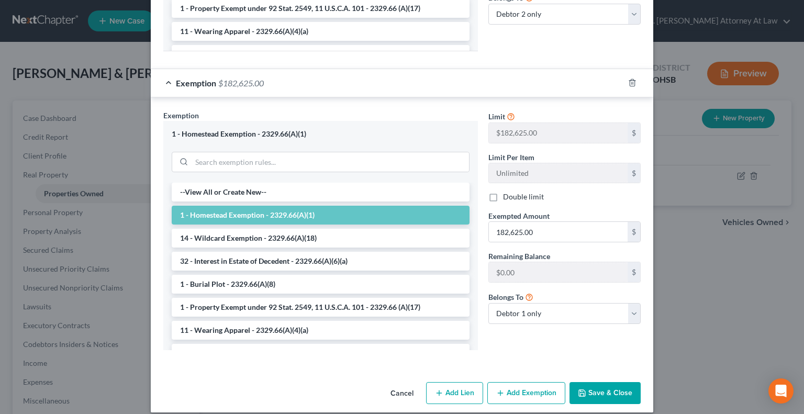
click at [592, 389] on button "Save & Close" at bounding box center [604, 393] width 71 height 22
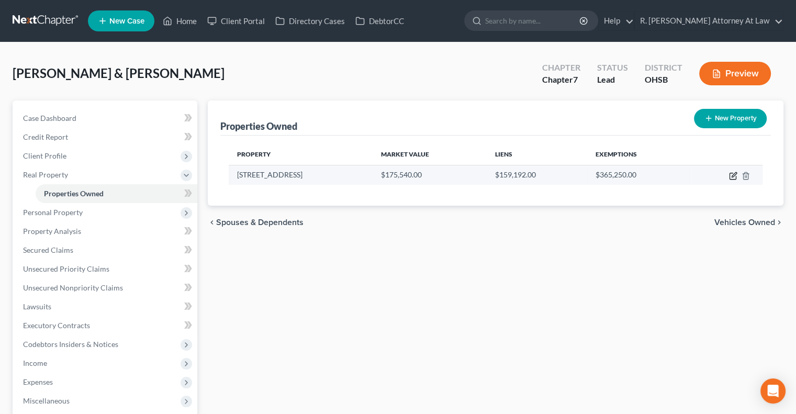
click at [734, 175] on icon "button" at bounding box center [733, 176] width 8 height 8
select select "36"
select select "30"
select select "0"
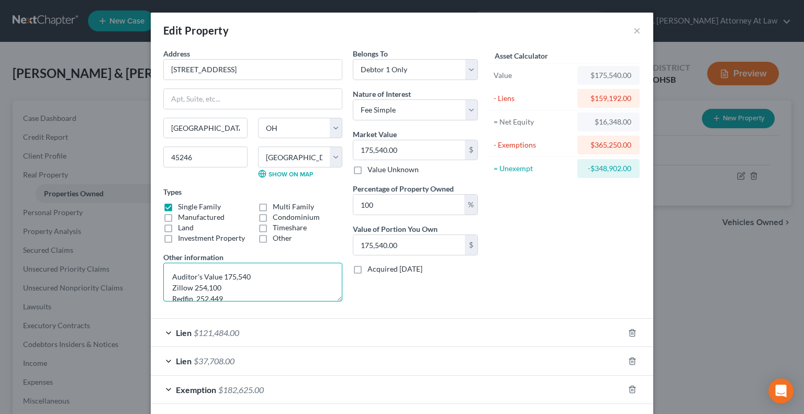
click at [221, 286] on textarea "Auditor's Value 175,540 Zillow 254,100 Redfin 252,449" at bounding box center [252, 282] width 179 height 39
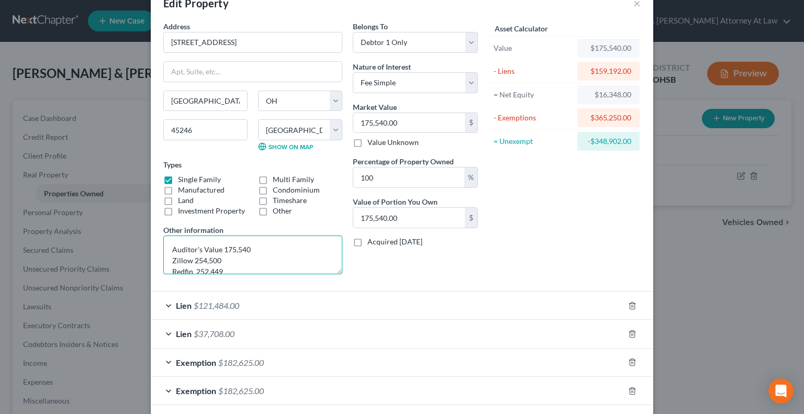
scroll to position [52, 0]
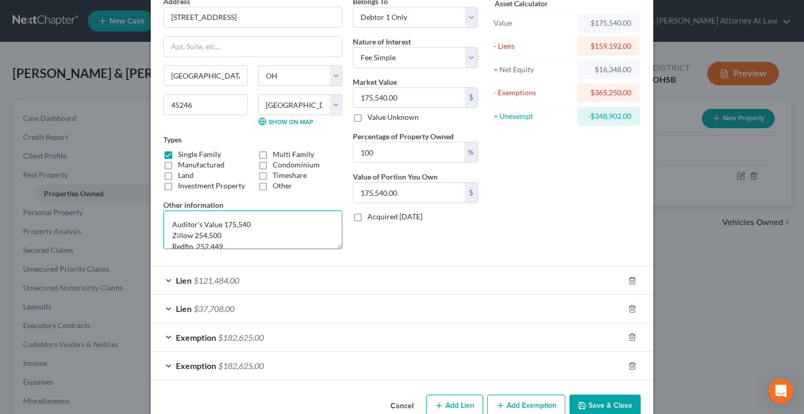
type textarea "Auditor's Value 175,540 Zillow 254,500 Redfin 252,449"
click at [209, 310] on span "$37,708.00" at bounding box center [214, 308] width 41 height 10
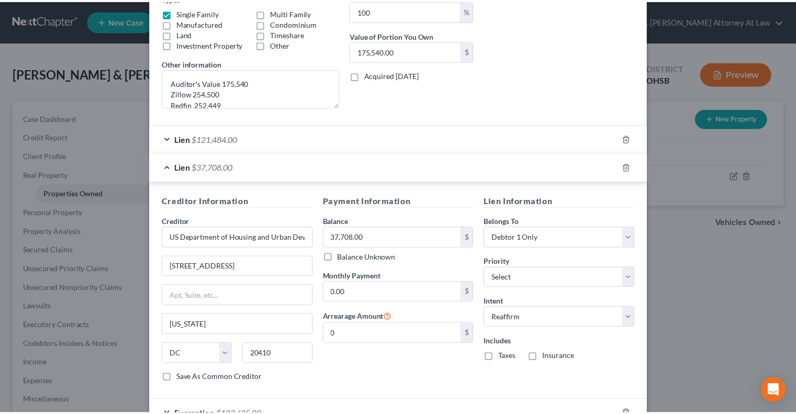
scroll to position [262, 0]
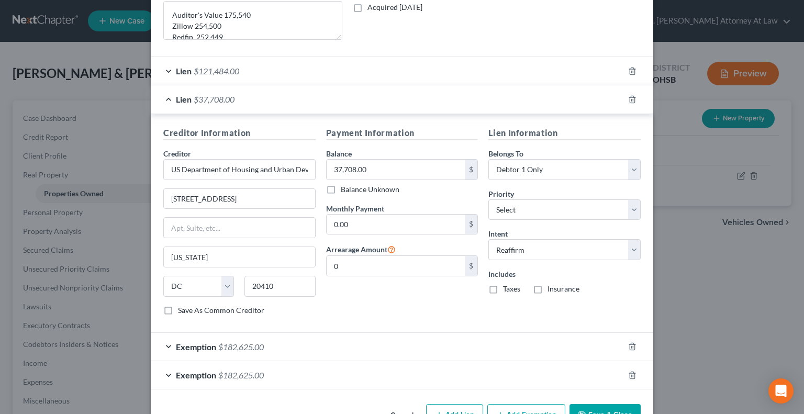
click at [582, 406] on button "Save & Close" at bounding box center [604, 415] width 71 height 22
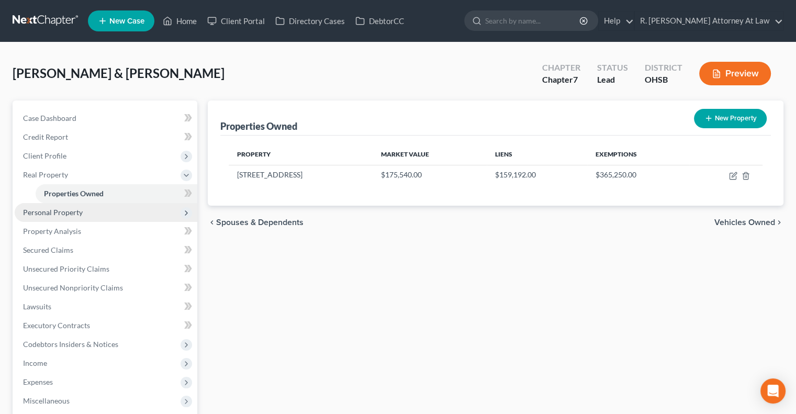
click at [72, 209] on span "Personal Property" at bounding box center [53, 212] width 60 height 9
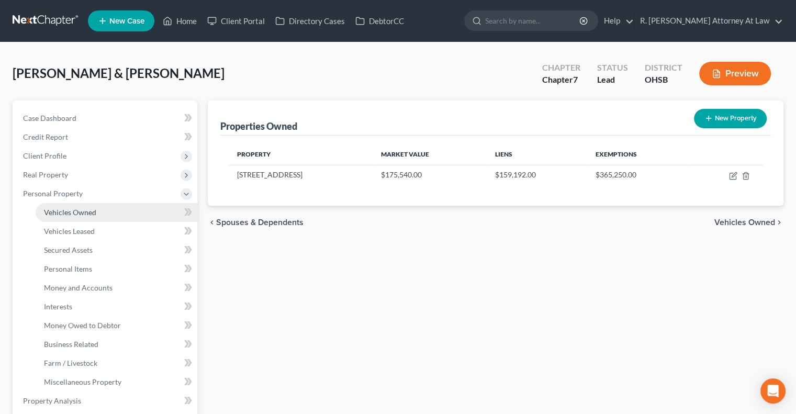
click at [75, 211] on span "Vehicles Owned" at bounding box center [70, 212] width 52 height 9
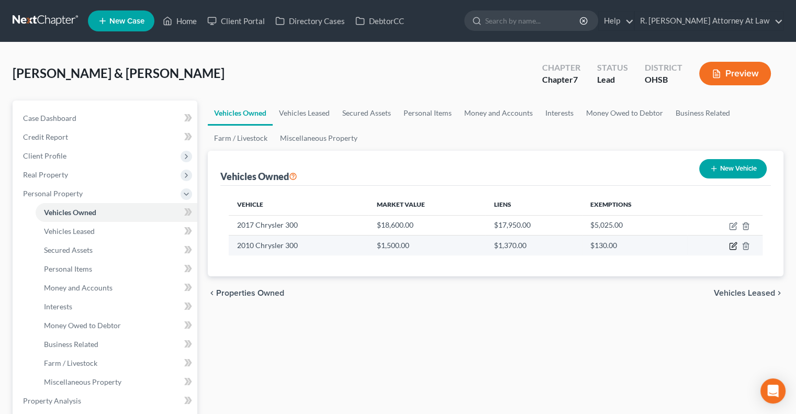
click at [731, 245] on icon "button" at bounding box center [733, 246] width 8 height 8
select select "0"
select select "16"
select select "2"
select select "0"
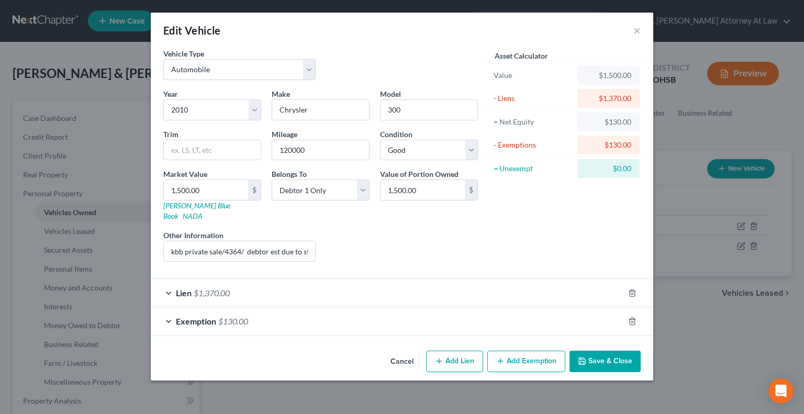
click at [607, 351] on button "Save & Close" at bounding box center [604, 362] width 71 height 22
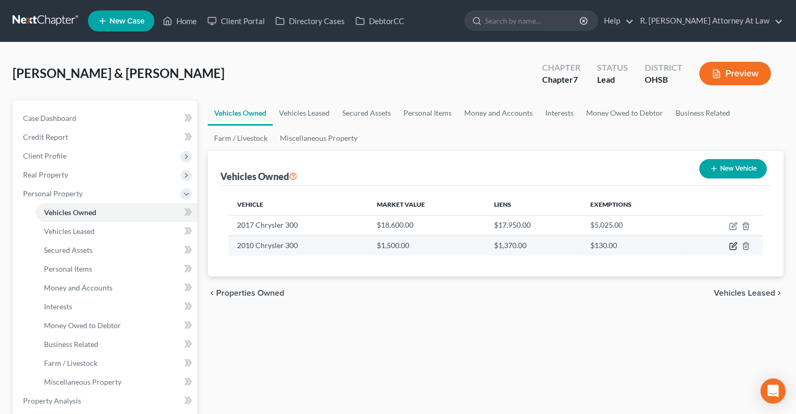
click at [732, 243] on icon "button" at bounding box center [732, 246] width 6 height 6
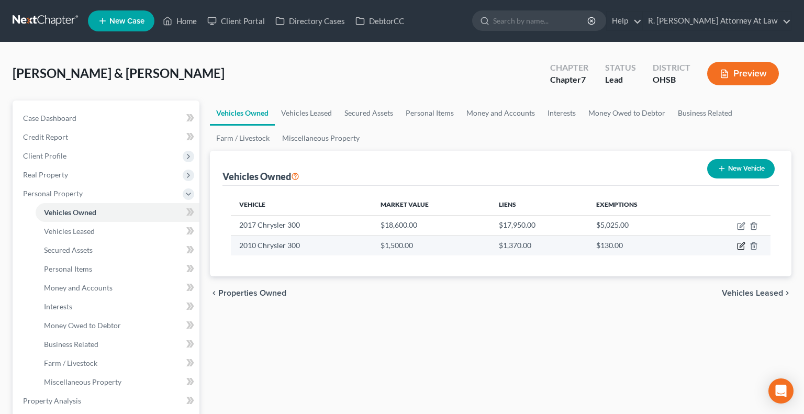
select select "0"
select select "16"
select select "2"
select select "0"
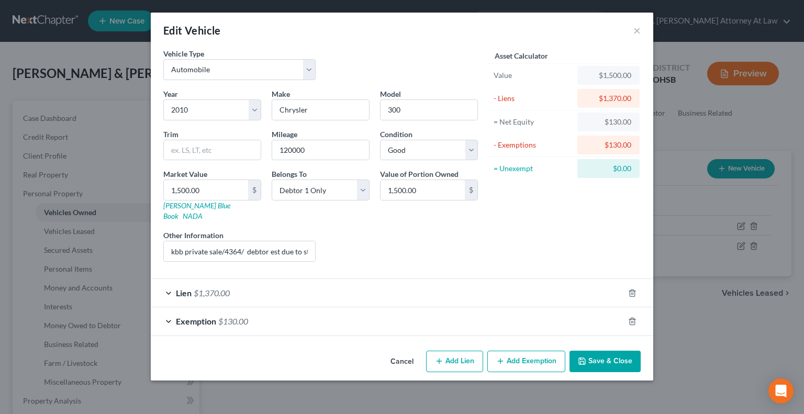
click at [447, 356] on button "Add Lien" at bounding box center [454, 362] width 57 height 22
select select "0"
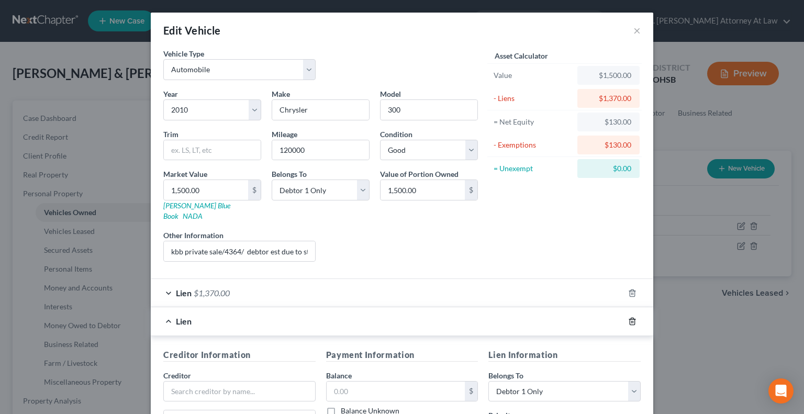
click at [630, 317] on icon "button" at bounding box center [632, 321] width 8 height 8
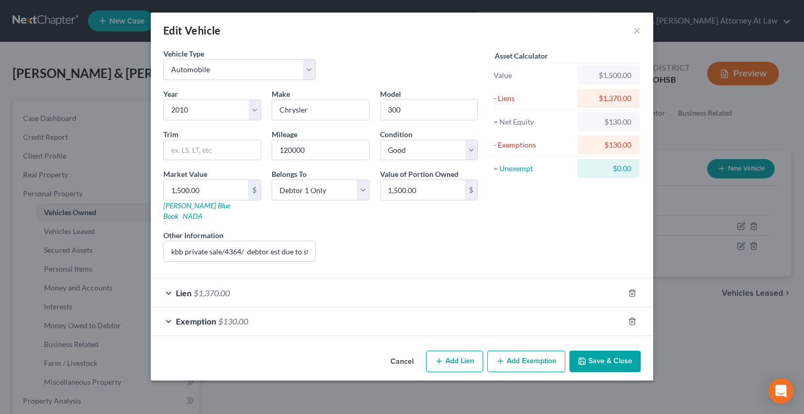
click at [532, 351] on button "Add Exemption" at bounding box center [526, 362] width 78 height 22
select select "2"
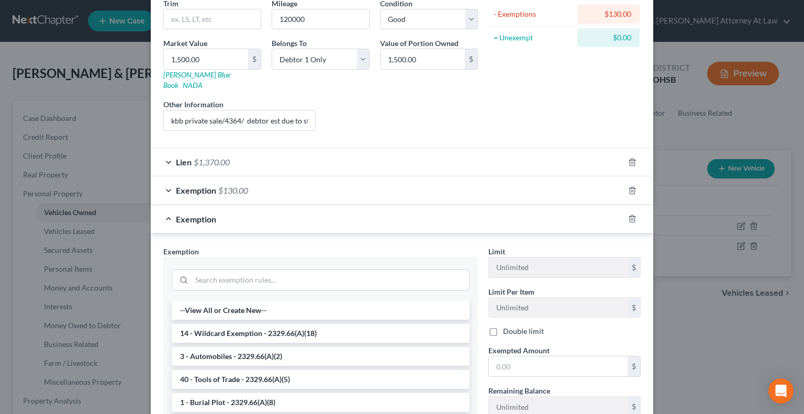
scroll to position [133, 0]
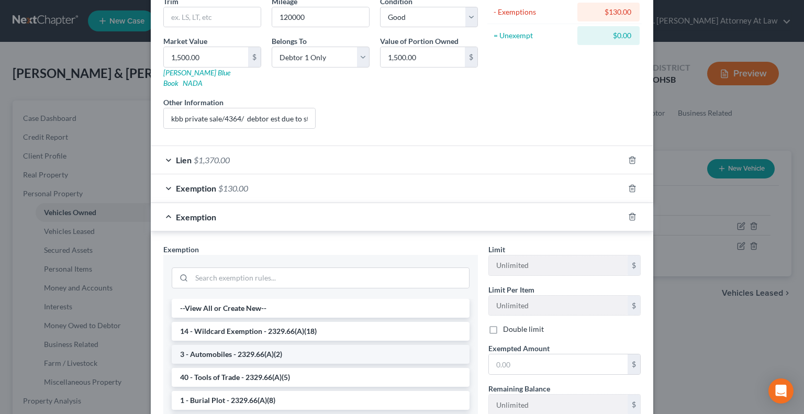
click at [253, 345] on li "3 - Automobiles - 2329.66(A)(2)" at bounding box center [321, 354] width 298 height 19
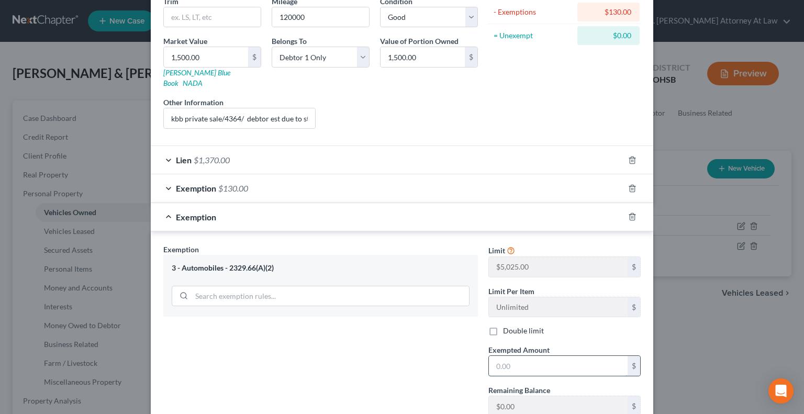
click at [504, 356] on input "text" at bounding box center [558, 366] width 139 height 20
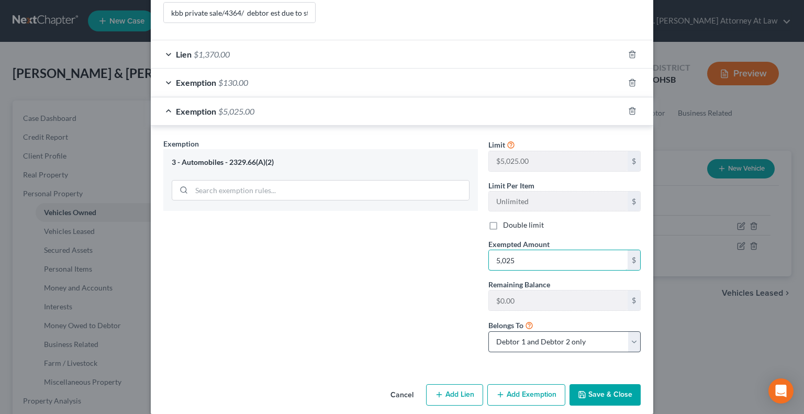
type input "5,025"
click at [566, 331] on select "Debtor 1 only Debtor 2 only Debtor 1 and Debtor 2 only" at bounding box center [564, 341] width 152 height 21
select select "0"
click at [488, 331] on select "Debtor 1 only Debtor 2 only Debtor 1 and Debtor 2 only" at bounding box center [564, 341] width 152 height 21
click at [628, 78] on icon "button" at bounding box center [632, 82] width 8 height 8
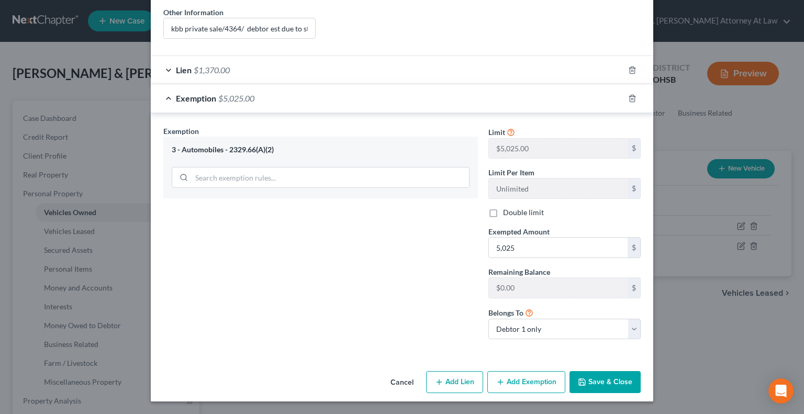
scroll to position [210, 0]
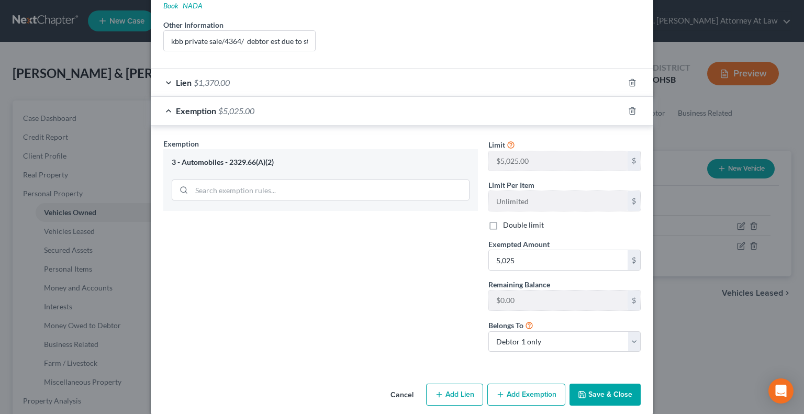
click at [584, 389] on button "Save & Close" at bounding box center [604, 395] width 71 height 22
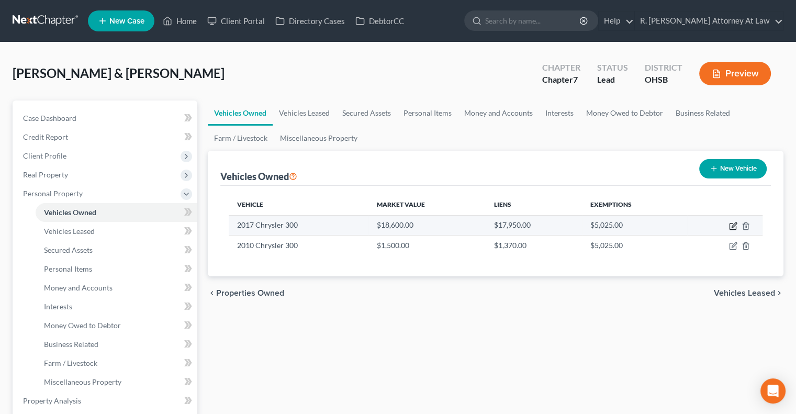
click at [734, 222] on icon "button" at bounding box center [733, 226] width 8 height 8
select select "0"
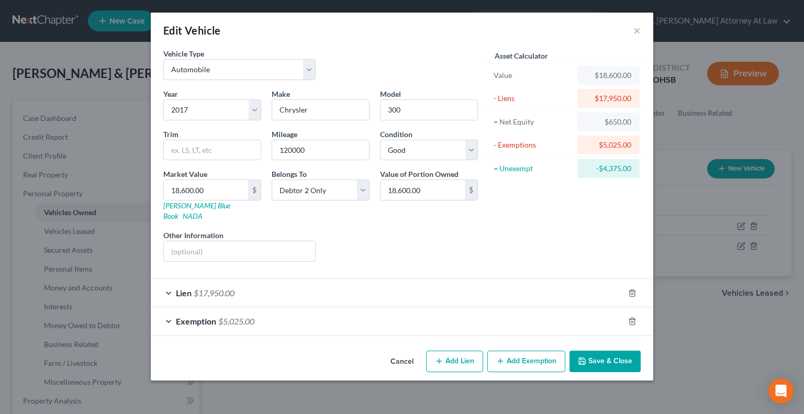
click at [603, 311] on div "Exemption $5,025.00" at bounding box center [387, 321] width 473 height 28
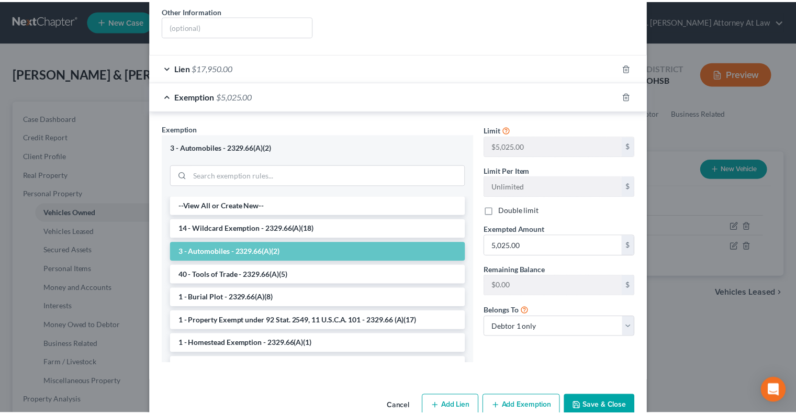
scroll to position [224, 0]
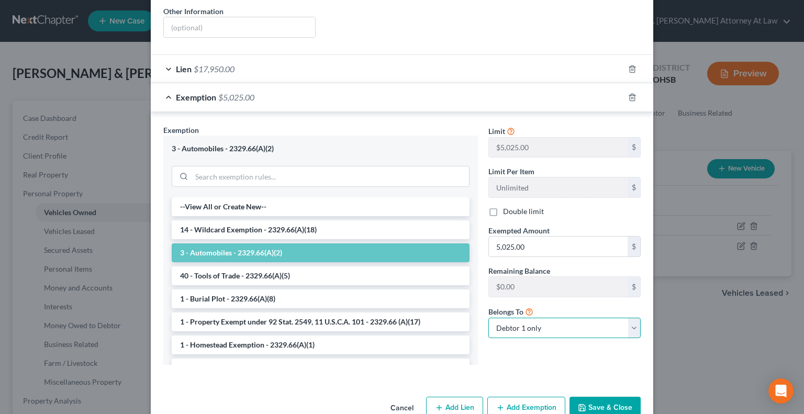
click at [584, 320] on select "Debtor 1 only Debtor 2 only Debtor 1 and Debtor 2 only" at bounding box center [564, 328] width 152 height 21
click at [488, 318] on select "Debtor 1 only Debtor 2 only Debtor 1 and Debtor 2 only" at bounding box center [564, 328] width 152 height 21
click at [596, 400] on button "Save & Close" at bounding box center [604, 408] width 71 height 22
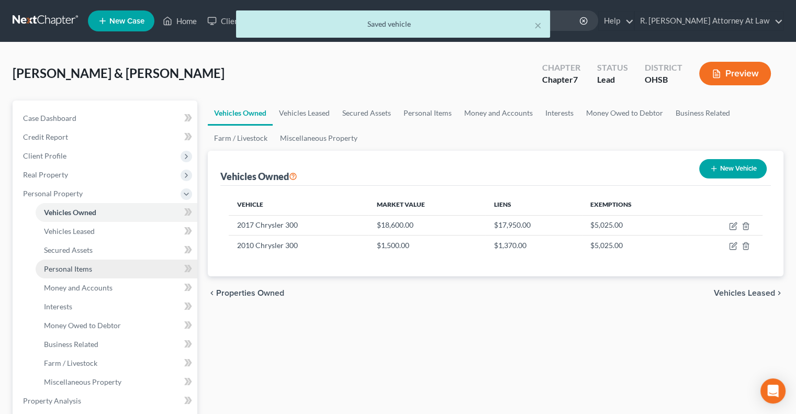
click at [86, 269] on span "Personal Items" at bounding box center [68, 268] width 48 height 9
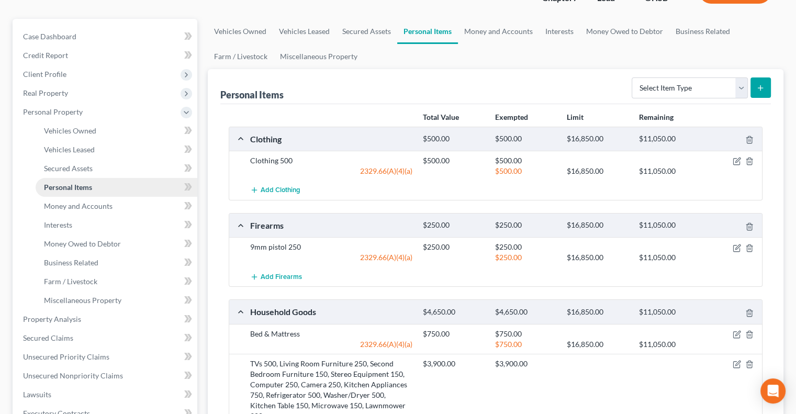
scroll to position [86, 0]
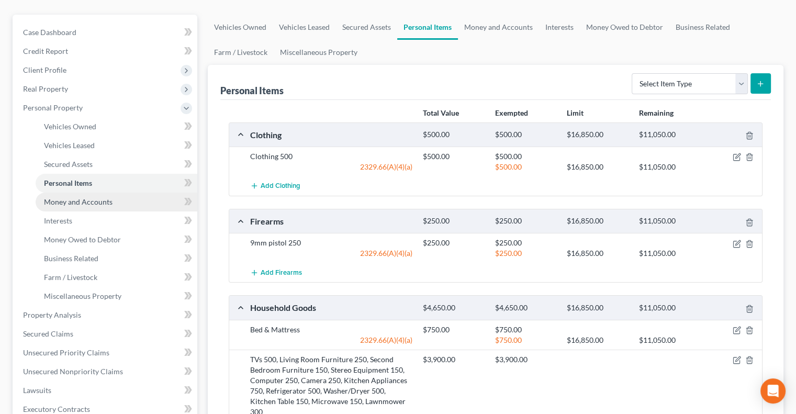
click at [72, 200] on span "Money and Accounts" at bounding box center [78, 201] width 69 height 9
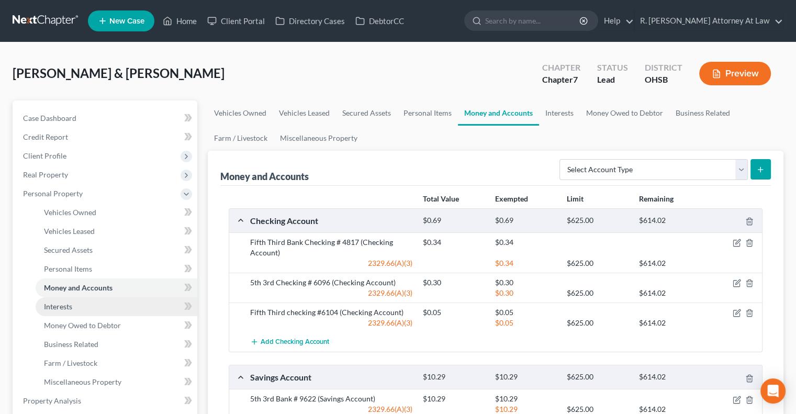
click at [67, 307] on span "Interests" at bounding box center [58, 306] width 28 height 9
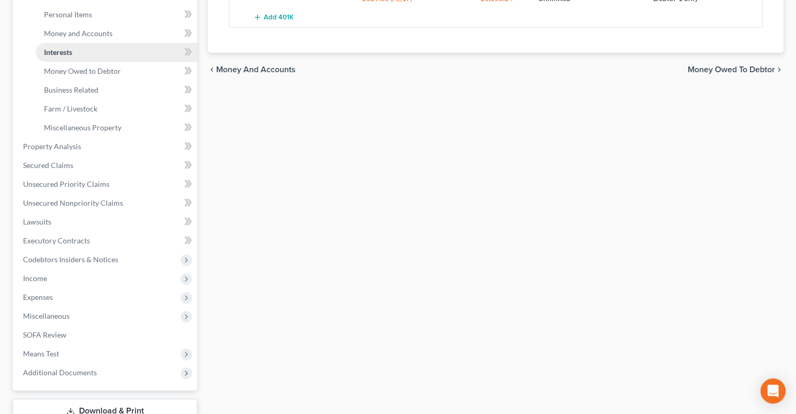
scroll to position [255, 0]
click at [64, 161] on span "Secured Claims" at bounding box center [48, 164] width 50 height 9
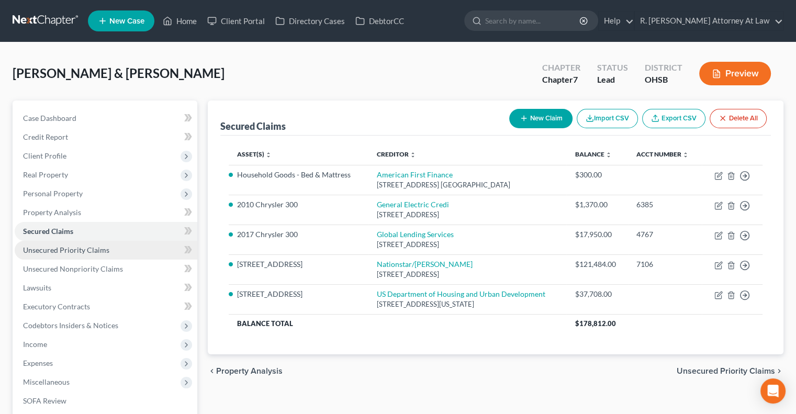
click at [100, 249] on span "Unsecured Priority Claims" at bounding box center [66, 249] width 86 height 9
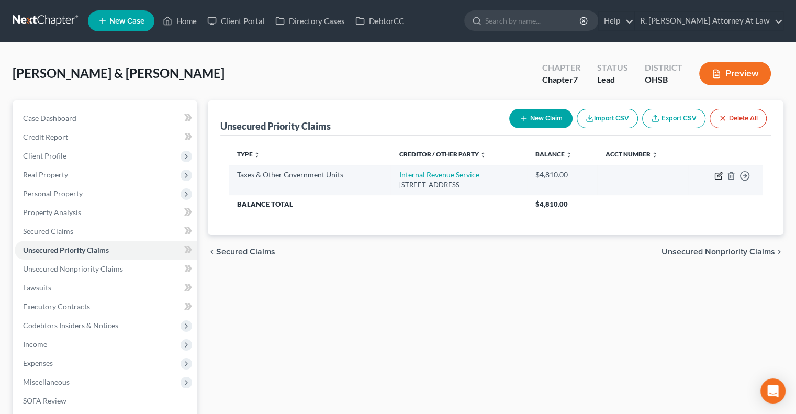
click at [718, 176] on icon "button" at bounding box center [719, 174] width 5 height 5
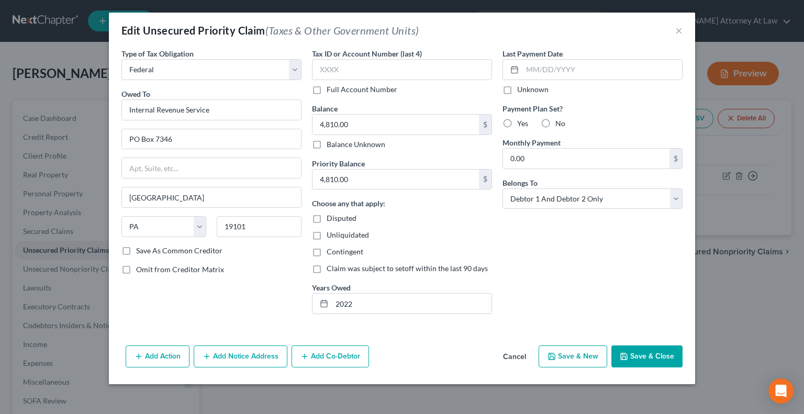
click at [651, 359] on button "Save & Close" at bounding box center [646, 356] width 71 height 22
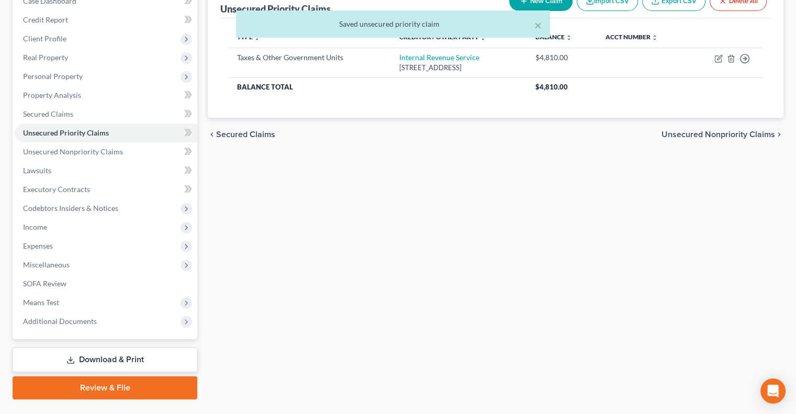
scroll to position [123, 0]
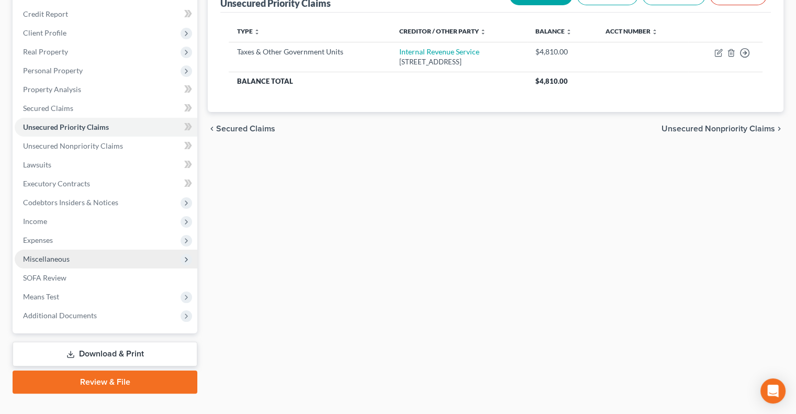
click at [52, 256] on span "Miscellaneous" at bounding box center [46, 258] width 47 height 9
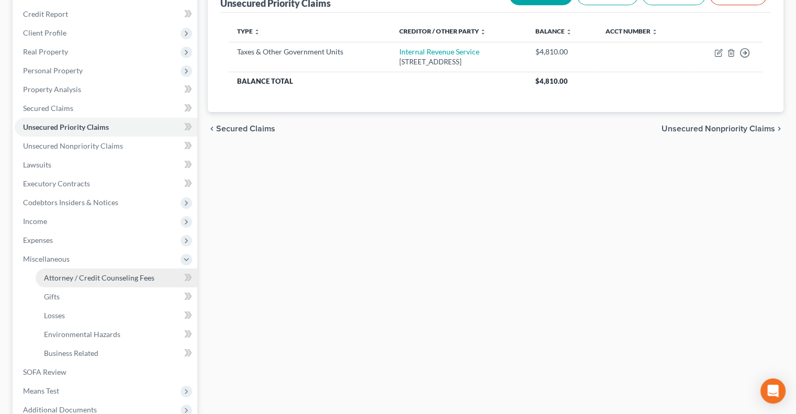
click at [66, 277] on span "Attorney / Credit Counseling Fees" at bounding box center [99, 277] width 110 height 9
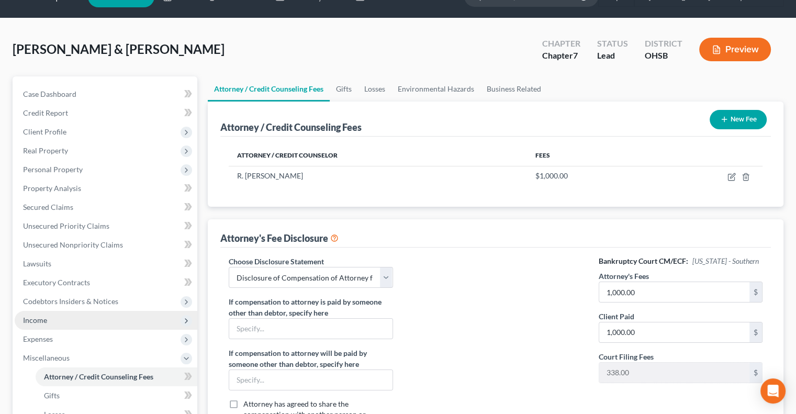
scroll to position [24, 0]
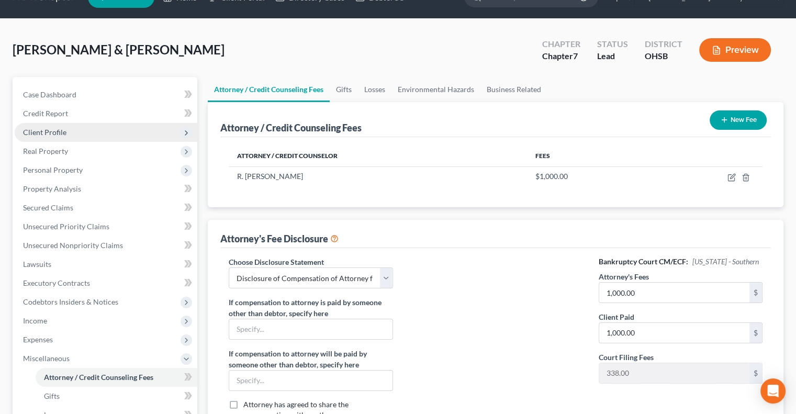
click at [59, 138] on span "Client Profile" at bounding box center [106, 132] width 183 height 19
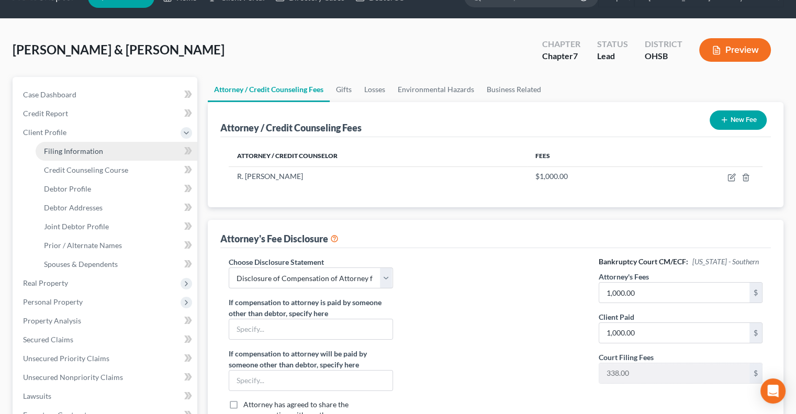
click at [66, 151] on span "Filing Information" at bounding box center [73, 151] width 59 height 9
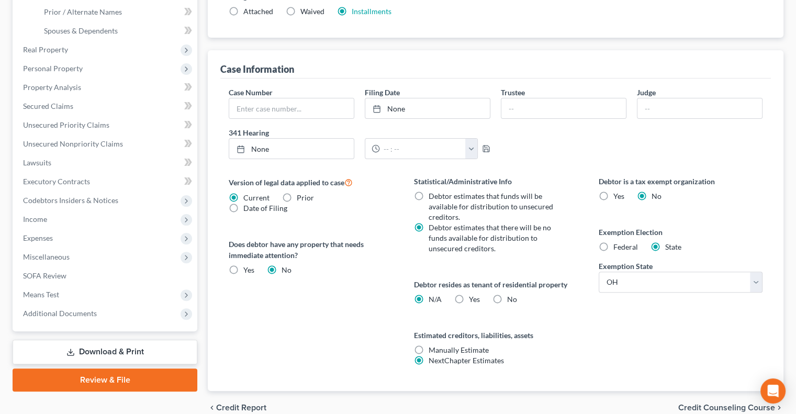
scroll to position [257, 0]
click at [77, 315] on span "Additional Documents" at bounding box center [60, 312] width 74 height 9
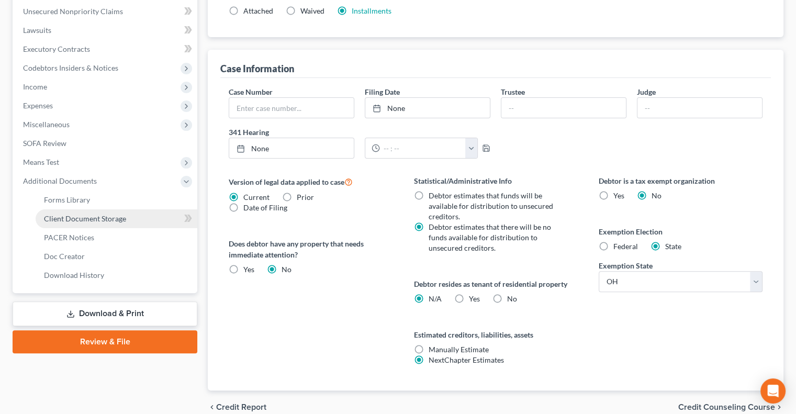
click at [96, 217] on span "Client Document Storage" at bounding box center [85, 218] width 82 height 9
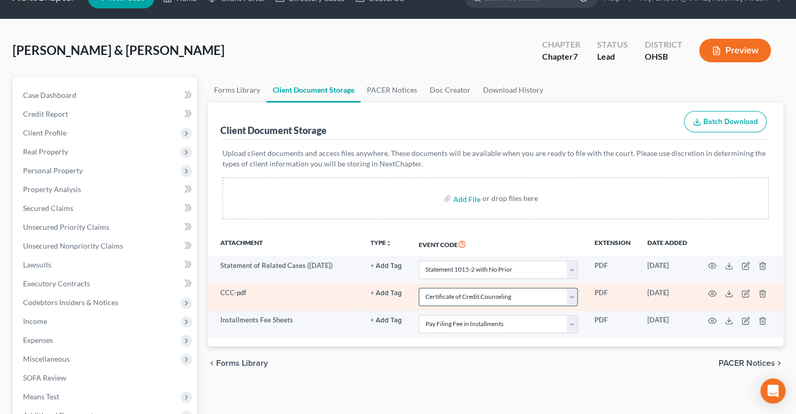
scroll to position [23, 0]
click at [715, 291] on icon "button" at bounding box center [712, 293] width 8 height 8
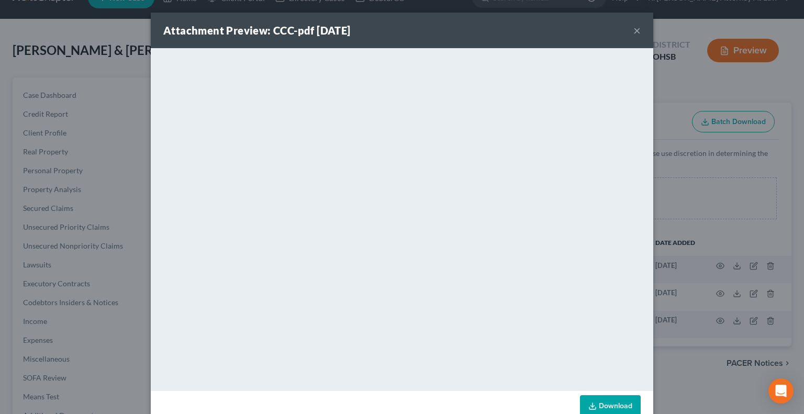
click at [633, 33] on button "×" at bounding box center [636, 30] width 7 height 13
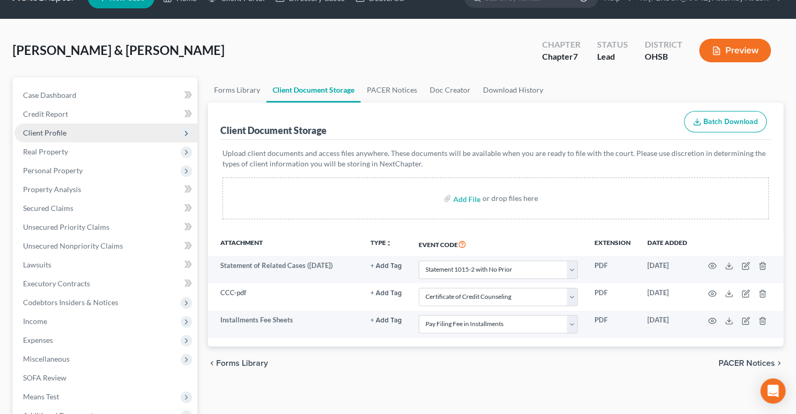
click at [63, 131] on span "Client Profile" at bounding box center [44, 132] width 43 height 9
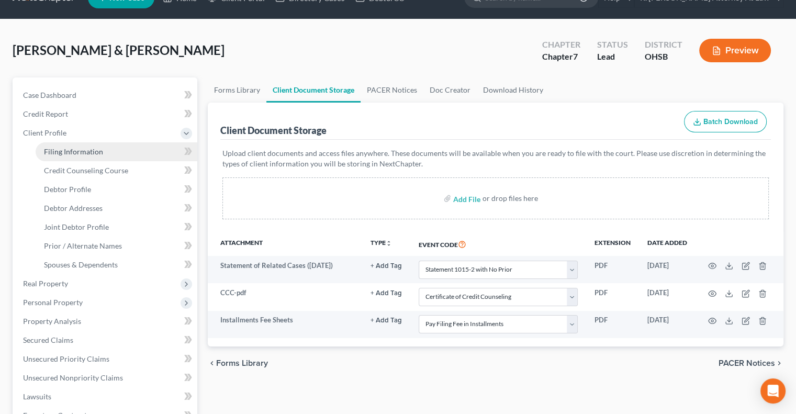
click at [61, 150] on span "Filing Information" at bounding box center [73, 151] width 59 height 9
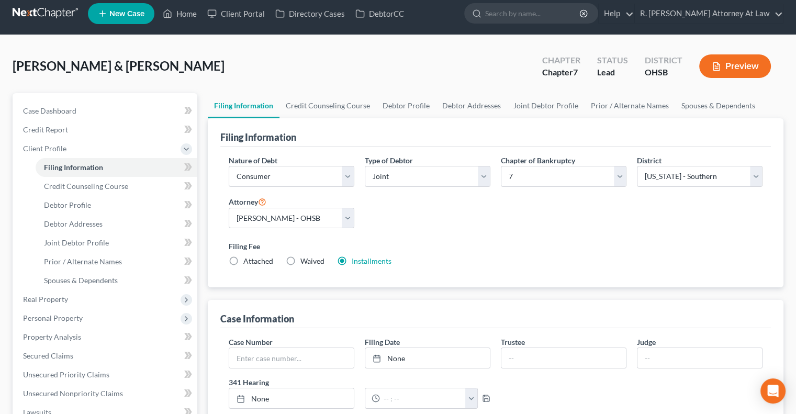
scroll to position [6, 0]
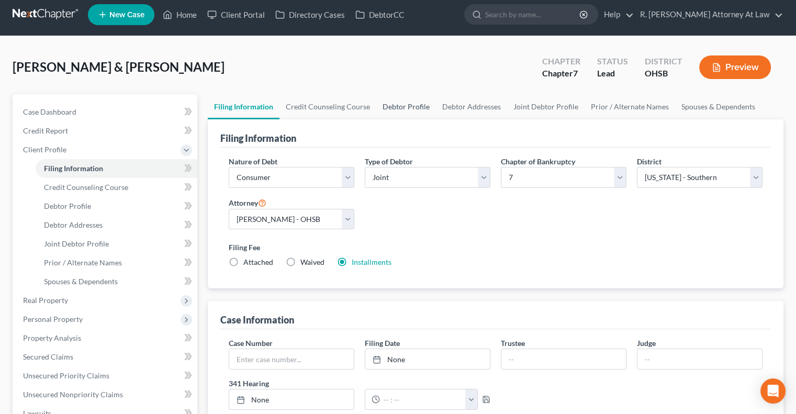
click at [402, 105] on link "Debtor Profile" at bounding box center [406, 106] width 60 height 25
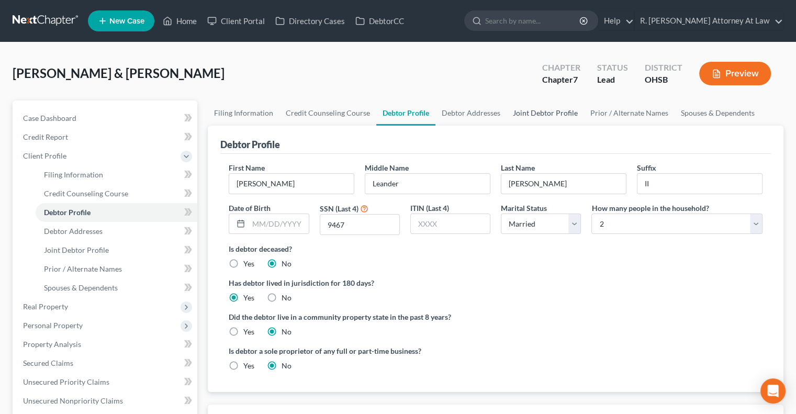
click at [538, 110] on link "Joint Debtor Profile" at bounding box center [544, 112] width 77 height 25
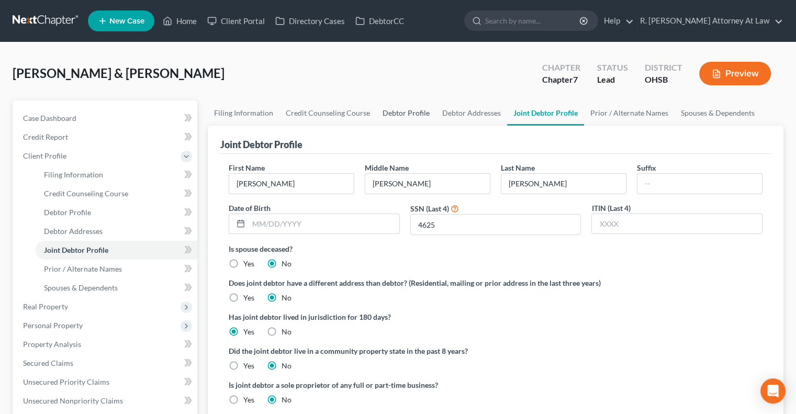
click at [413, 109] on link "Debtor Profile" at bounding box center [406, 112] width 60 height 25
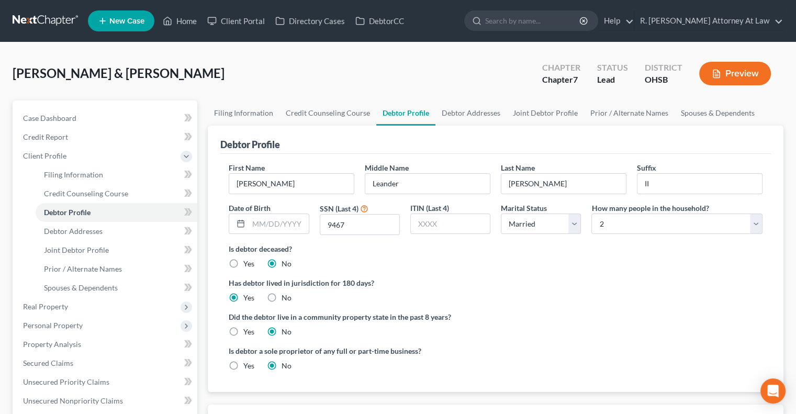
click at [413, 109] on link "Debtor Profile" at bounding box center [405, 112] width 59 height 25
click at [640, 112] on link "Prior / Alternate Names" at bounding box center [629, 112] width 91 height 25
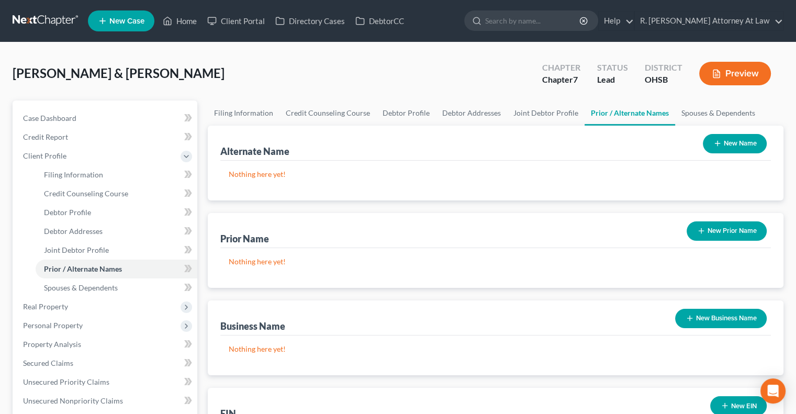
click at [730, 140] on button "New Name" at bounding box center [735, 143] width 64 height 19
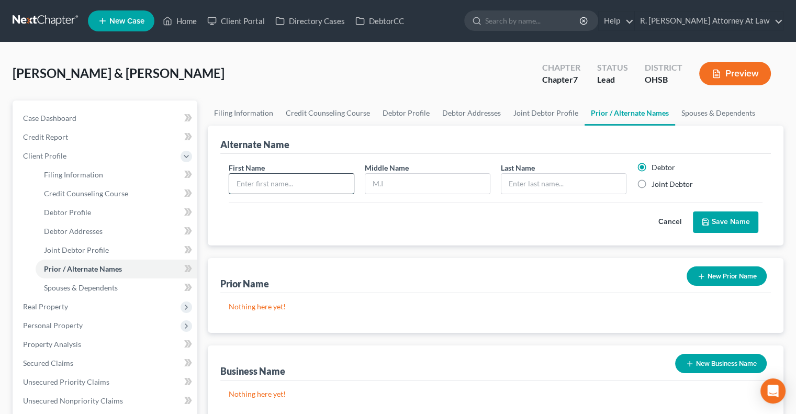
click at [328, 184] on input "text" at bounding box center [291, 184] width 125 height 20
click at [734, 220] on button "Save Name" at bounding box center [725, 222] width 65 height 22
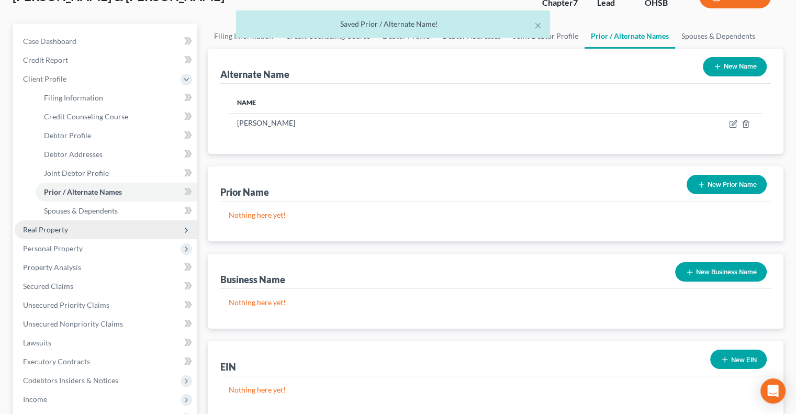
scroll to position [79, 0]
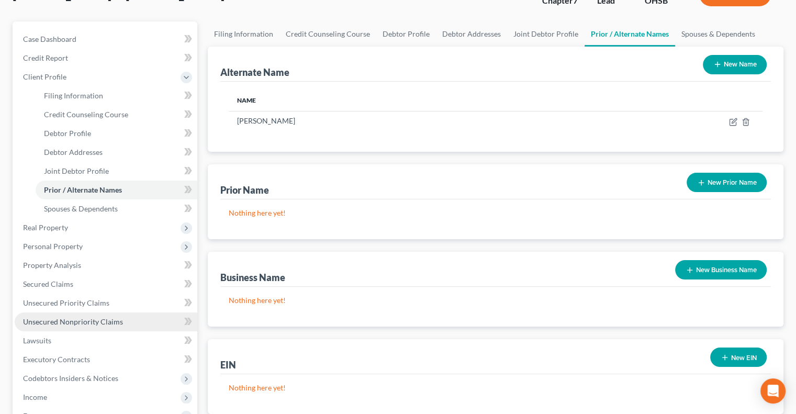
click at [61, 324] on span "Unsecured Nonpriority Claims" at bounding box center [73, 321] width 100 height 9
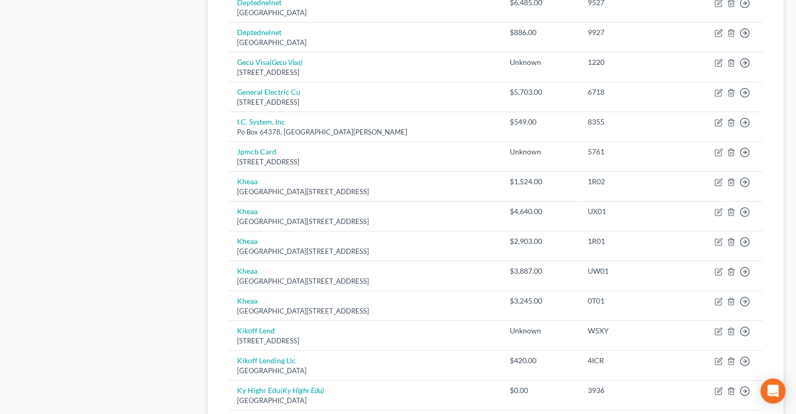
scroll to position [666, 0]
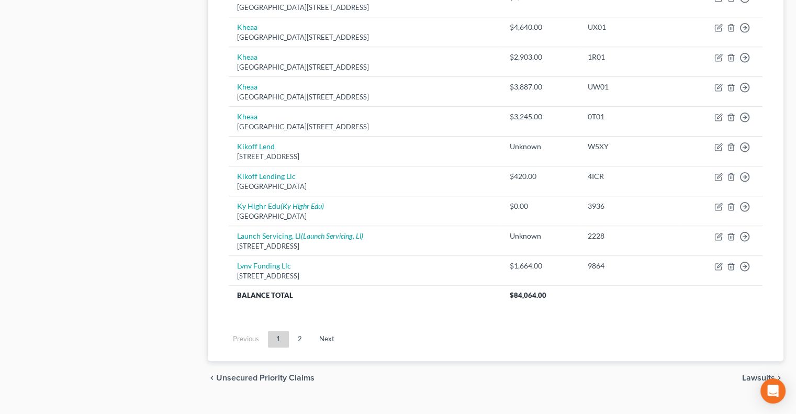
scroll to position [774, 0]
click at [301, 332] on link "2" at bounding box center [299, 338] width 21 height 17
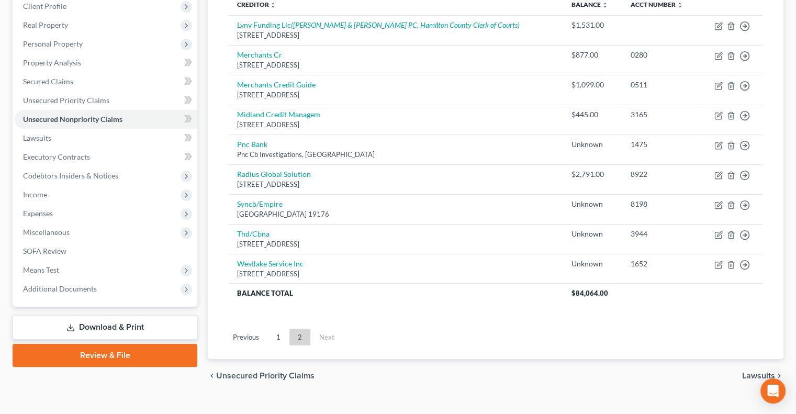
scroll to position [165, 0]
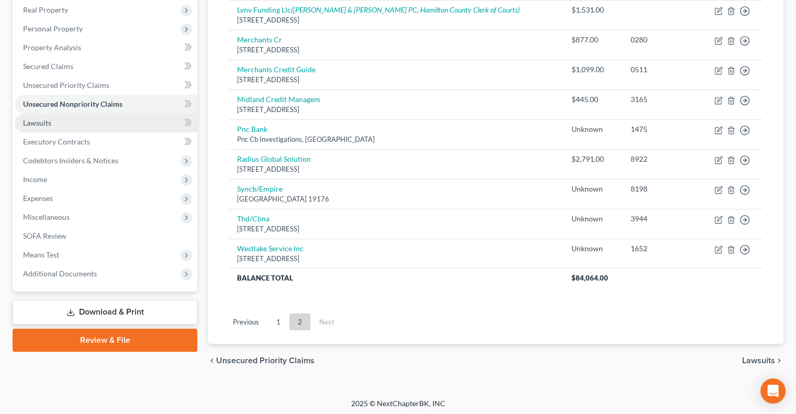
click at [46, 128] on link "Lawsuits" at bounding box center [106, 123] width 183 height 19
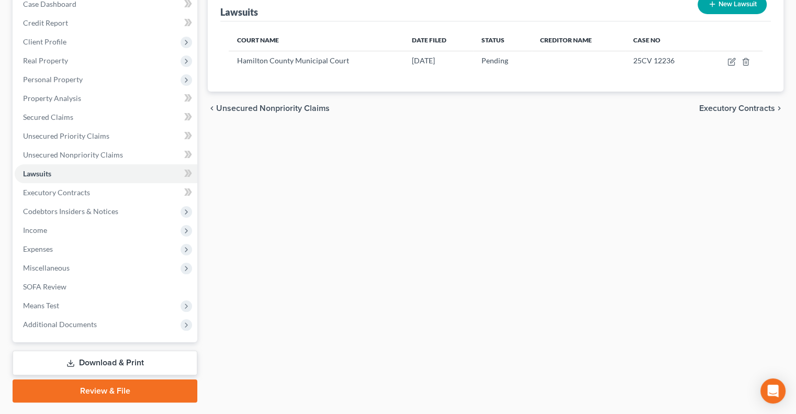
scroll to position [141, 0]
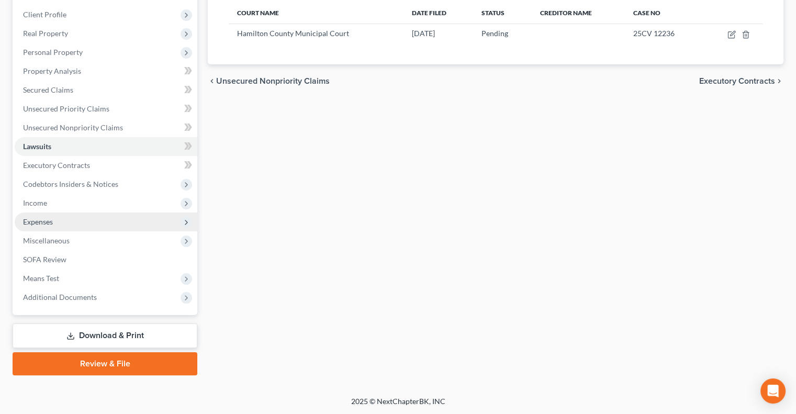
click at [46, 222] on span "Expenses" at bounding box center [38, 221] width 30 height 9
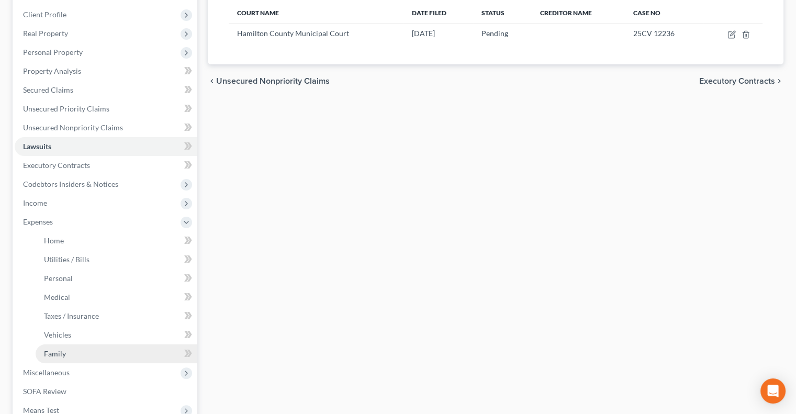
click at [64, 355] on span "Family" at bounding box center [55, 353] width 22 height 9
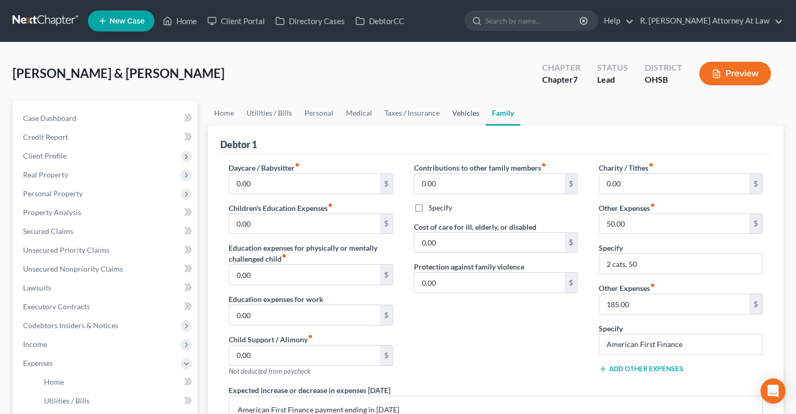
click at [465, 112] on link "Vehicles" at bounding box center [466, 112] width 40 height 25
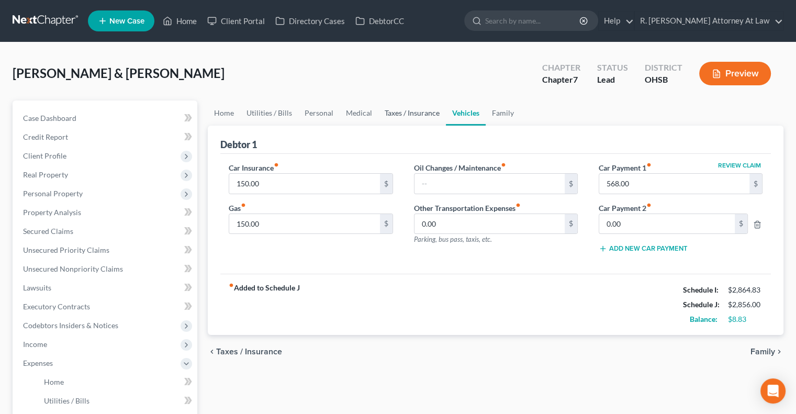
click at [414, 108] on link "Taxes / Insurance" at bounding box center [411, 112] width 67 height 25
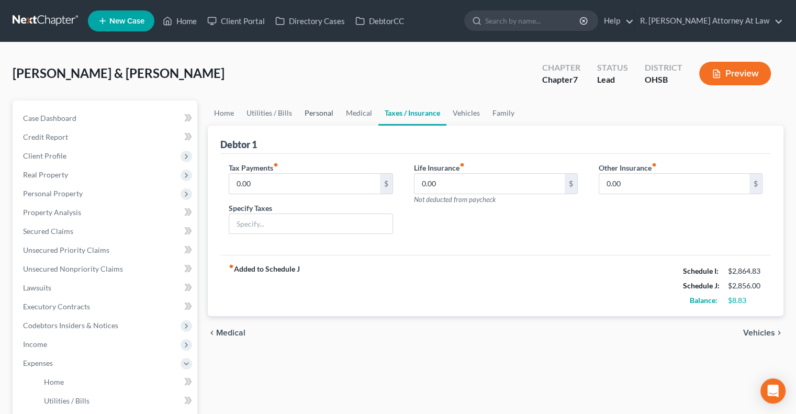
click at [316, 113] on link "Personal" at bounding box center [318, 112] width 41 height 25
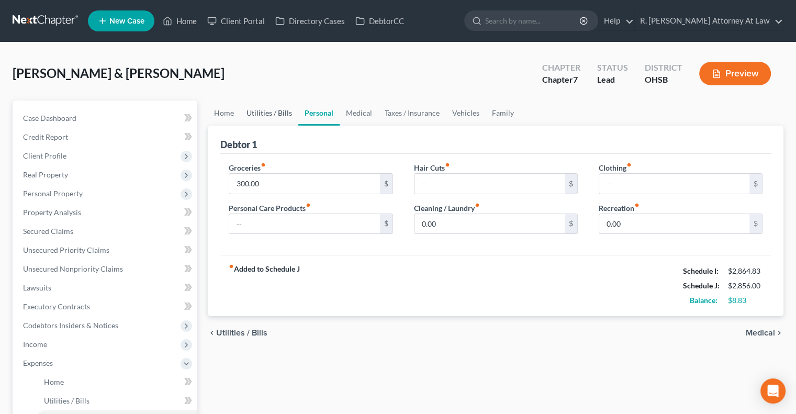
click at [277, 109] on link "Utilities / Bills" at bounding box center [269, 112] width 58 height 25
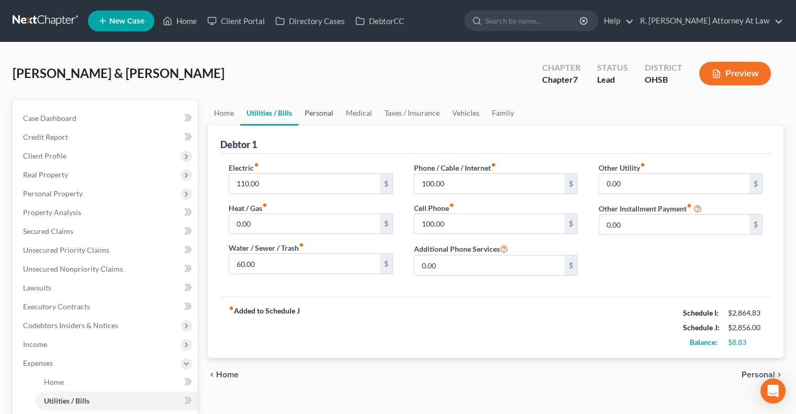
click at [313, 112] on link "Personal" at bounding box center [318, 112] width 41 height 25
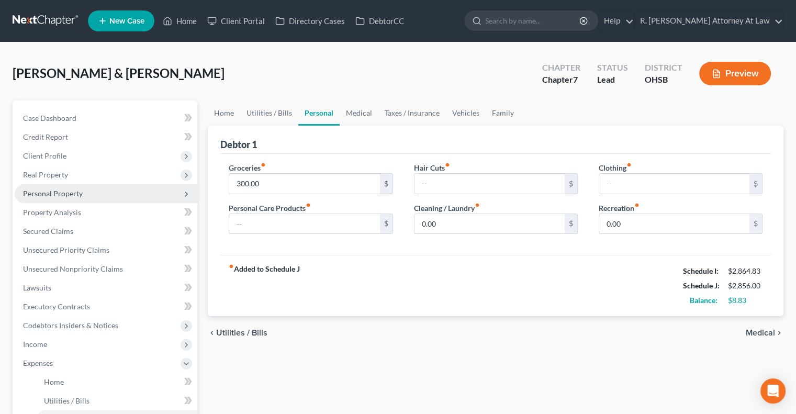
click at [68, 191] on span "Personal Property" at bounding box center [53, 193] width 60 height 9
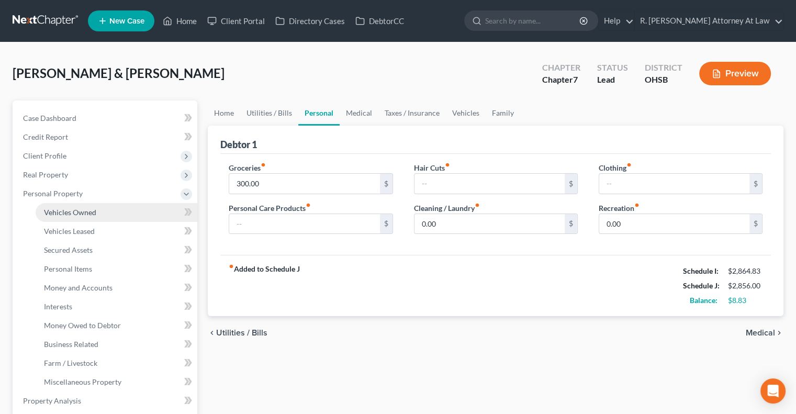
click at [77, 213] on span "Vehicles Owned" at bounding box center [70, 212] width 52 height 9
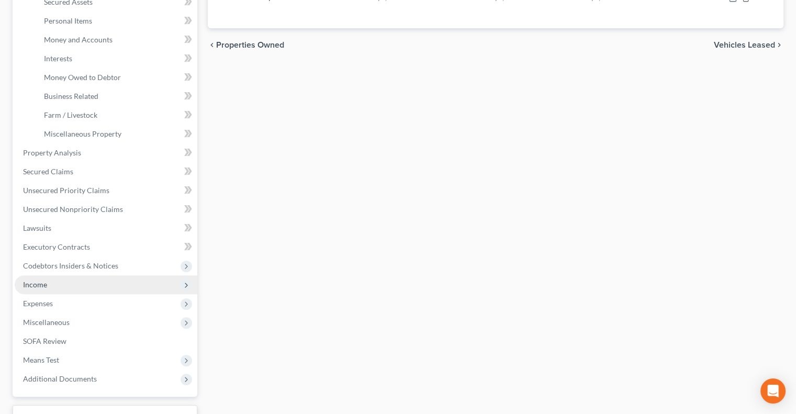
scroll to position [262, 0]
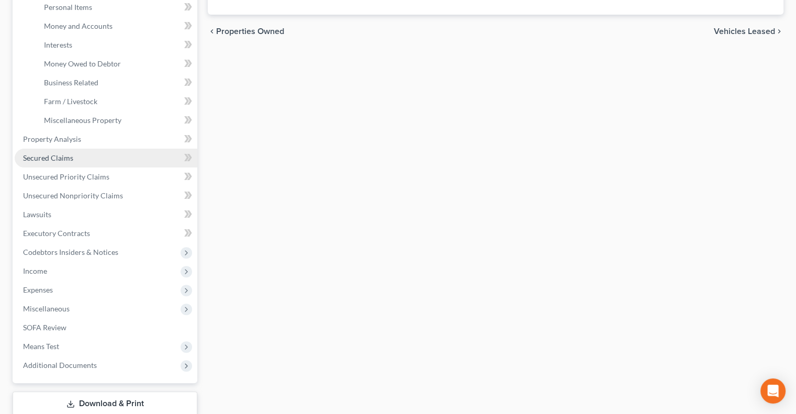
click at [48, 159] on span "Secured Claims" at bounding box center [48, 157] width 50 height 9
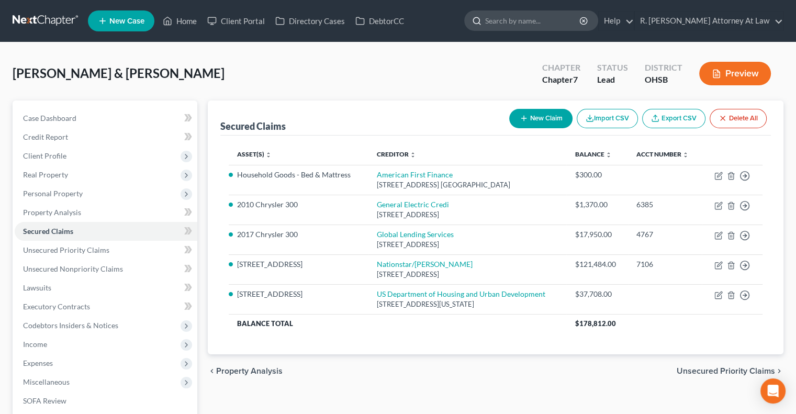
click at [519, 18] on input "search" at bounding box center [533, 20] width 96 height 19
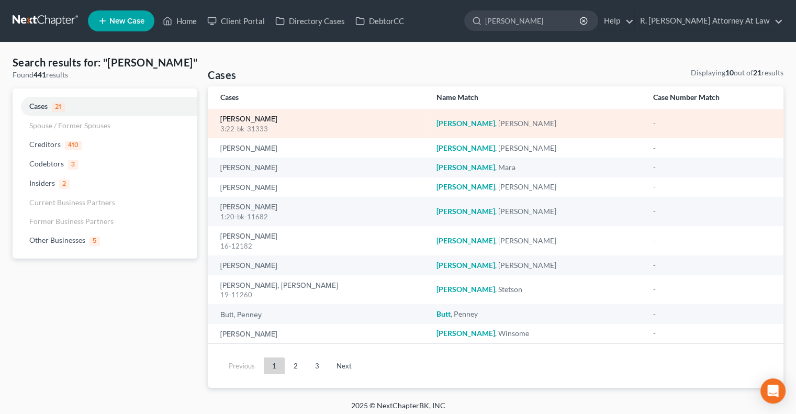
click at [255, 119] on link "[PERSON_NAME]" at bounding box center [248, 119] width 57 height 7
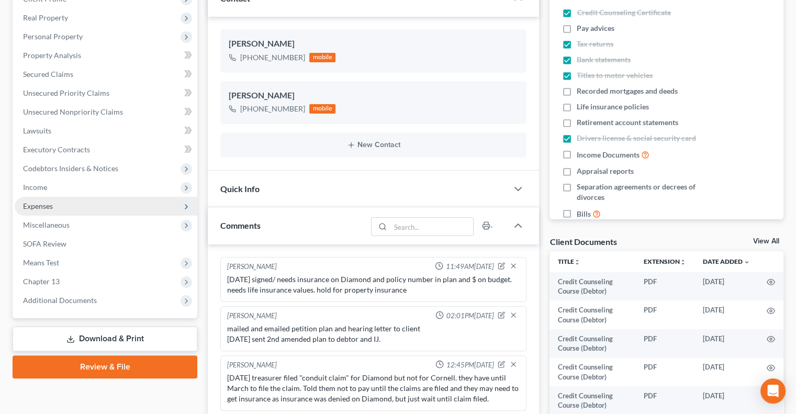
scroll to position [171, 0]
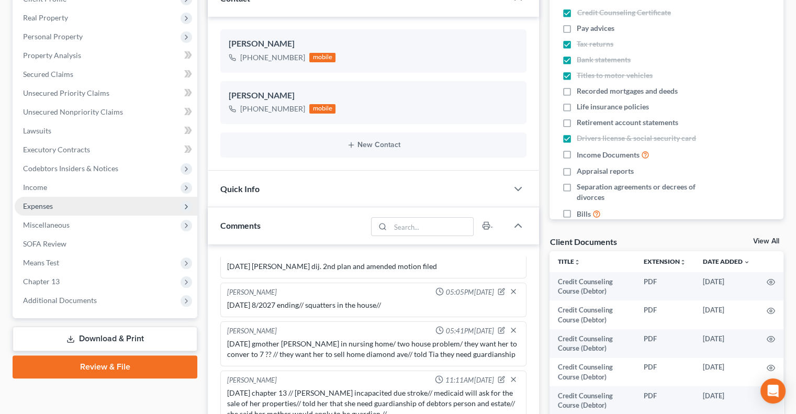
click at [38, 203] on span "Expenses" at bounding box center [38, 205] width 30 height 9
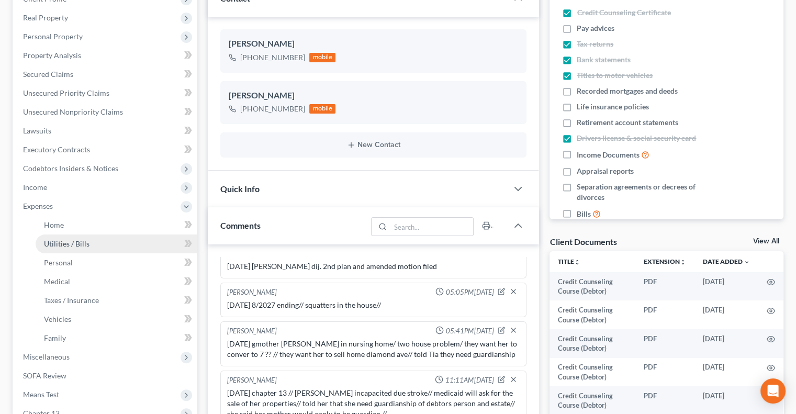
click at [49, 244] on span "Utilities / Bills" at bounding box center [67, 243] width 46 height 9
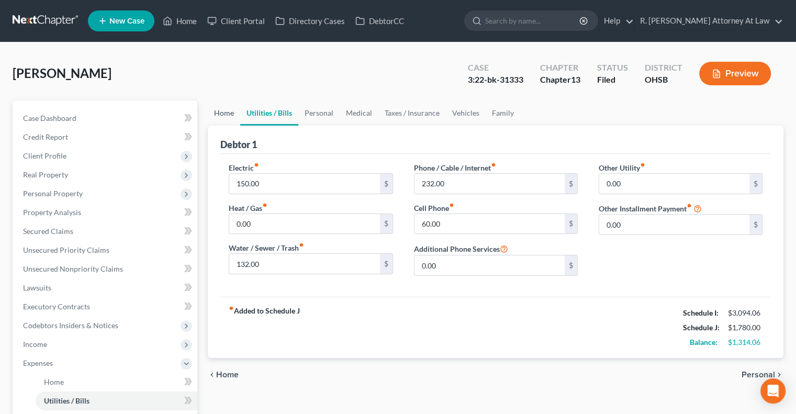
click at [228, 112] on link "Home" at bounding box center [224, 112] width 32 height 25
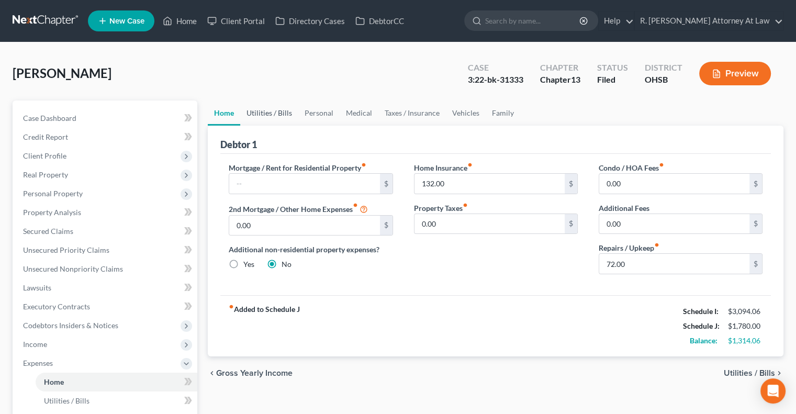
click at [262, 112] on link "Utilities / Bills" at bounding box center [269, 112] width 58 height 25
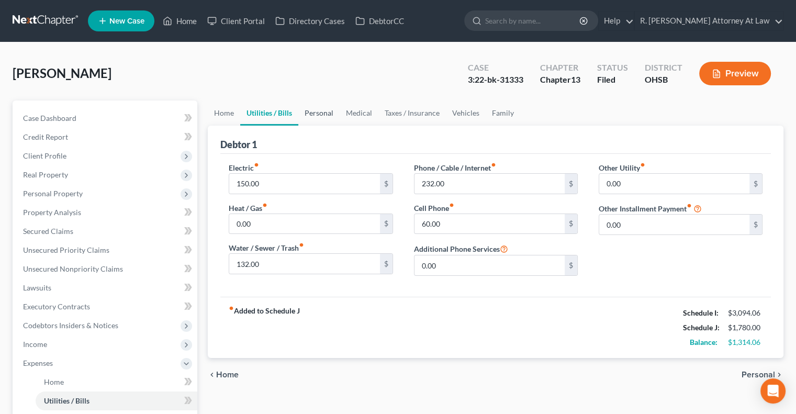
click at [314, 114] on link "Personal" at bounding box center [318, 112] width 41 height 25
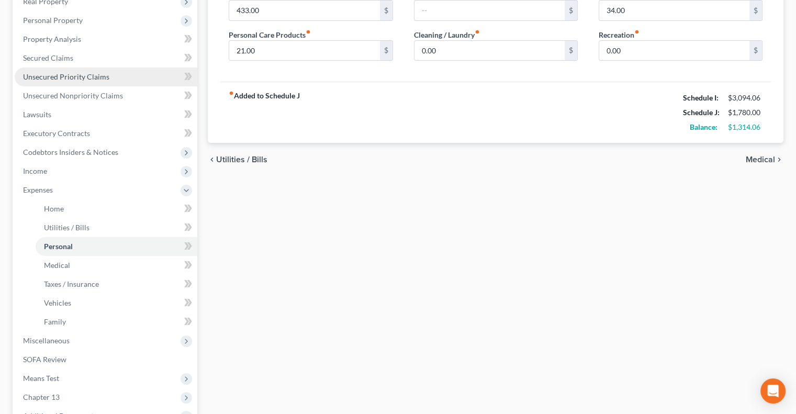
scroll to position [195, 0]
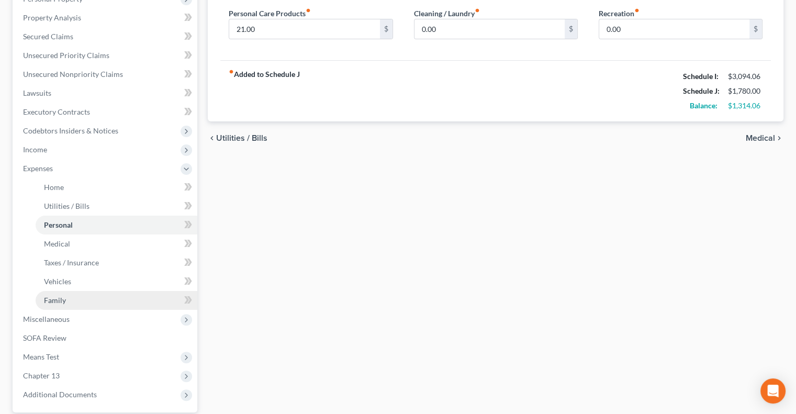
click at [55, 299] on span "Family" at bounding box center [55, 300] width 22 height 9
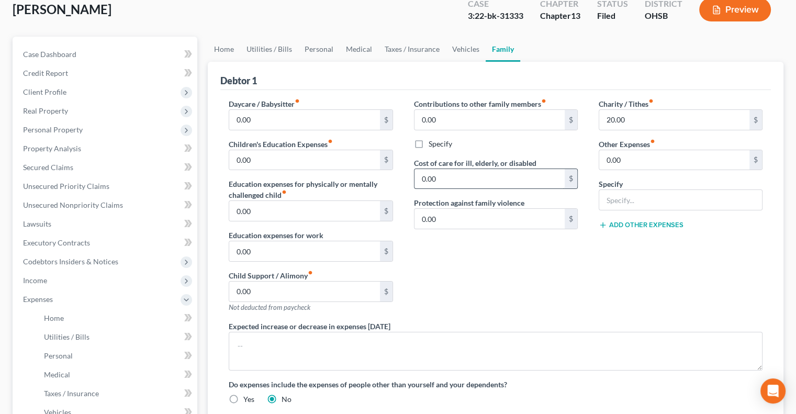
scroll to position [67, 0]
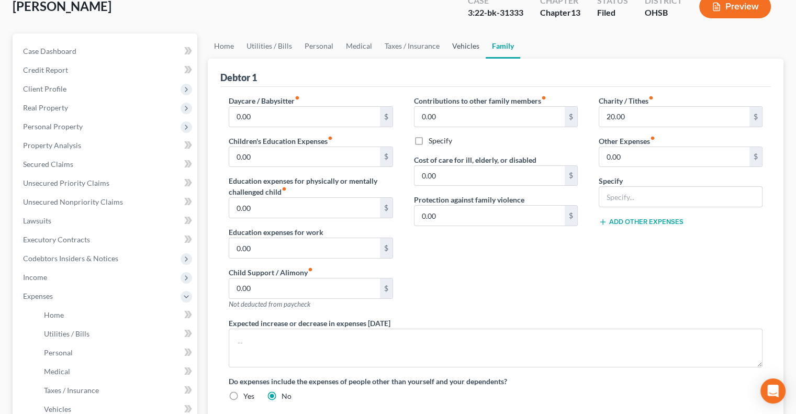
click at [465, 43] on link "Vehicles" at bounding box center [466, 45] width 40 height 25
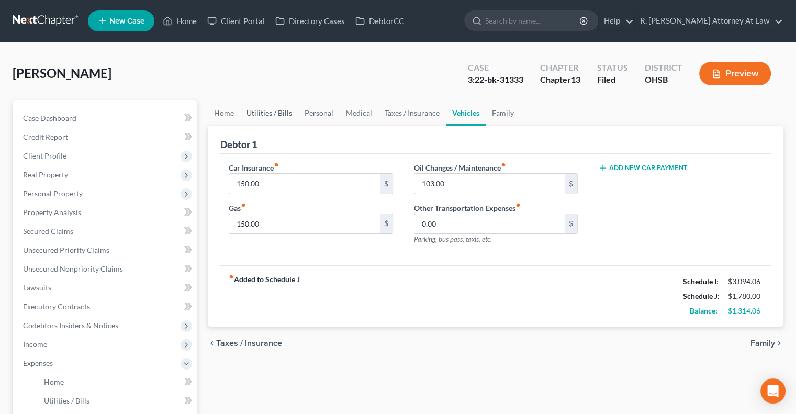
click at [276, 111] on link "Utilities / Bills" at bounding box center [269, 112] width 58 height 25
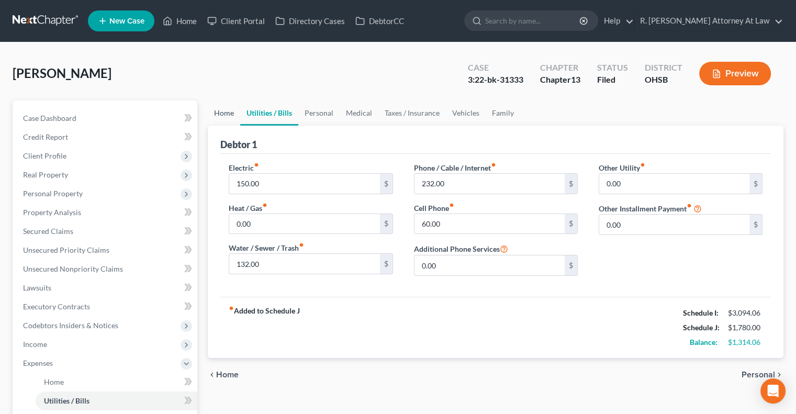
click at [225, 111] on link "Home" at bounding box center [224, 112] width 32 height 25
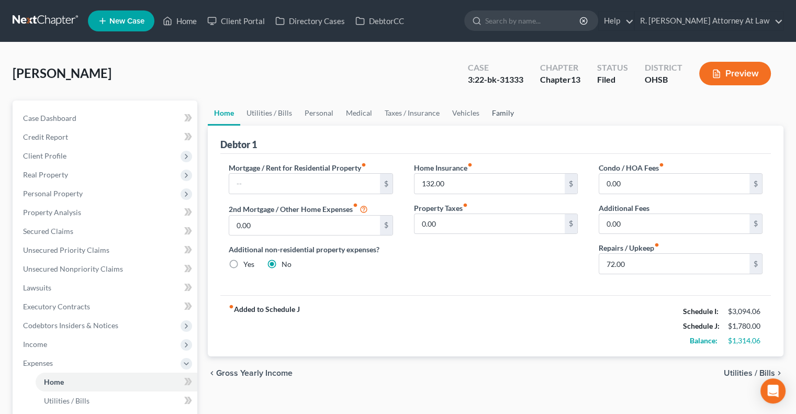
click at [502, 110] on link "Family" at bounding box center [503, 112] width 35 height 25
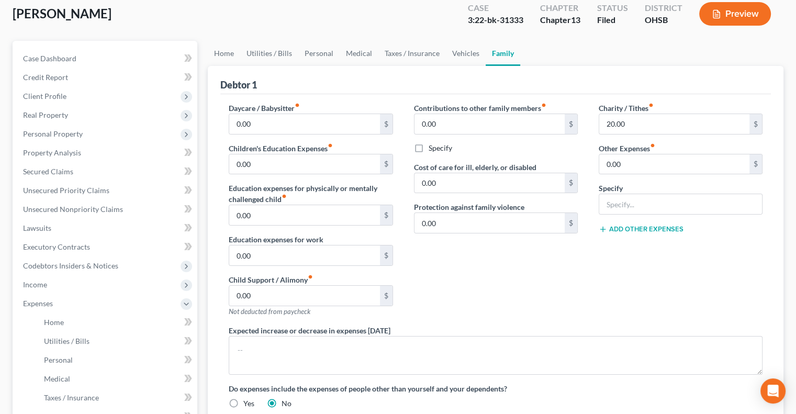
scroll to position [50, 0]
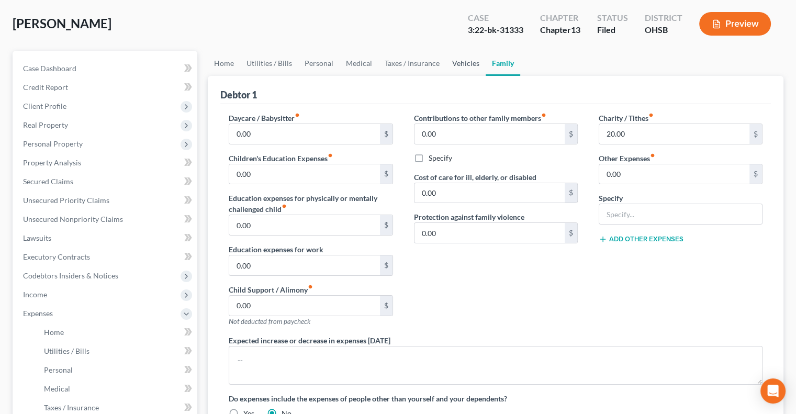
click at [462, 61] on link "Vehicles" at bounding box center [466, 63] width 40 height 25
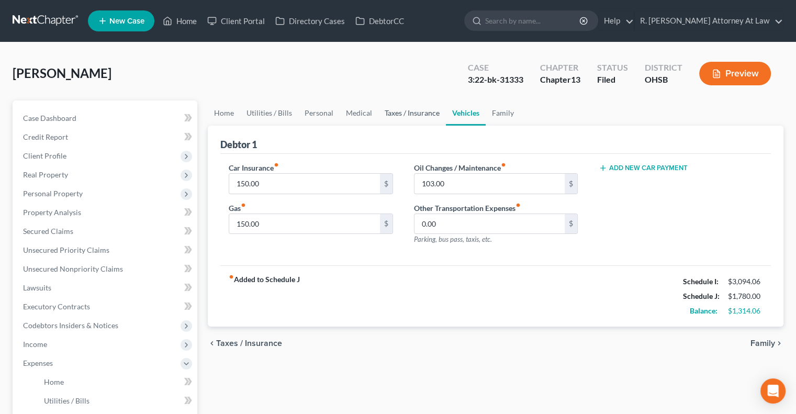
click at [406, 110] on link "Taxes / Insurance" at bounding box center [411, 112] width 67 height 25
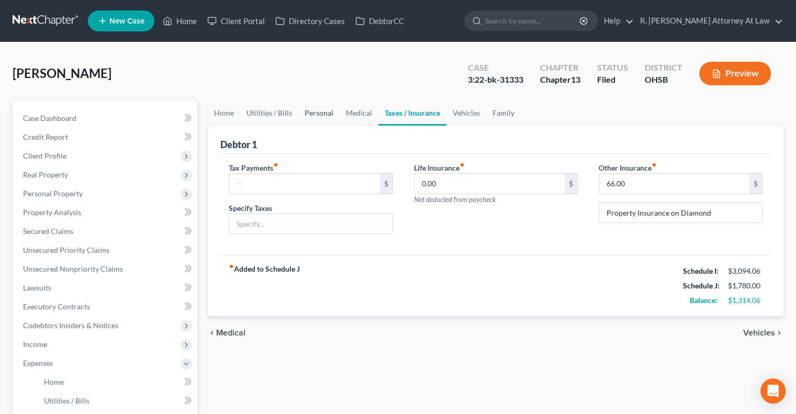
click at [311, 114] on link "Personal" at bounding box center [318, 112] width 41 height 25
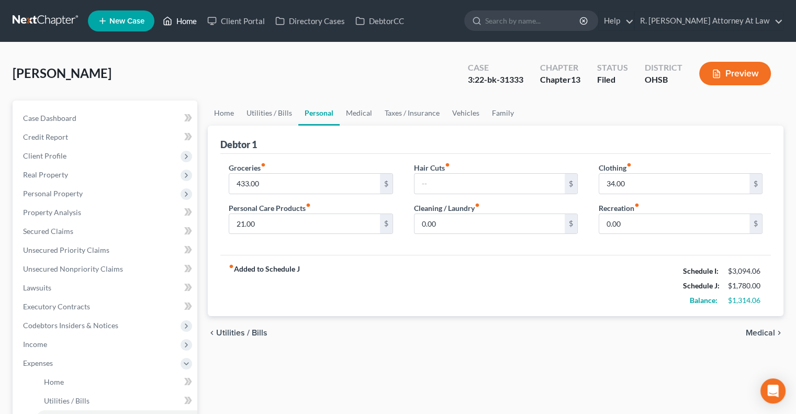
click at [182, 21] on link "Home" at bounding box center [179, 21] width 44 height 19
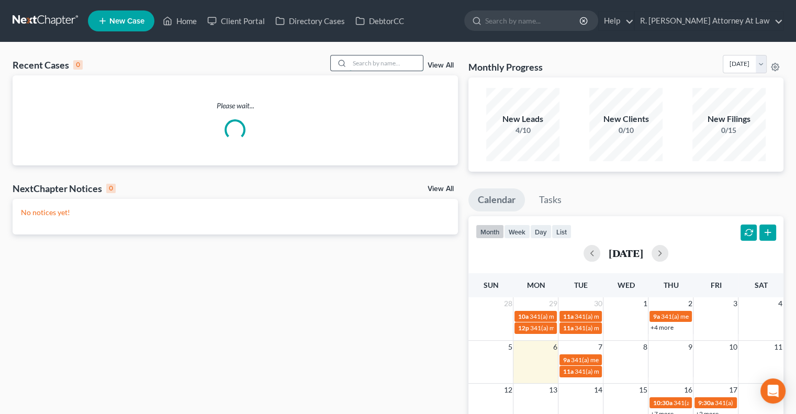
click at [362, 65] on input "search" at bounding box center [386, 62] width 73 height 15
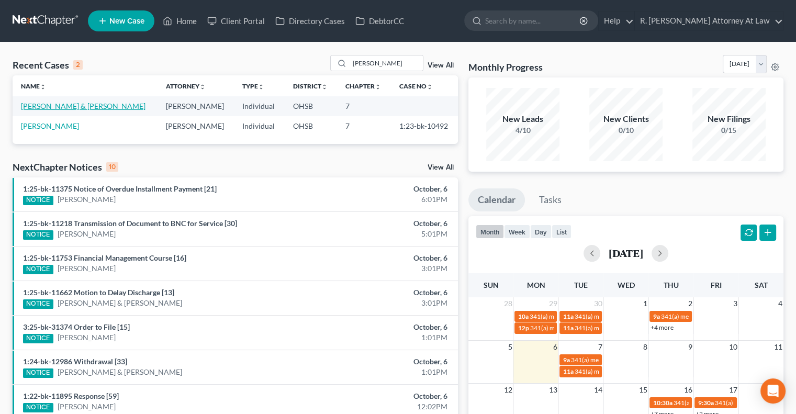
click at [40, 104] on link "[PERSON_NAME] & [PERSON_NAME]" at bounding box center [83, 106] width 125 height 9
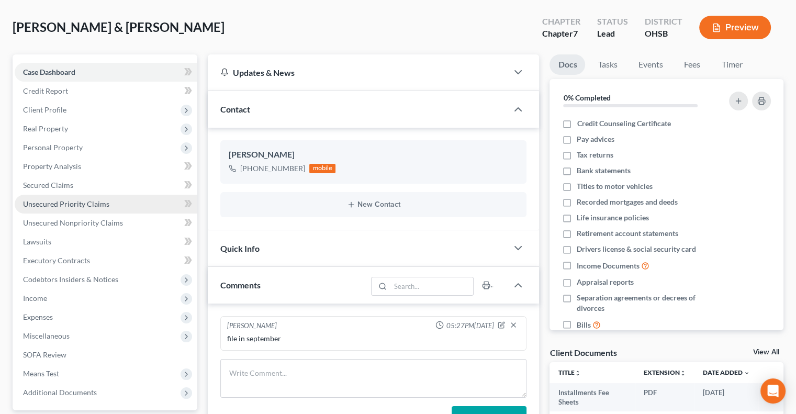
scroll to position [157, 0]
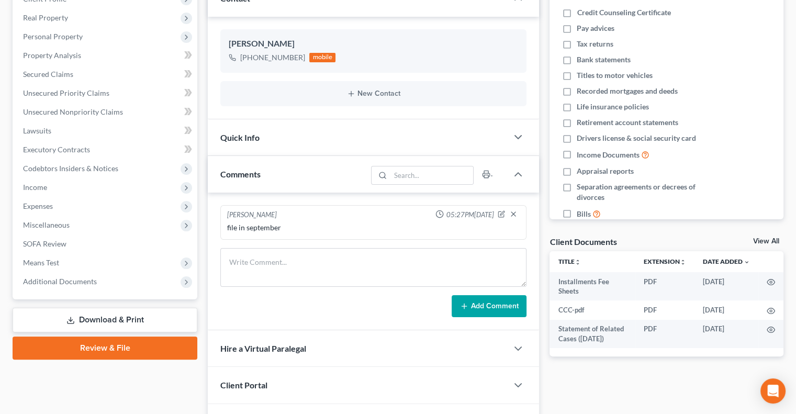
click at [92, 347] on link "Review & File" at bounding box center [105, 347] width 185 height 23
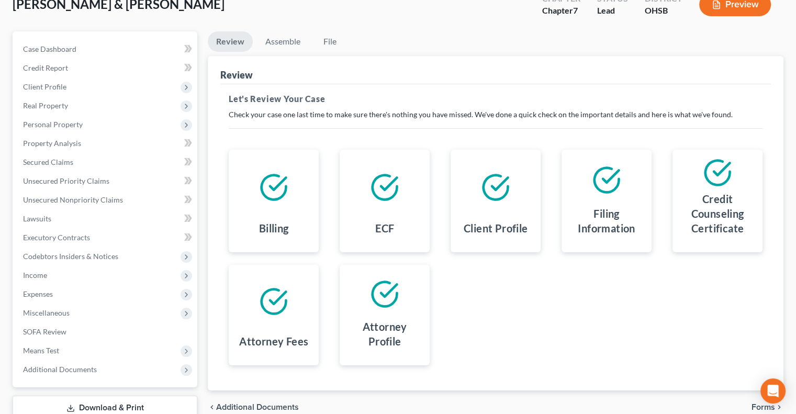
scroll to position [141, 0]
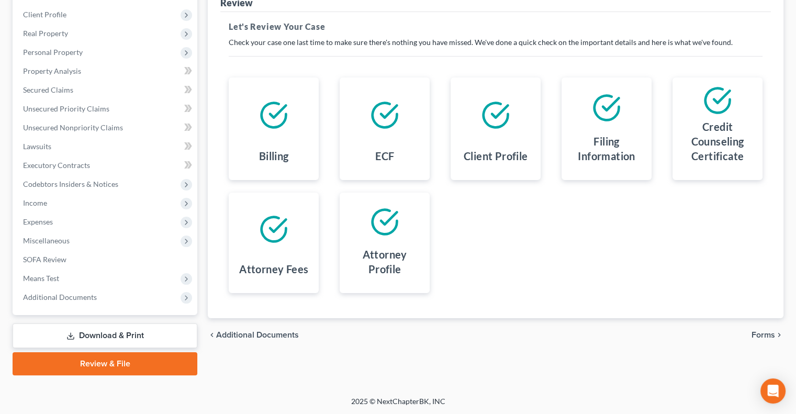
click at [762, 334] on span "Forms" at bounding box center [763, 335] width 24 height 8
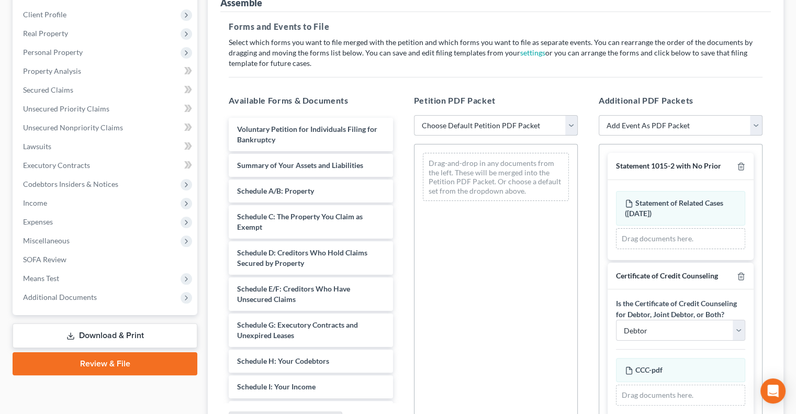
click at [441, 125] on select "Choose Default Petition PDF Packet Emergency Filing (Voluntary Petition and Cre…" at bounding box center [496, 125] width 164 height 21
click at [414, 115] on select "Choose Default Petition PDF Packet Emergency Filing (Voluntary Petition and Cre…" at bounding box center [496, 125] width 164 height 21
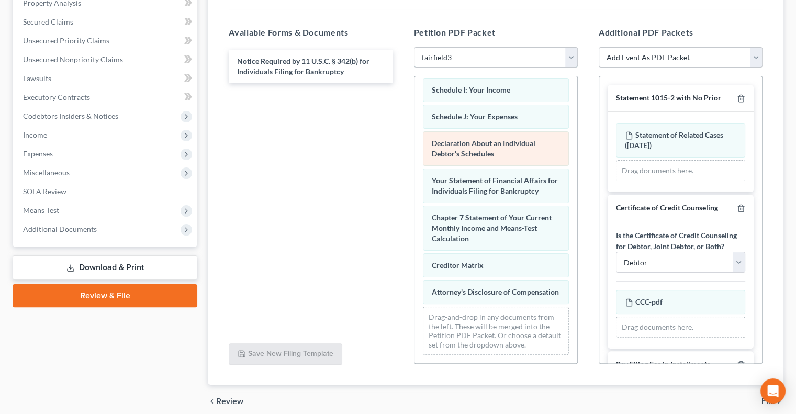
scroll to position [289, 0]
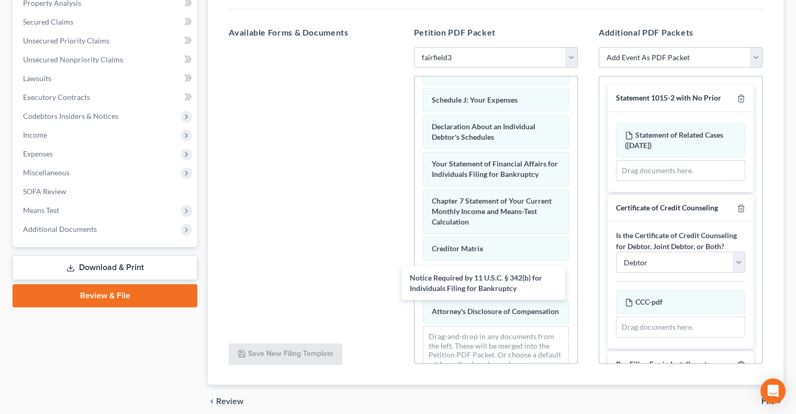
drag, startPoint x: 309, startPoint y: 62, endPoint x: 611, endPoint y: 260, distance: 361.4
click at [401, 47] on div "Notice Required by 11 U.S.C. § 342(b) for Individuals Filing for Bankruptcy Not…" at bounding box center [310, 47] width 181 height 0
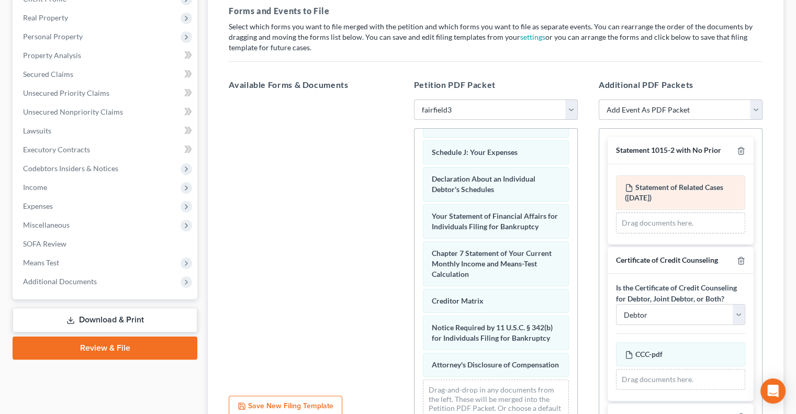
scroll to position [52, 0]
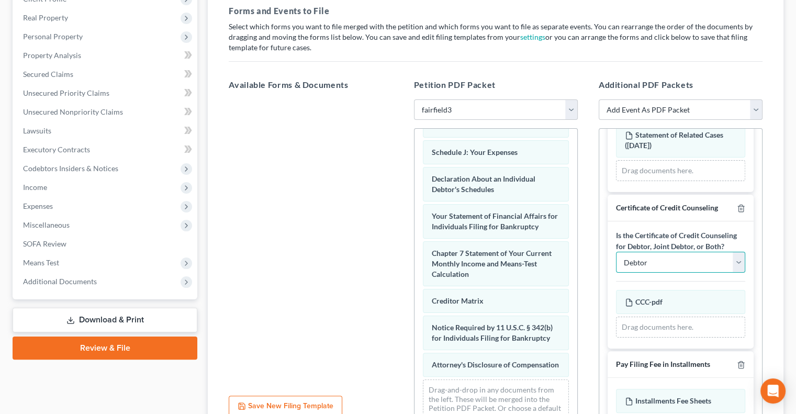
click at [727, 272] on select "Debtor Joint Debtor Both Debtors" at bounding box center [680, 262] width 129 height 21
click at [616, 261] on select "Debtor Joint Debtor Both Debtors" at bounding box center [680, 262] width 129 height 21
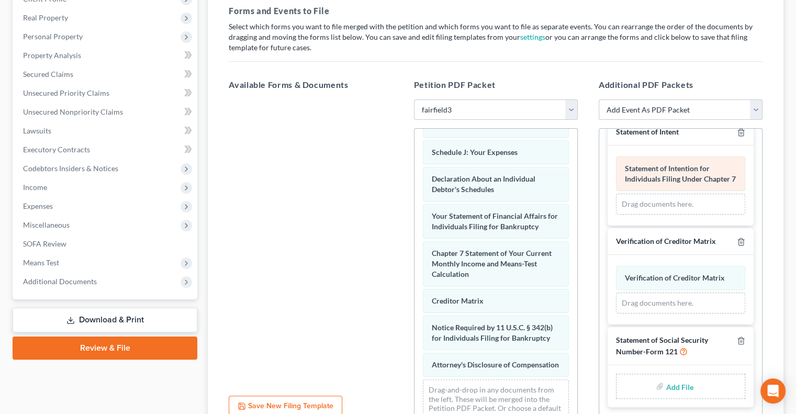
scroll to position [401, 0]
click at [672, 385] on input "file" at bounding box center [678, 386] width 25 height 19
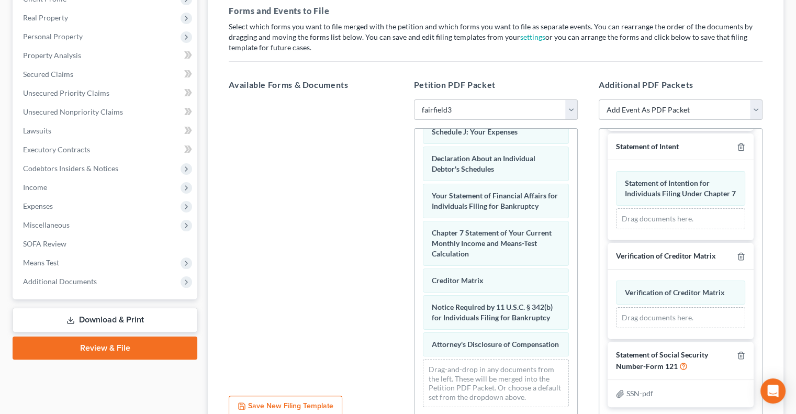
scroll to position [252, 0]
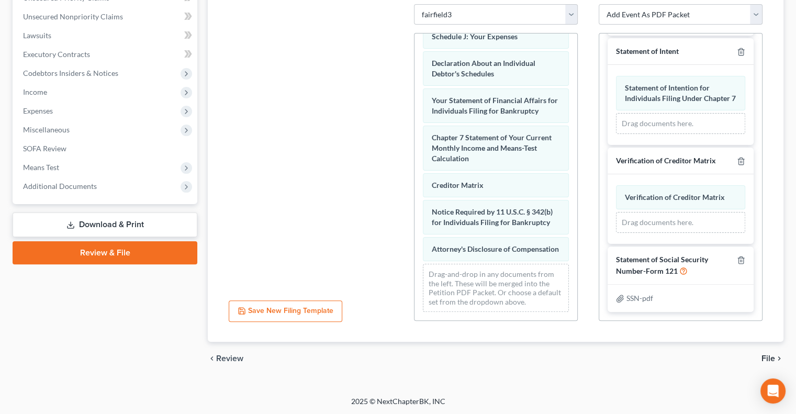
click at [767, 355] on span "File" at bounding box center [768, 358] width 14 height 8
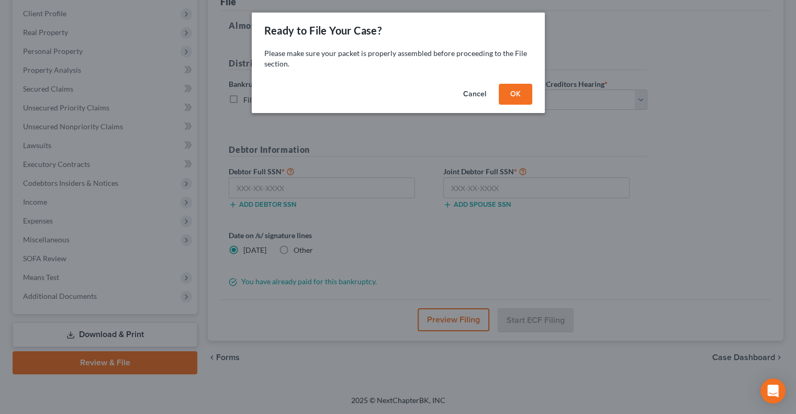
scroll to position [141, 0]
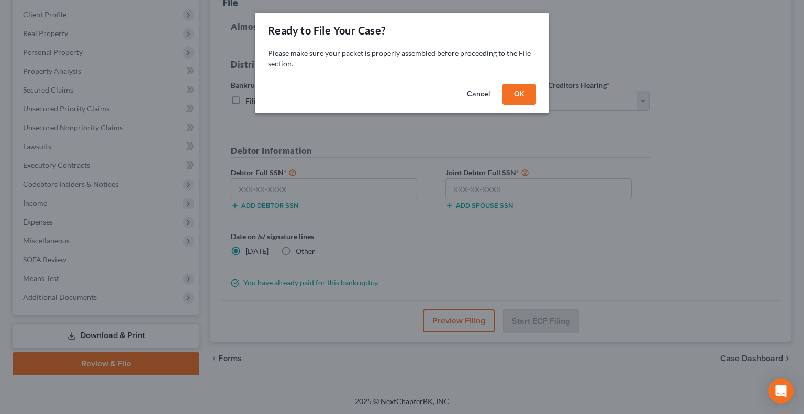
click at [515, 92] on button "OK" at bounding box center [518, 94] width 33 height 21
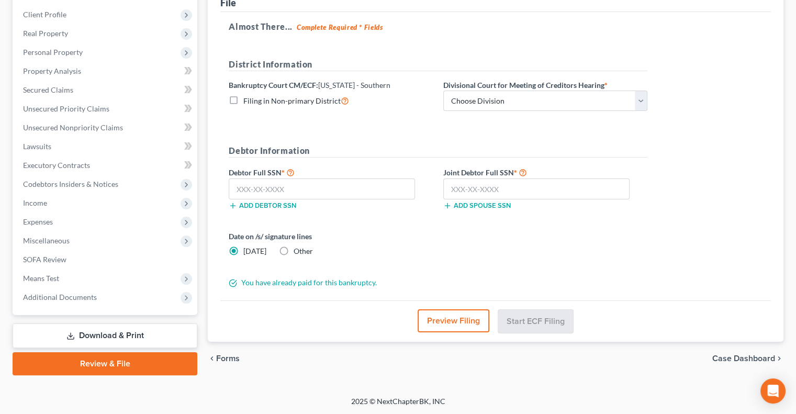
click at [294, 249] on label "Other" at bounding box center [303, 251] width 19 height 10
click at [298, 249] on input "Other" at bounding box center [301, 249] width 7 height 7
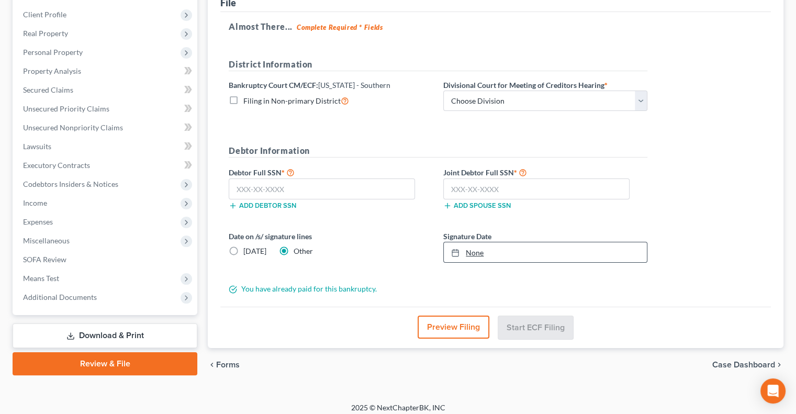
click at [470, 249] on link "None" at bounding box center [545, 252] width 203 height 20
click at [247, 184] on input "text" at bounding box center [322, 188] width 186 height 21
click at [463, 188] on input "text" at bounding box center [536, 188] width 186 height 21
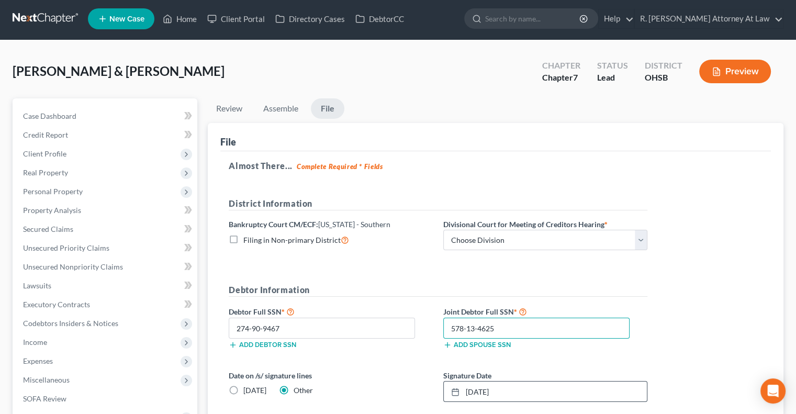
scroll to position [0, 0]
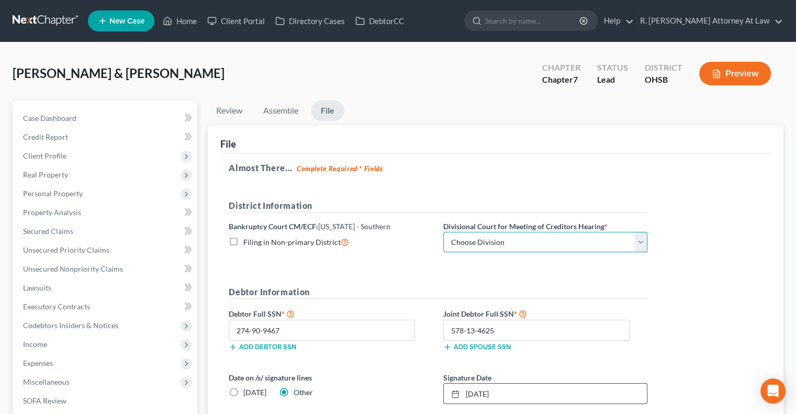
click at [480, 239] on select "Choose Division Cincinnati Columbus [GEOGRAPHIC_DATA]" at bounding box center [545, 242] width 204 height 21
click at [443, 232] on select "Choose Division Cincinnati Columbus [GEOGRAPHIC_DATA]" at bounding box center [545, 242] width 204 height 21
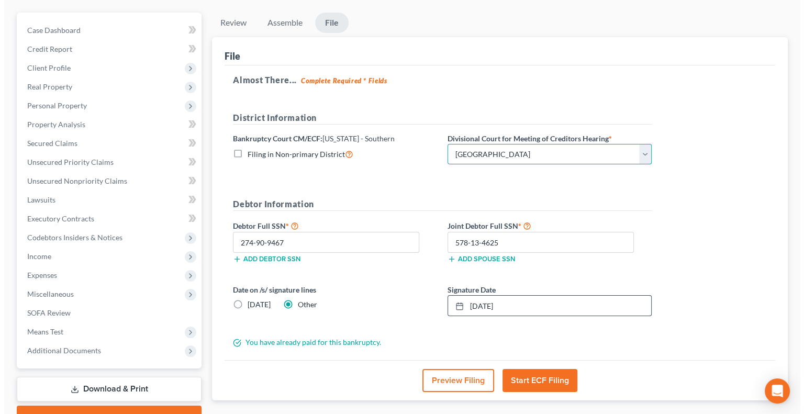
scroll to position [105, 0]
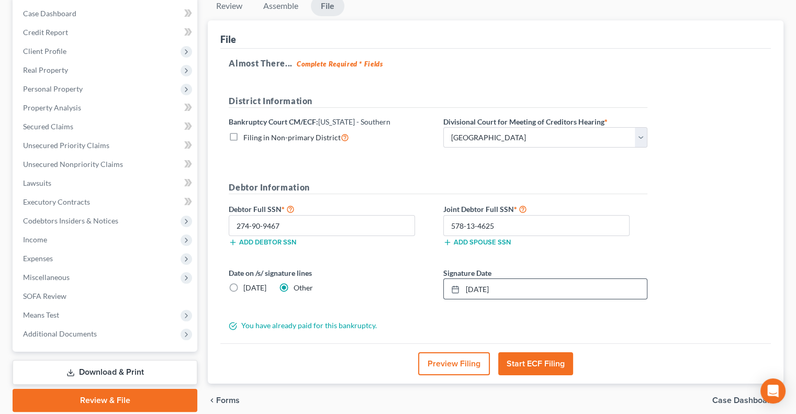
click at [534, 363] on button "Start ECF Filing" at bounding box center [535, 363] width 75 height 23
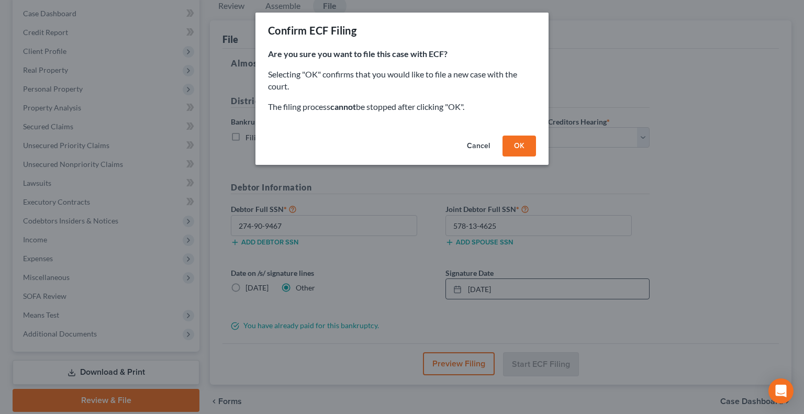
click at [522, 144] on button "OK" at bounding box center [518, 146] width 33 height 21
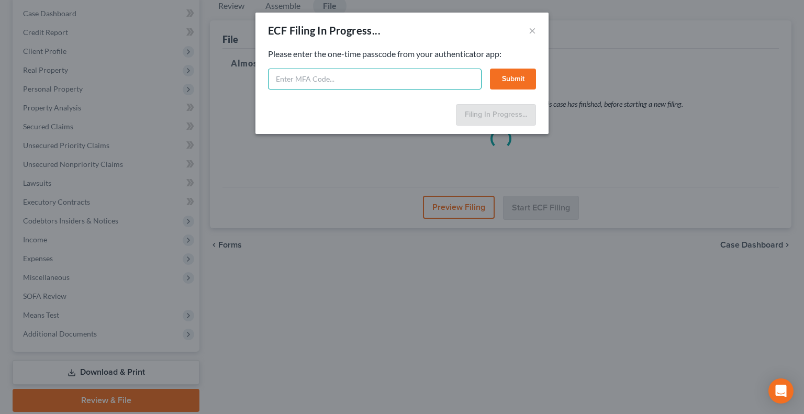
click at [303, 80] on input "text" at bounding box center [374, 79] width 213 height 21
click at [500, 80] on button "Submit" at bounding box center [513, 79] width 46 height 21
